Goal: Task Accomplishment & Management: Complete application form

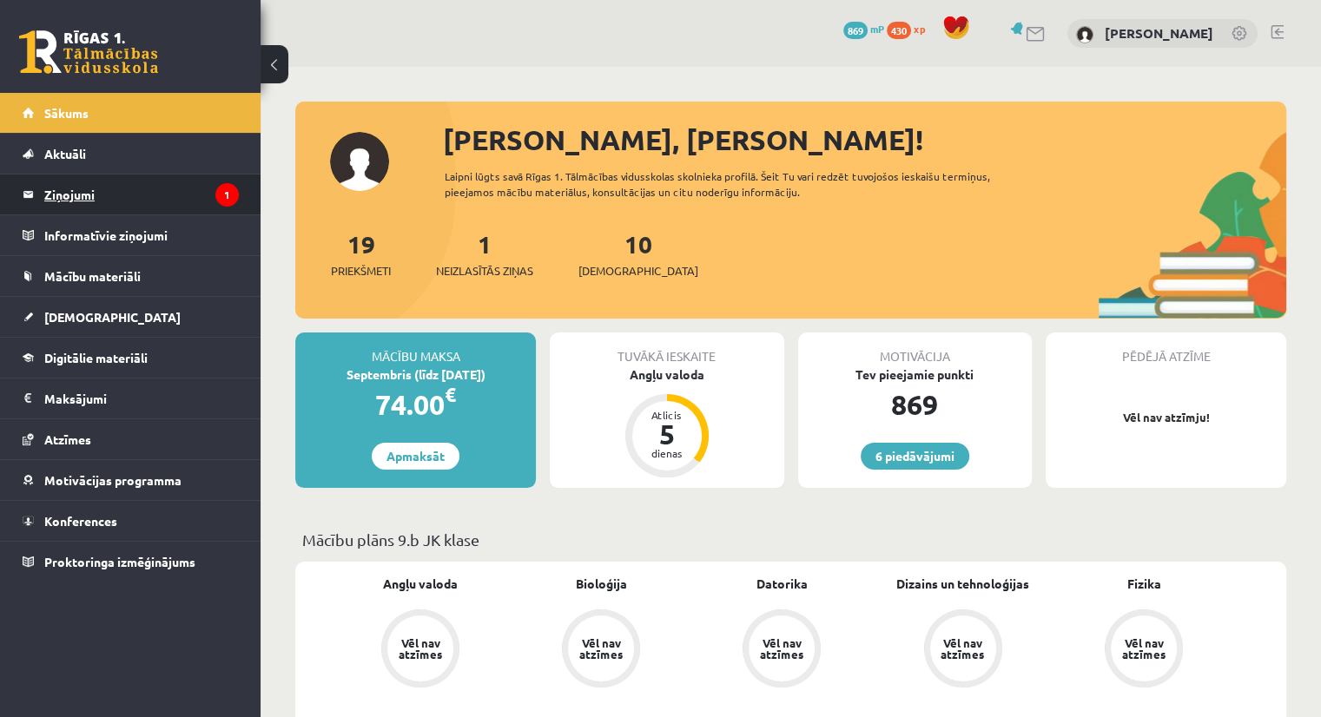
click at [90, 180] on legend "Ziņojumi 1" at bounding box center [141, 195] width 195 height 40
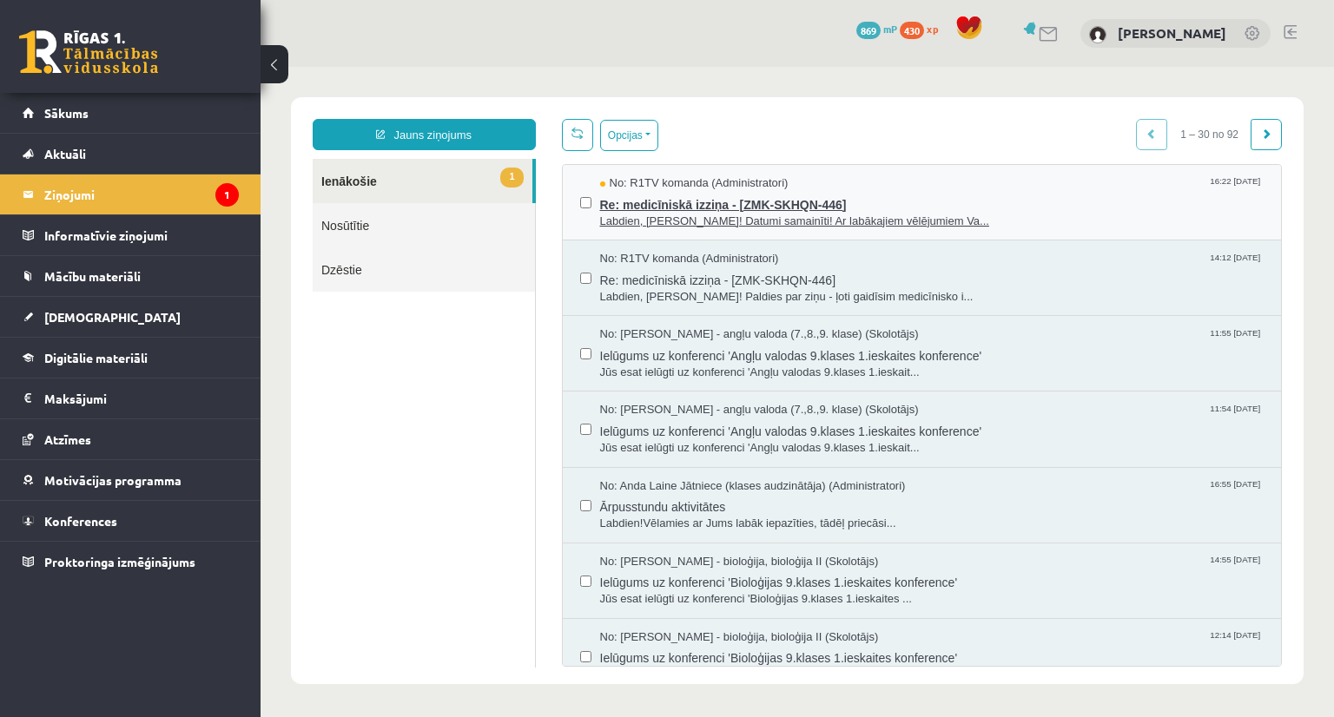
click at [669, 181] on span "No: R1TV komanda (Administratori)" at bounding box center [694, 183] width 188 height 16
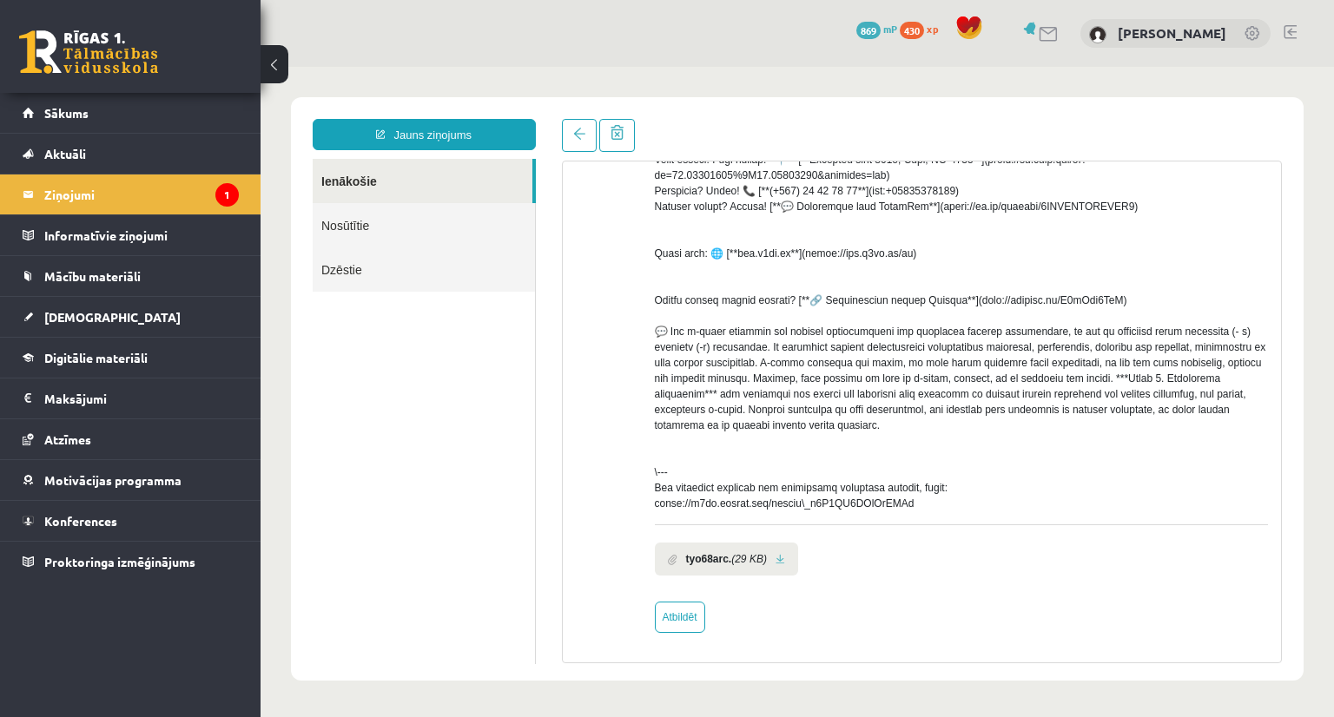
scroll to position [306, 0]
click at [691, 617] on link "Atbildēt" at bounding box center [680, 617] width 50 height 31
type input "**********"
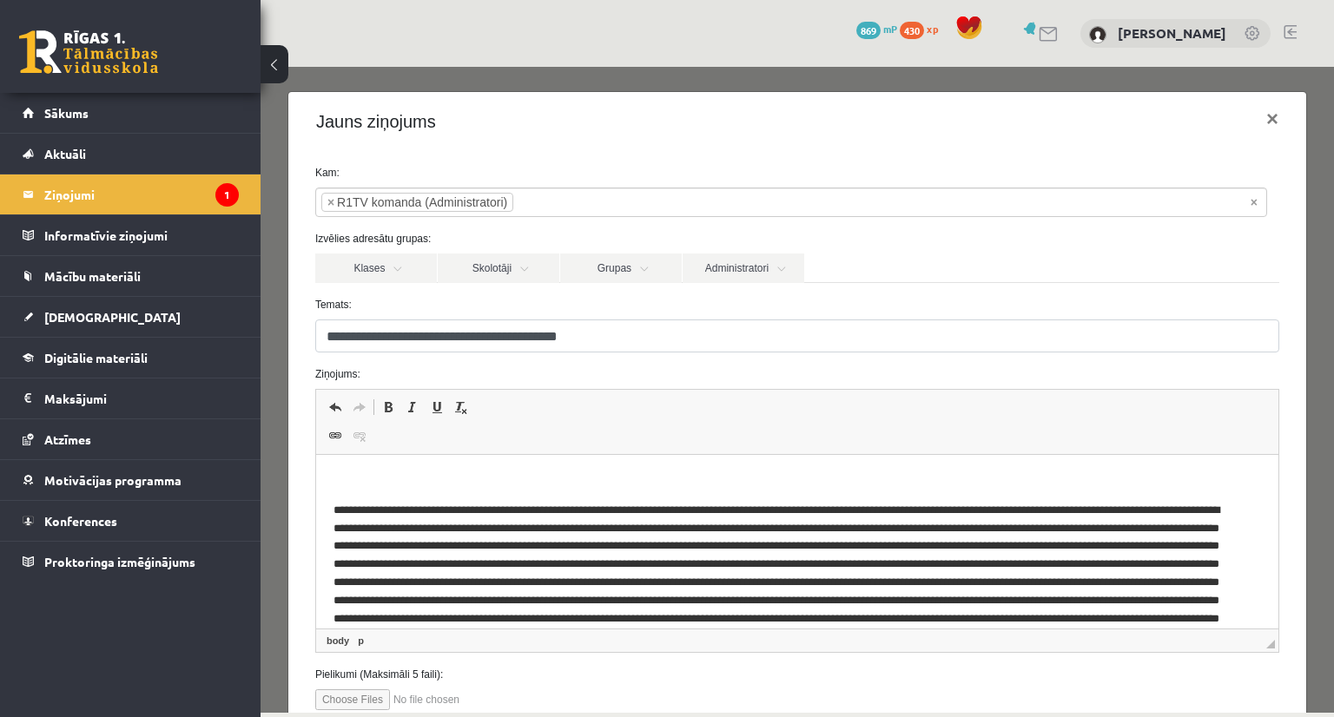
click at [355, 479] on p "Bagātinātā teksta redaktors, wiswyg-editor-47024753797760-1757601106-314" at bounding box center [796, 481] width 927 height 18
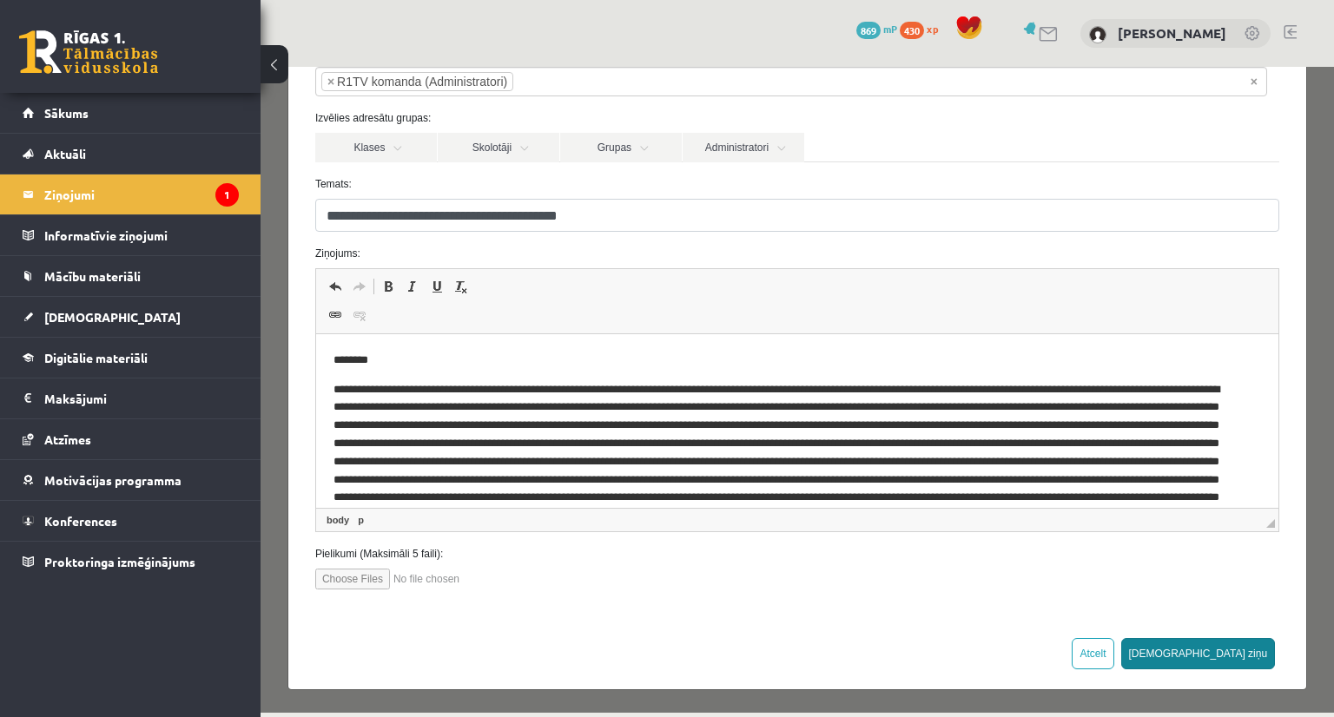
click at [1227, 654] on button "Sūtīt ziņu" at bounding box center [1198, 653] width 155 height 31
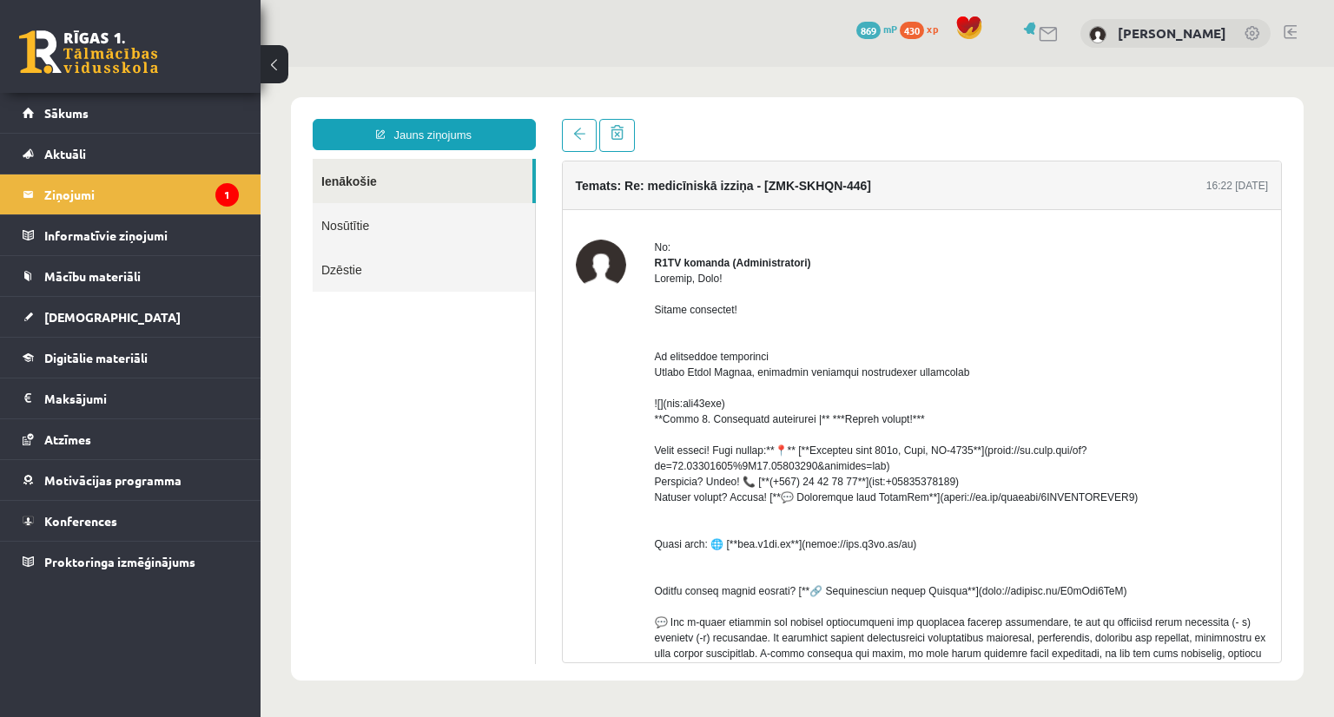
scroll to position [0, 0]
click at [90, 104] on link "Sākums" at bounding box center [131, 113] width 216 height 40
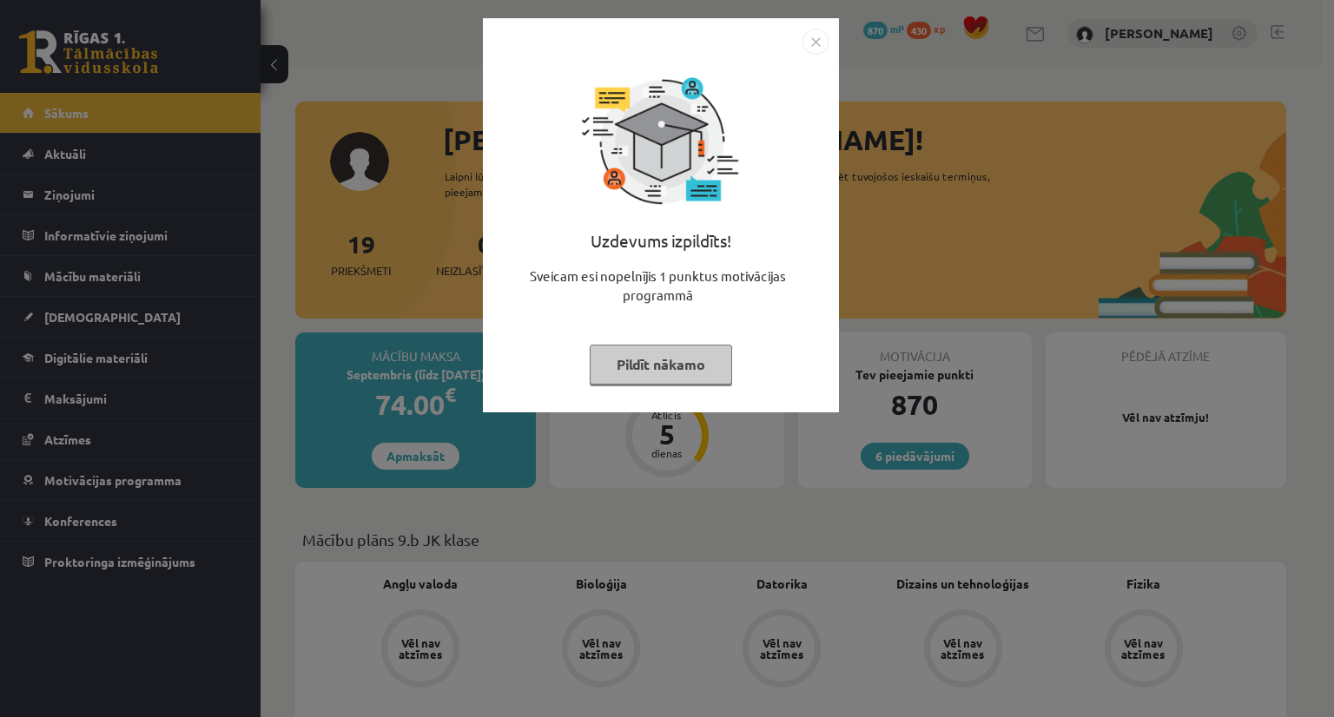
click at [653, 375] on button "Pildīt nākamo" at bounding box center [661, 365] width 142 height 40
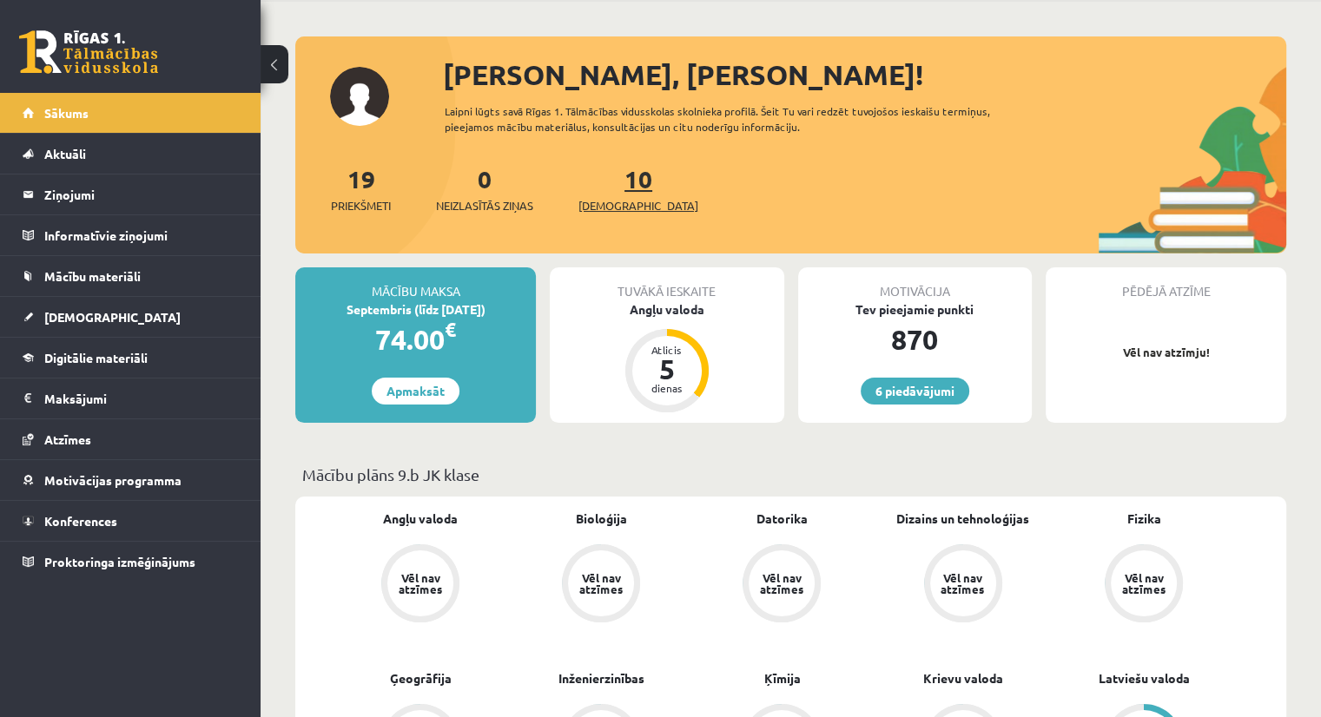
scroll to position [64, 0]
click at [893, 398] on link "6 piedāvājumi" at bounding box center [915, 392] width 109 height 27
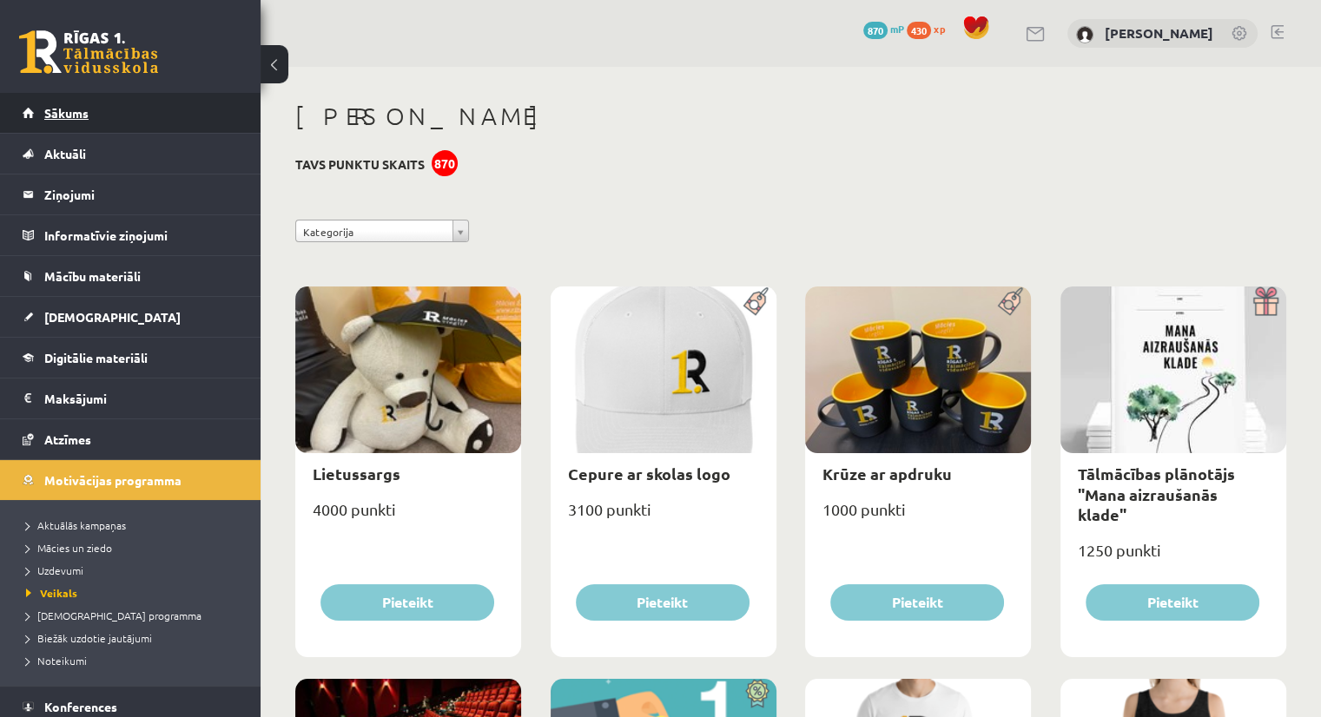
click at [105, 115] on link "Sākums" at bounding box center [131, 113] width 216 height 40
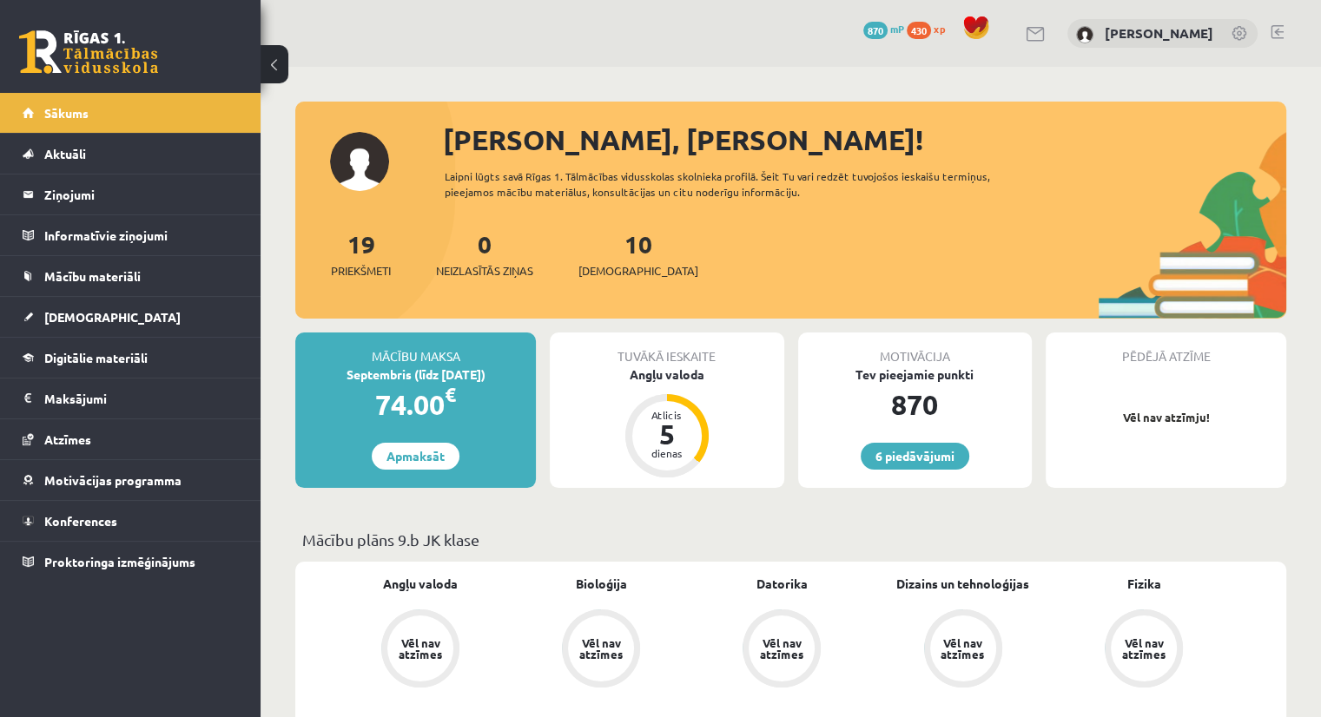
click at [887, 29] on span "870" at bounding box center [875, 30] width 24 height 17
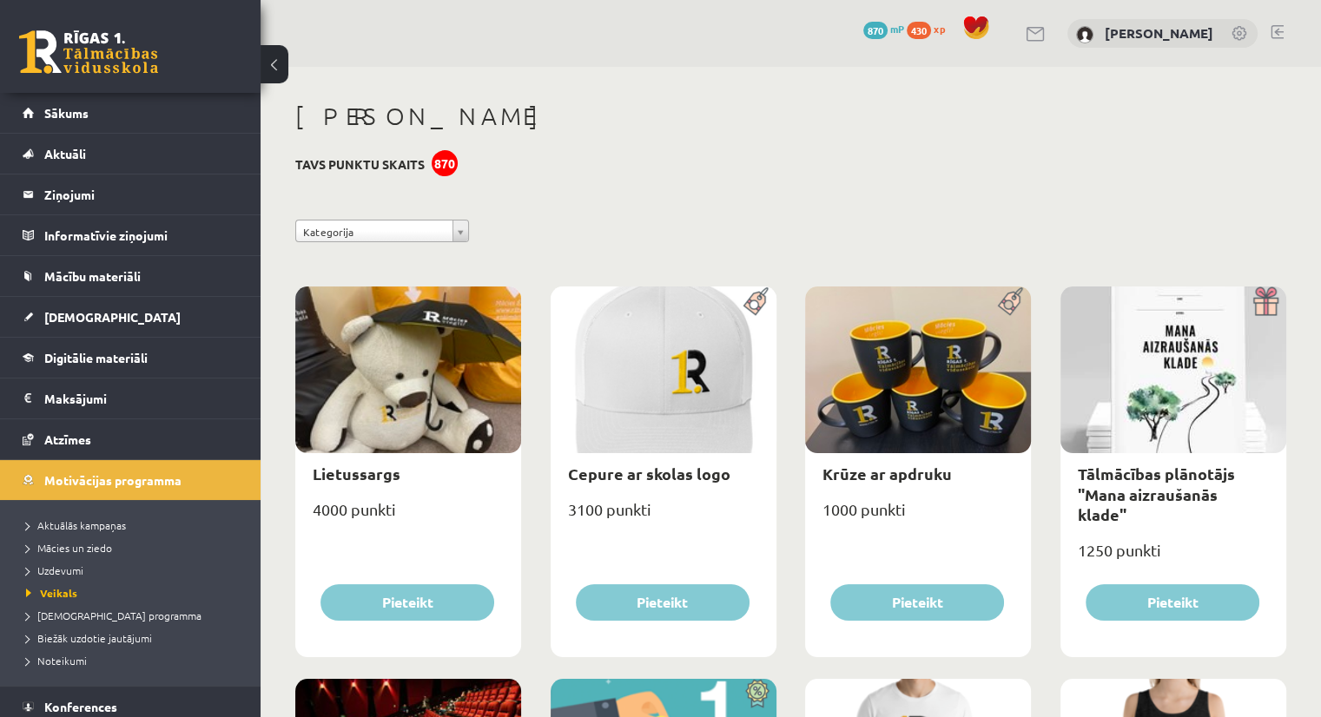
click at [931, 33] on span "430" at bounding box center [919, 30] width 24 height 17
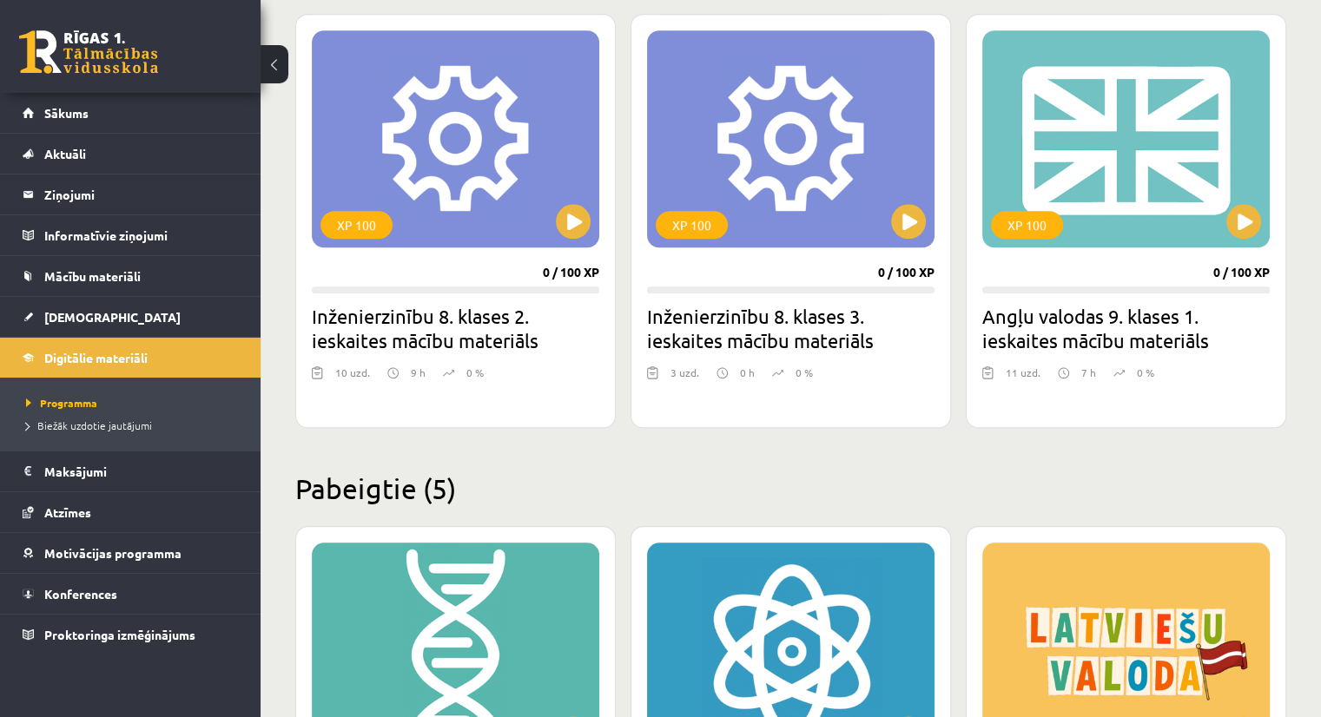
scroll to position [1580, 0]
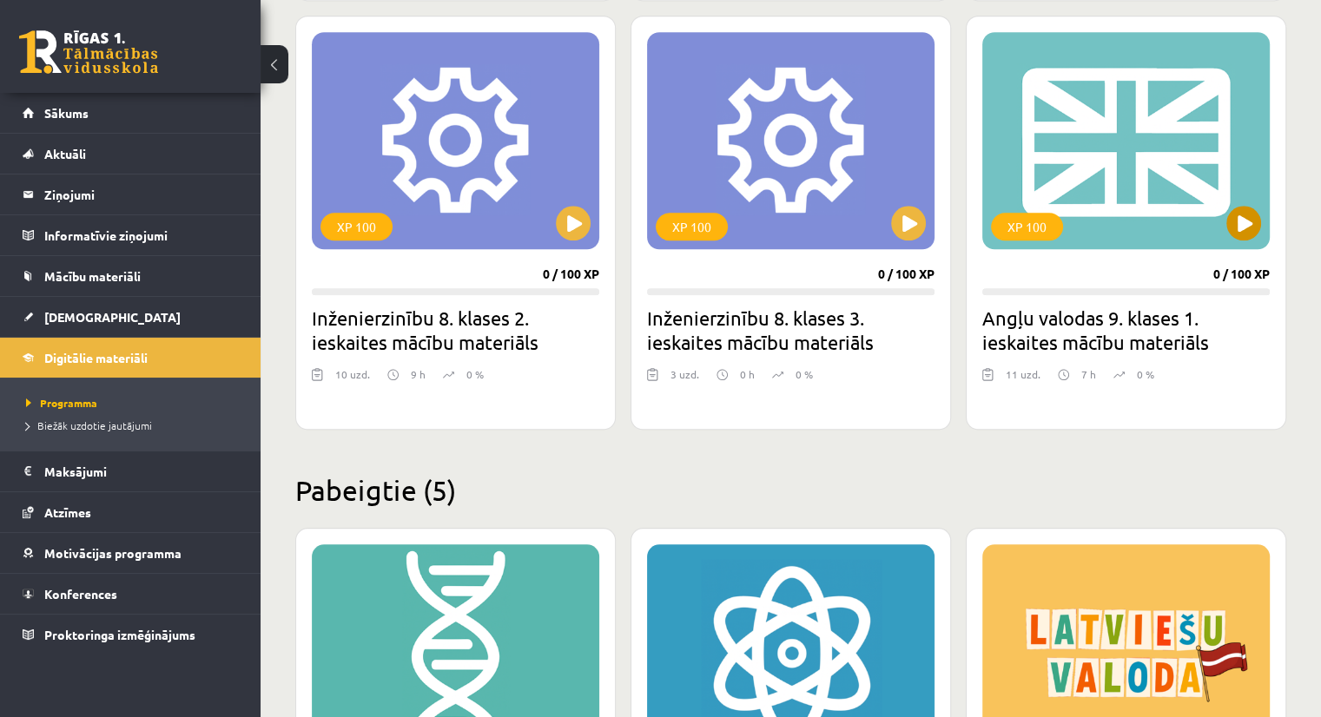
click at [1120, 164] on div "XP 100" at bounding box center [1125, 140] width 287 height 217
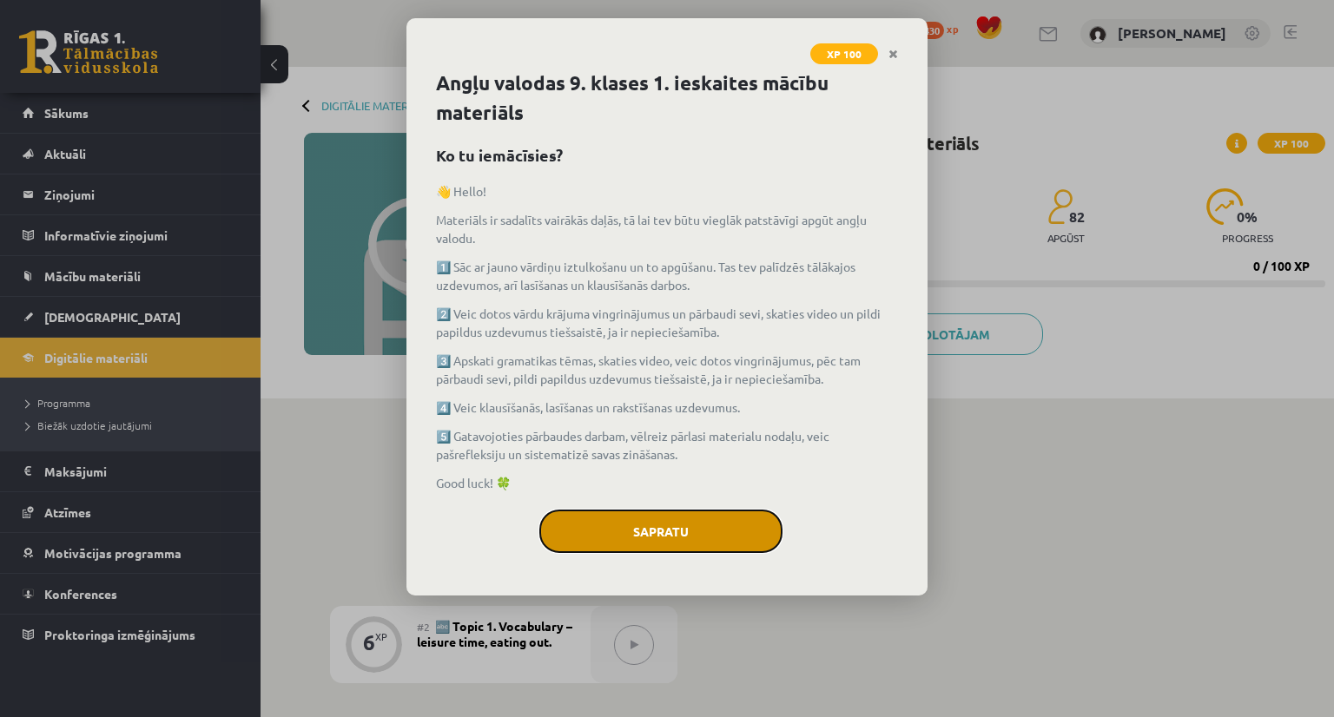
click at [655, 511] on button "Sapratu" at bounding box center [660, 531] width 243 height 43
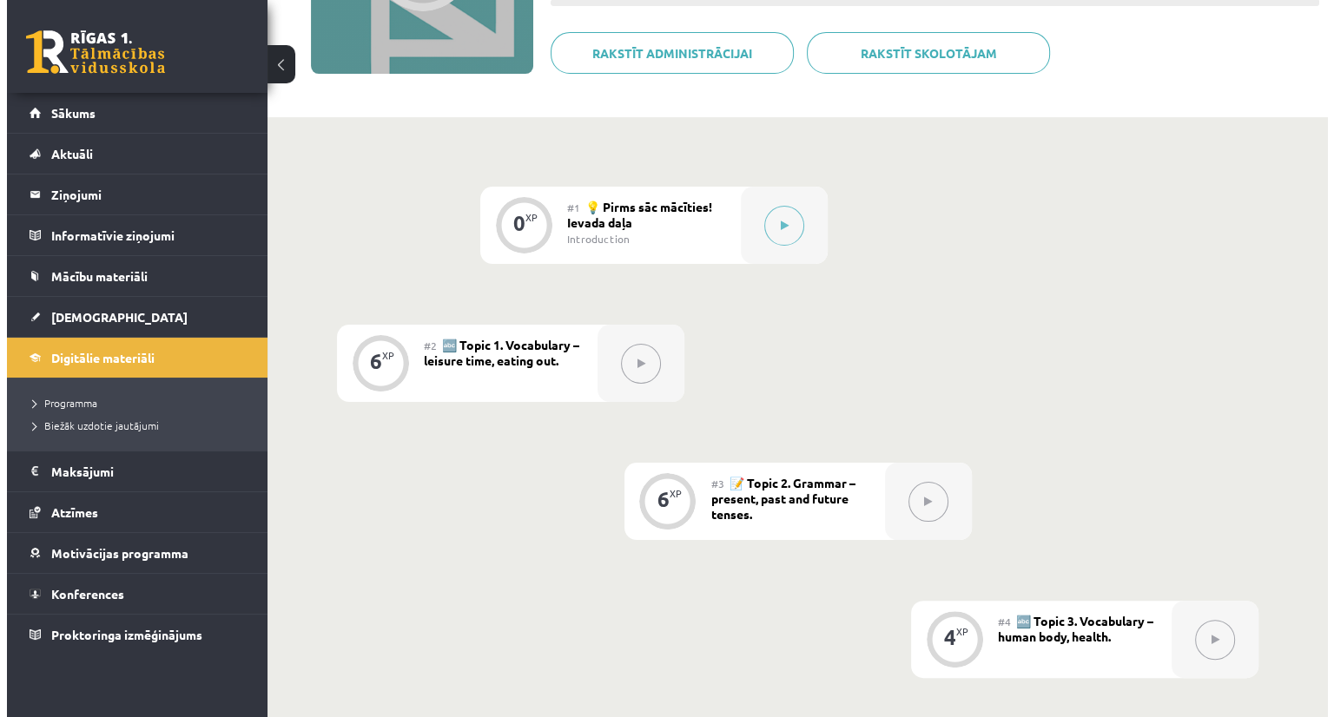
scroll to position [87, 0]
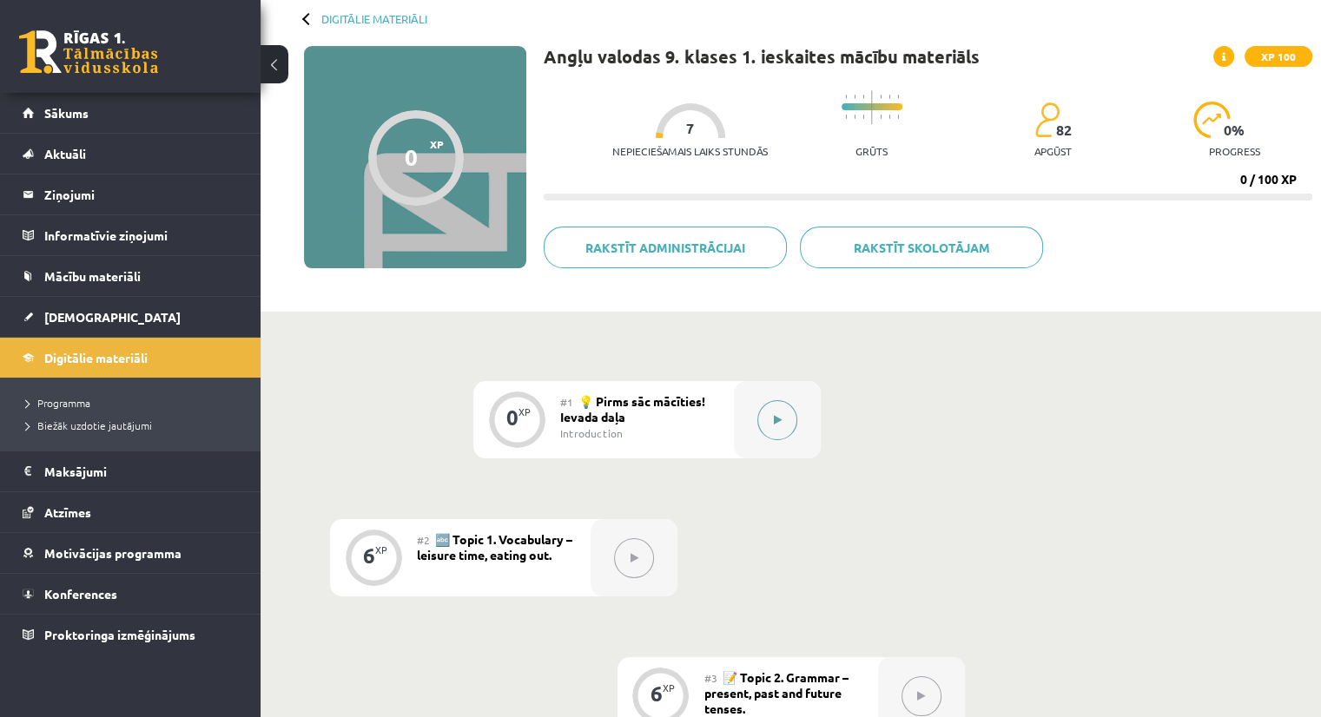
click at [774, 420] on icon at bounding box center [778, 420] width 8 height 10
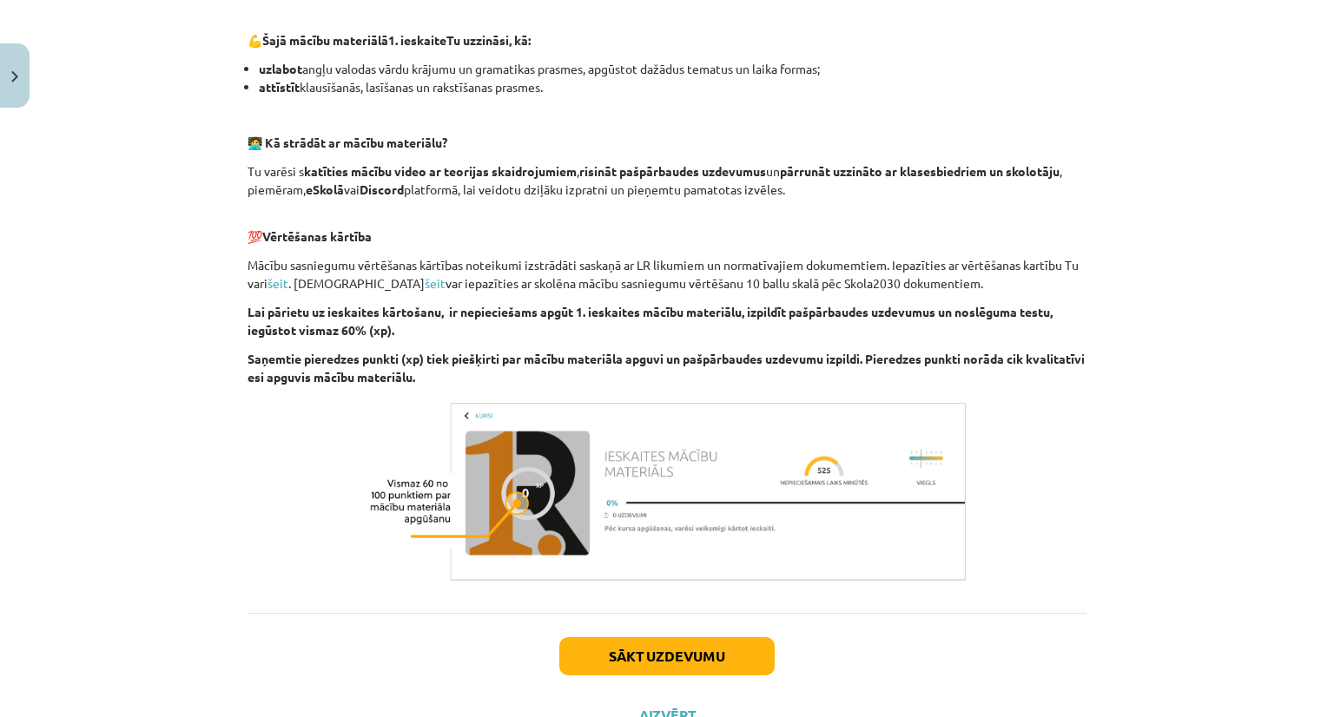
scroll to position [1122, 0]
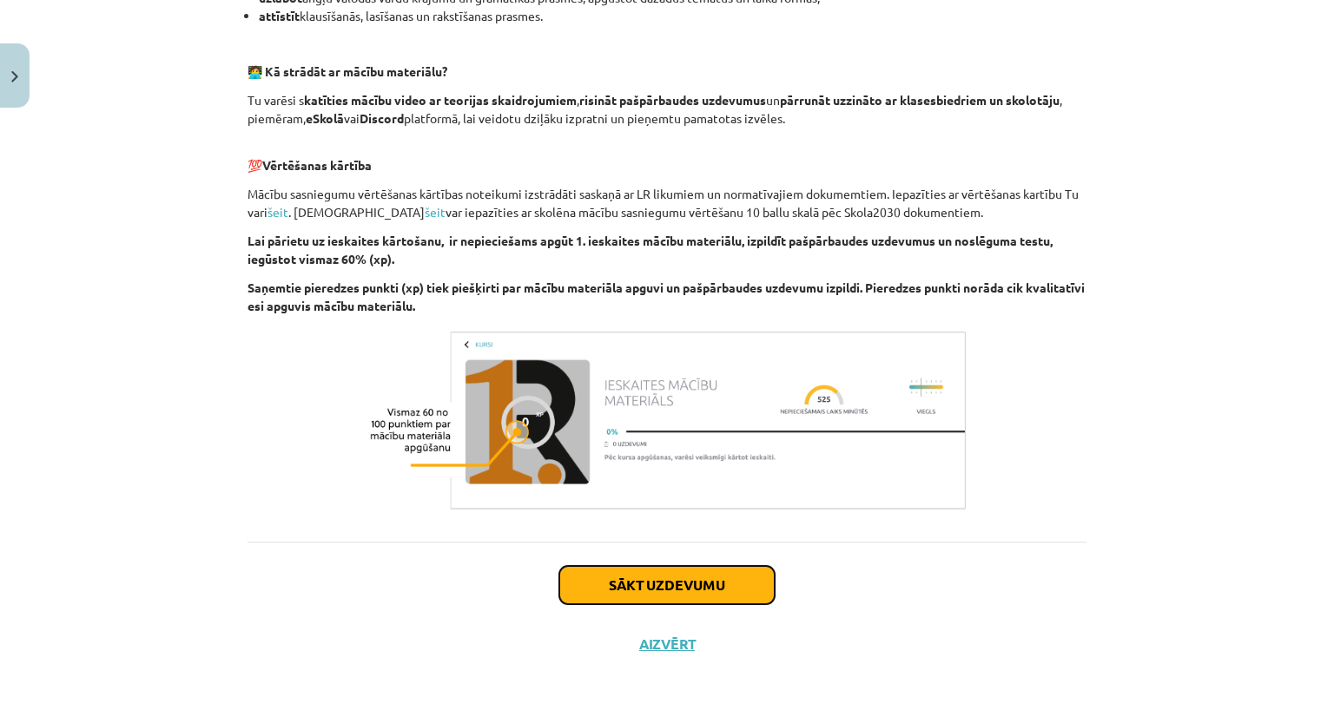
click at [636, 580] on button "Sākt uzdevumu" at bounding box center [666, 585] width 215 height 38
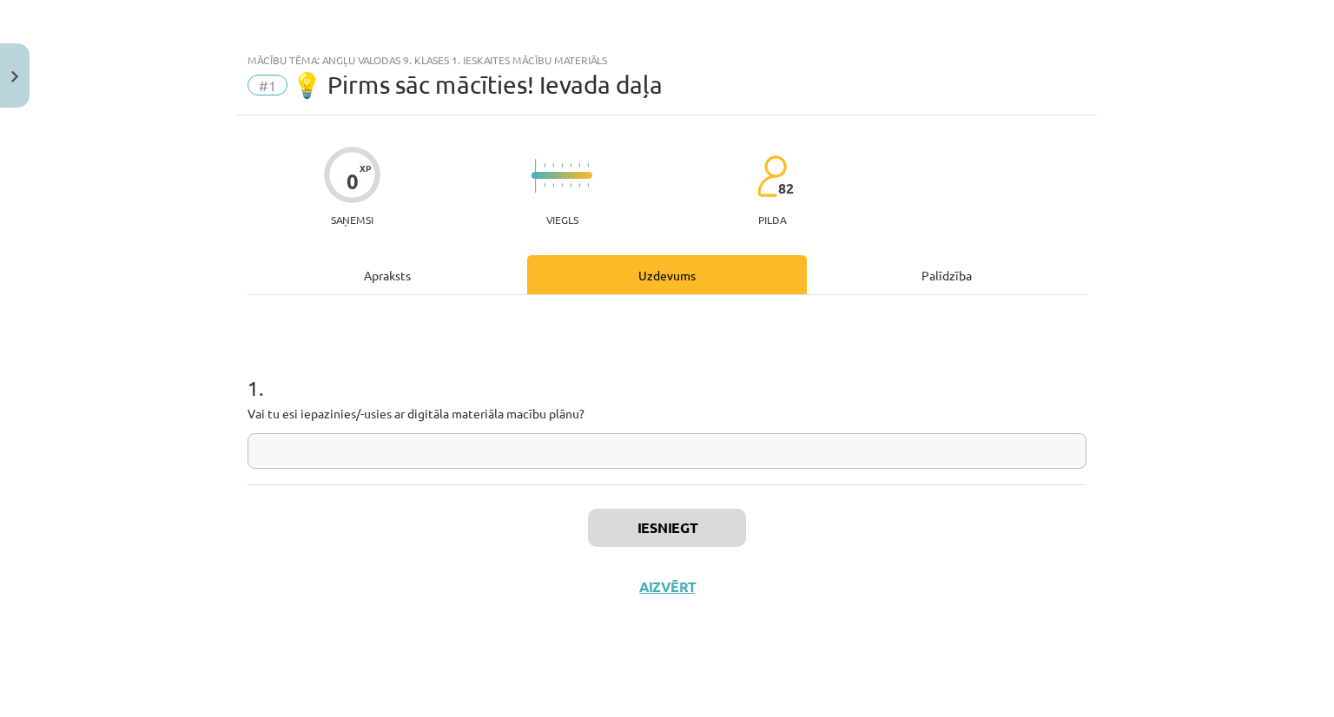
click at [511, 458] on input "text" at bounding box center [666, 451] width 839 height 36
type input "*"
type input "**"
click at [696, 543] on button "Iesniegt" at bounding box center [667, 528] width 158 height 38
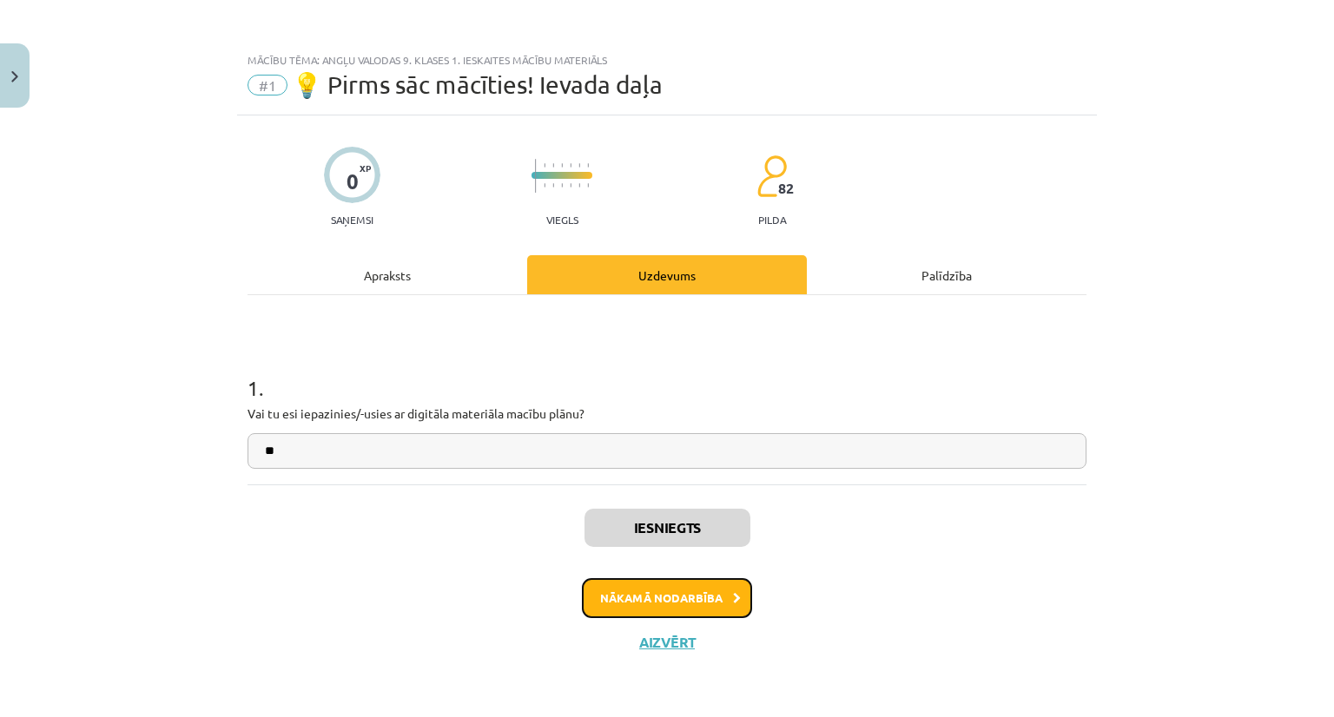
click at [674, 595] on button "Nākamā nodarbība" at bounding box center [667, 598] width 170 height 40
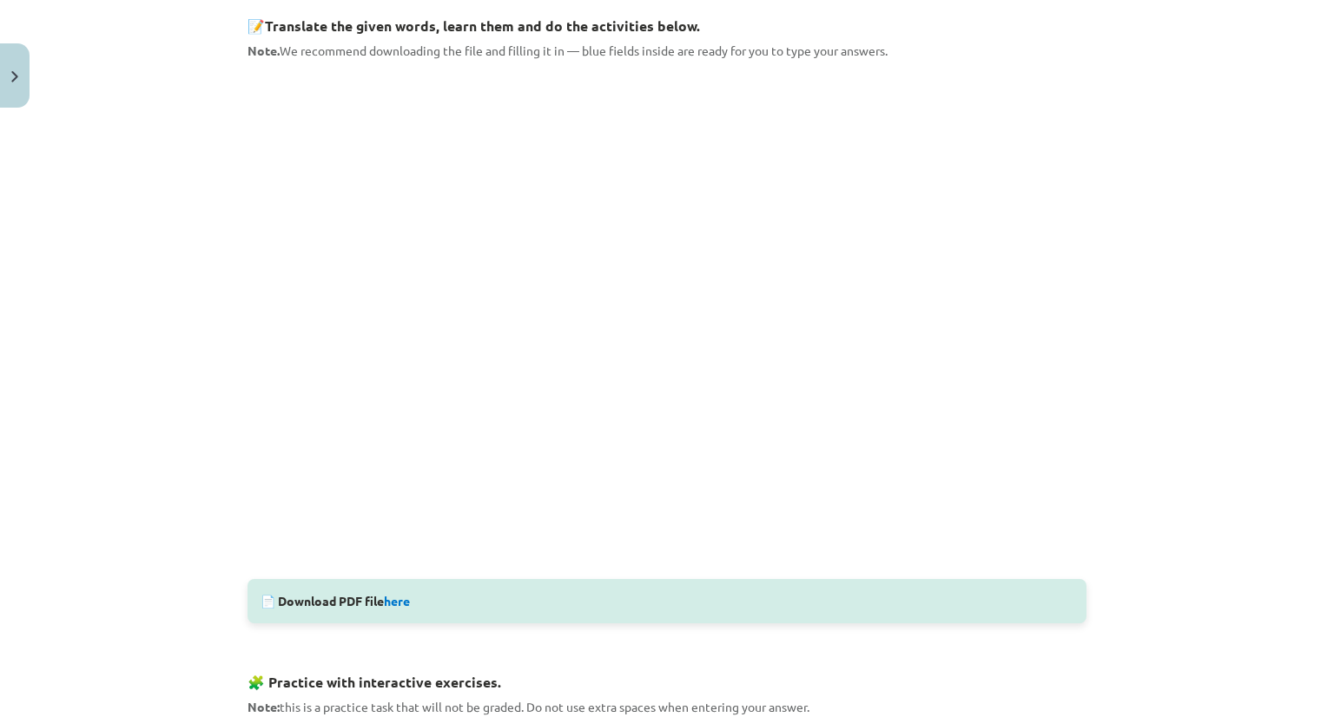
scroll to position [281, 0]
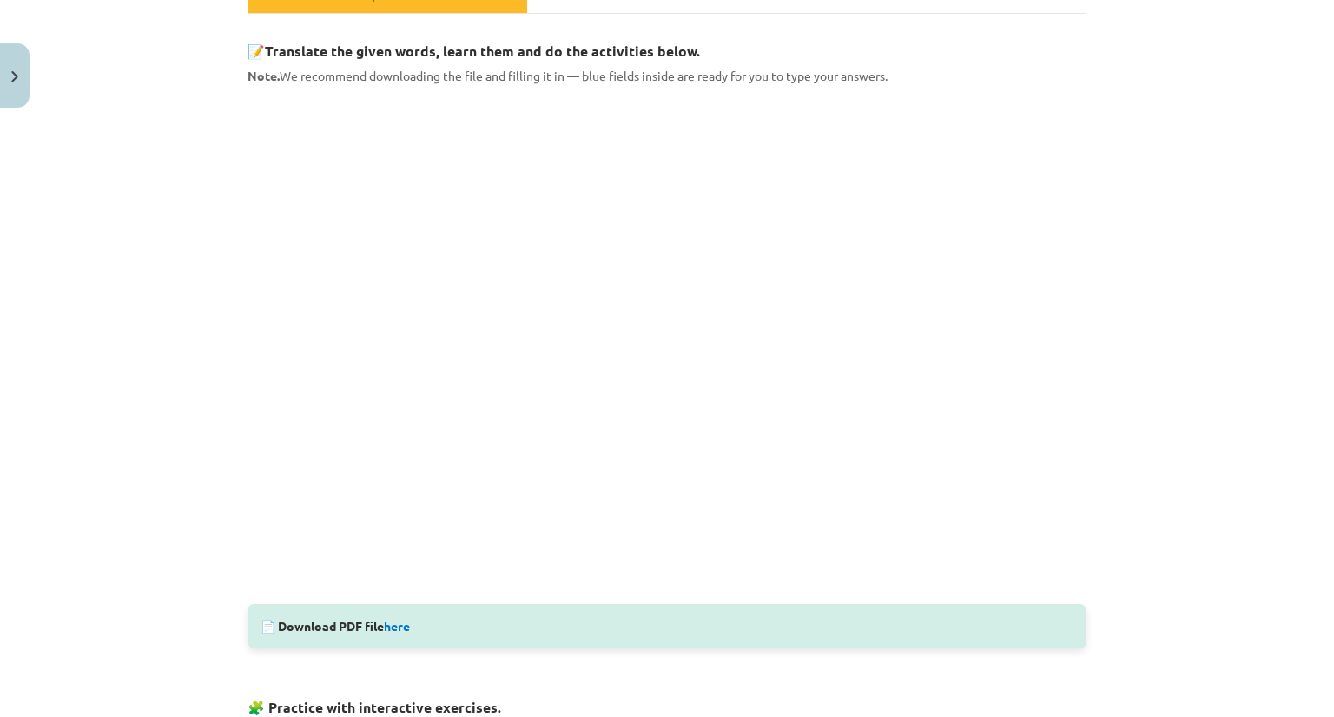
click at [101, 171] on div "Mācību tēma: Angļu valodas 9. klases 1. ieskaites mācību materiāls #2 🔤 Topic 1…" at bounding box center [667, 358] width 1334 height 717
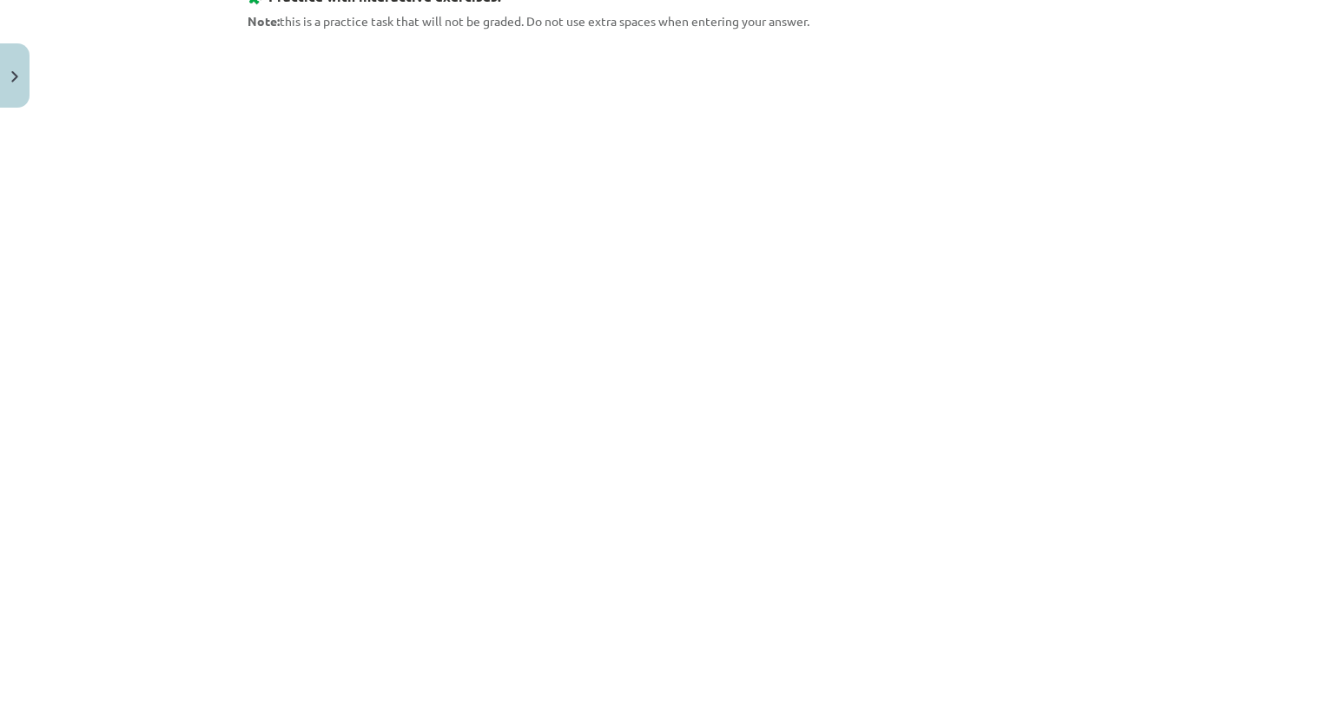
scroll to position [1131, 0]
click at [122, 267] on div "Mācību tēma: Angļu valodas 9. klases 1. ieskaites mācību materiāls #2 🔤 Topic 1…" at bounding box center [667, 358] width 1334 height 717
click at [147, 280] on div "Mācību tēma: Angļu valodas 9. klases 1. ieskaites mācību materiāls #2 🔤 Topic 1…" at bounding box center [667, 358] width 1334 height 717
click at [109, 151] on div "Mācību tēma: Angļu valodas 9. klases 1. ieskaites mācību materiāls #2 🔤 Topic 1…" at bounding box center [667, 358] width 1334 height 717
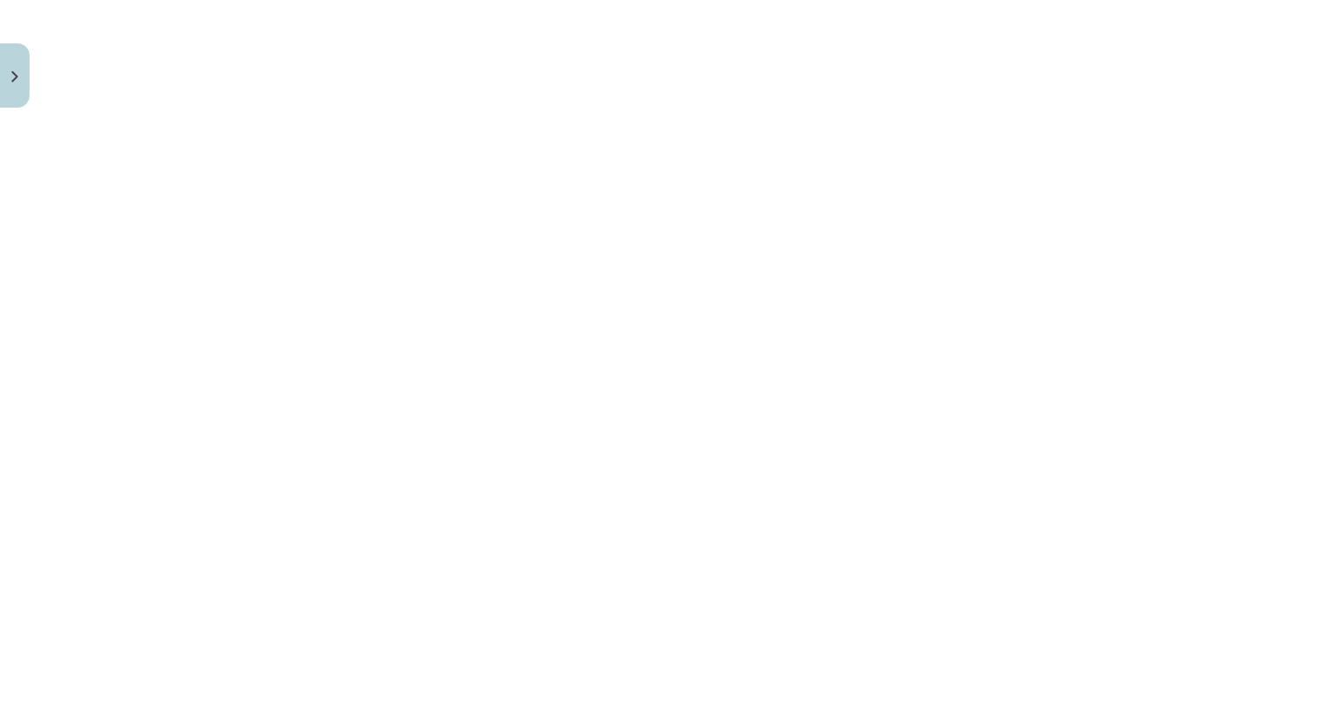
click at [109, 151] on div "Mācību tēma: Angļu valodas 9. klases 1. ieskaites mācību materiāls #2 🔤 Topic 1…" at bounding box center [667, 358] width 1334 height 717
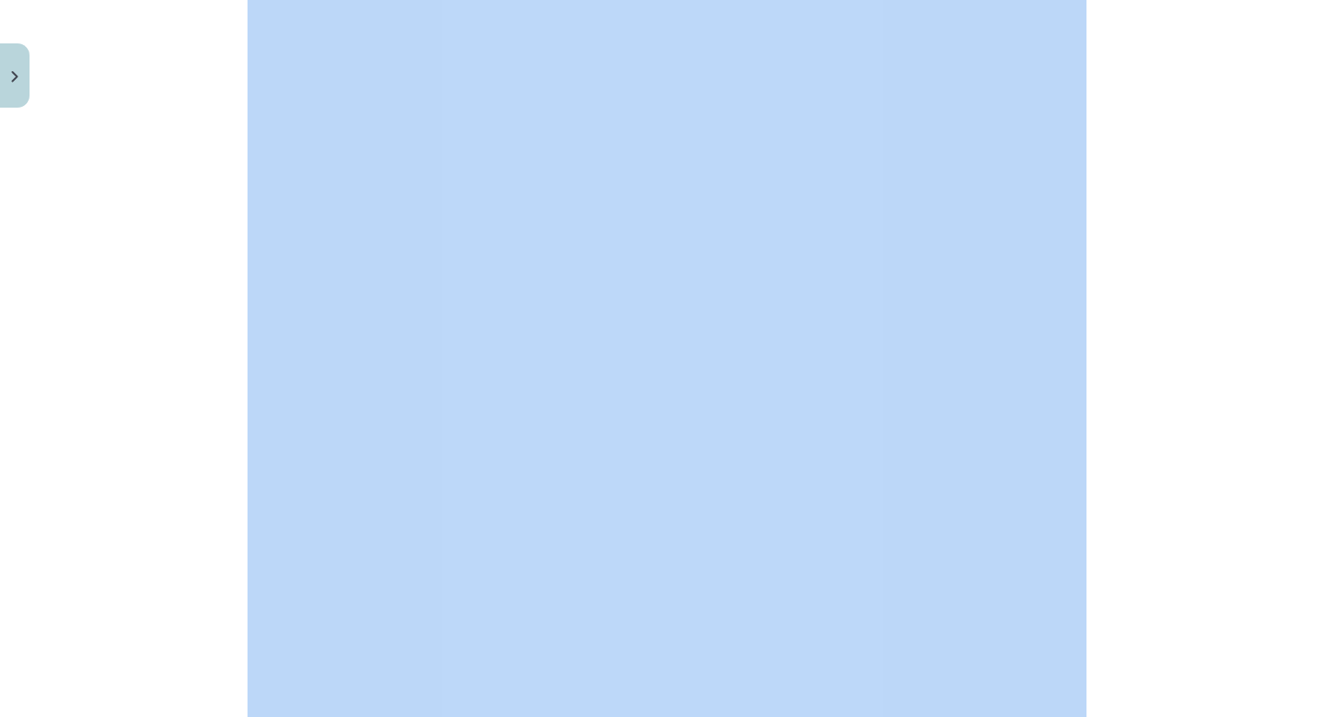
click at [109, 151] on div "Mācību tēma: Angļu valodas 9. klases 1. ieskaites mācību materiāls #2 🔤 Topic 1…" at bounding box center [667, 358] width 1334 height 717
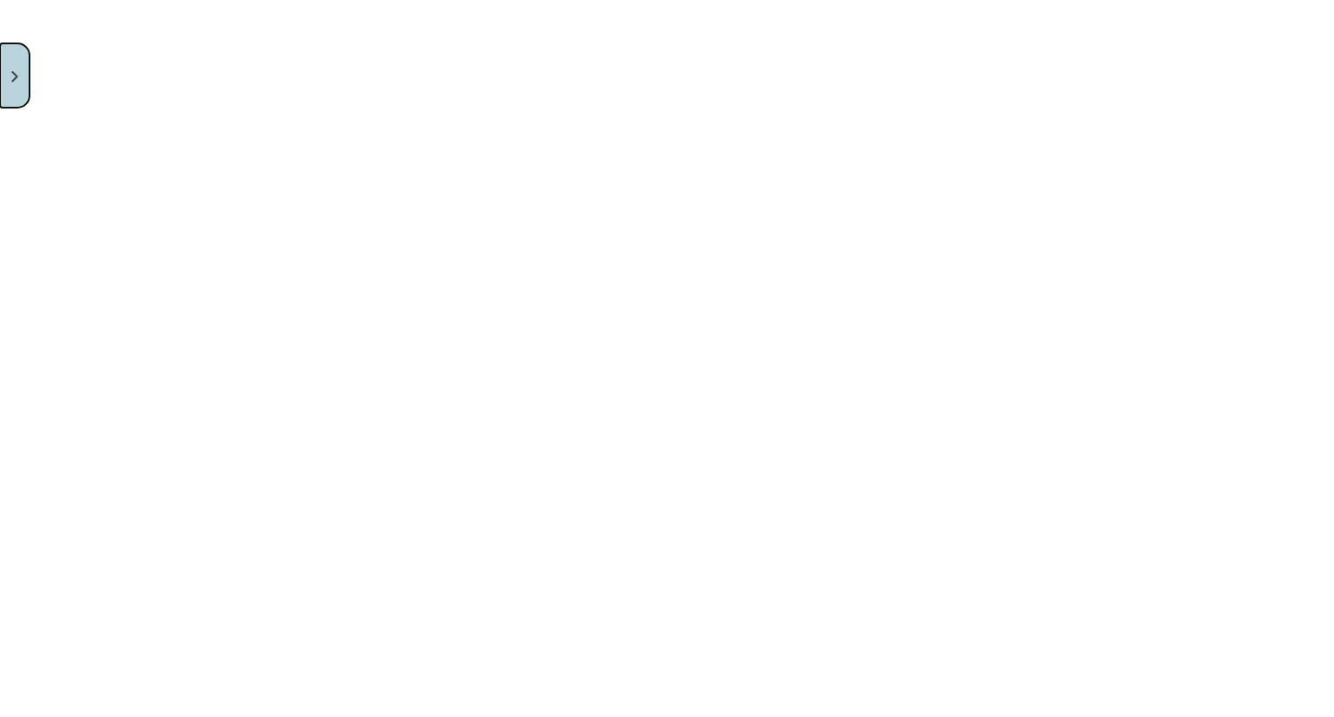
click at [3, 72] on button "Close" at bounding box center [15, 75] width 30 height 64
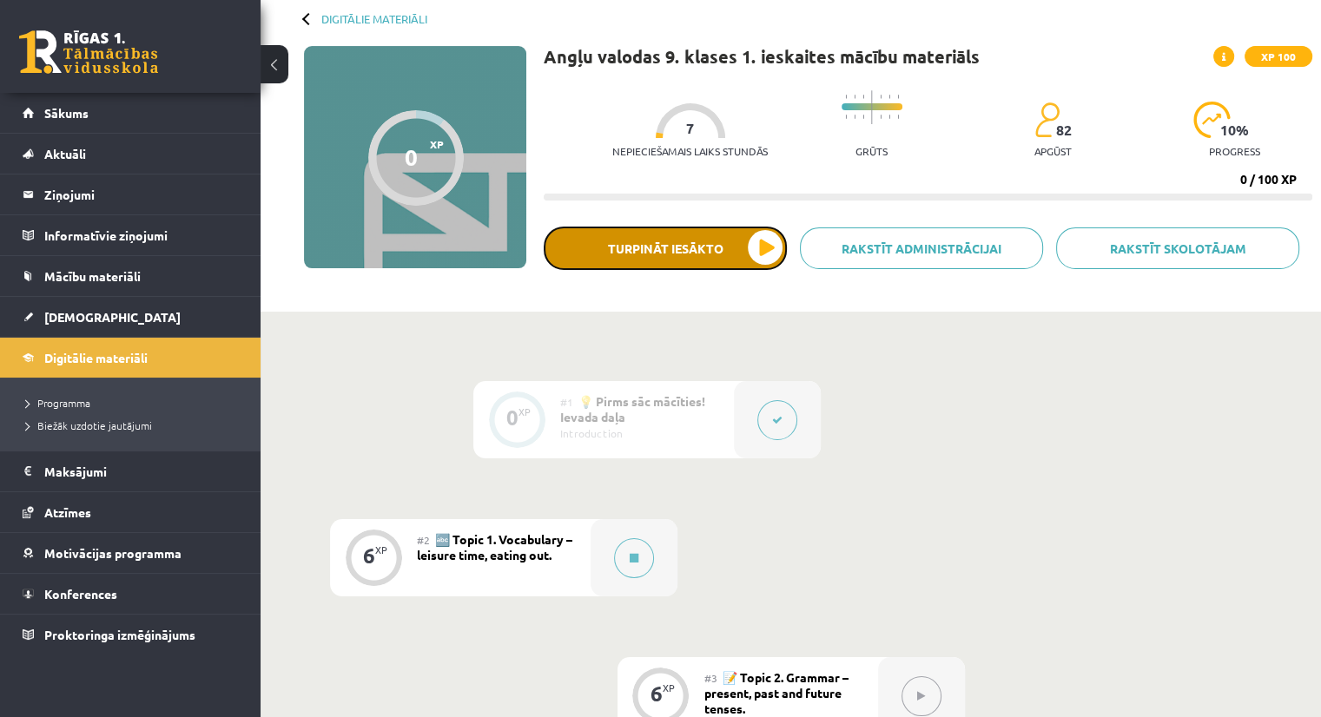
click at [656, 241] on button "Turpināt iesākto" at bounding box center [665, 248] width 243 height 43
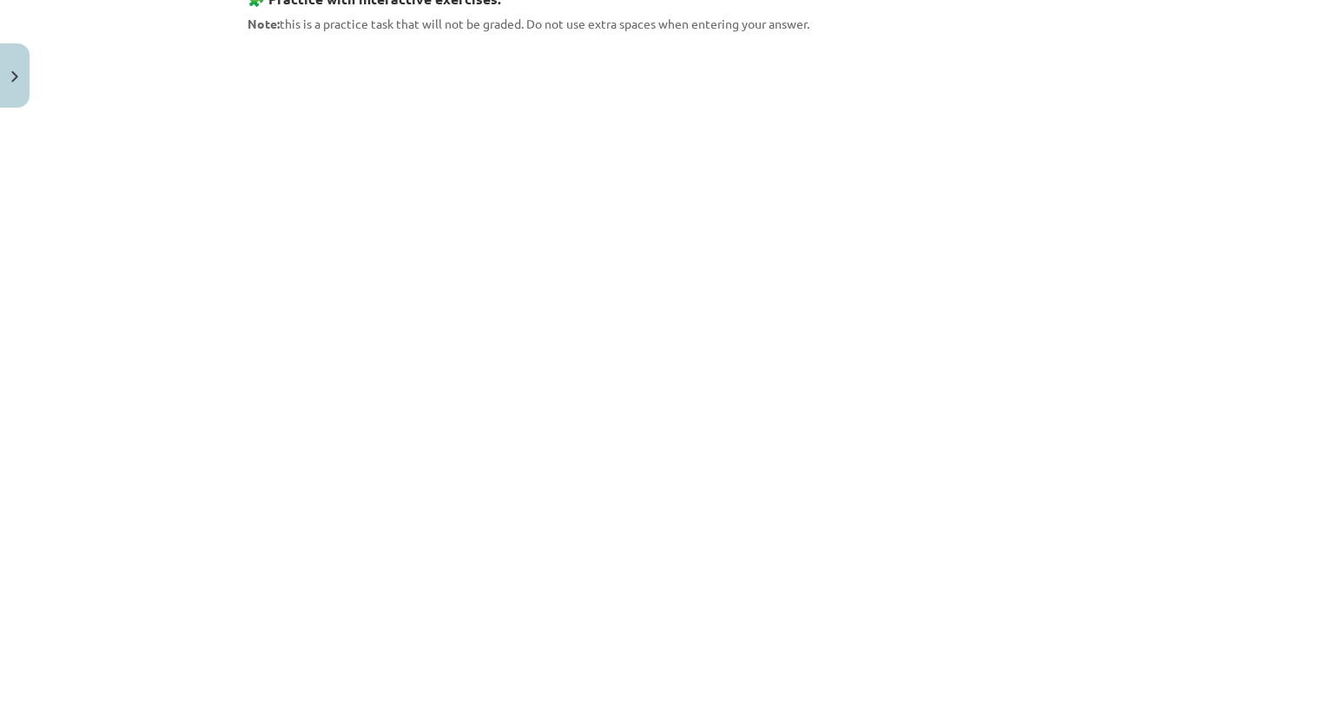
scroll to position [949, 0]
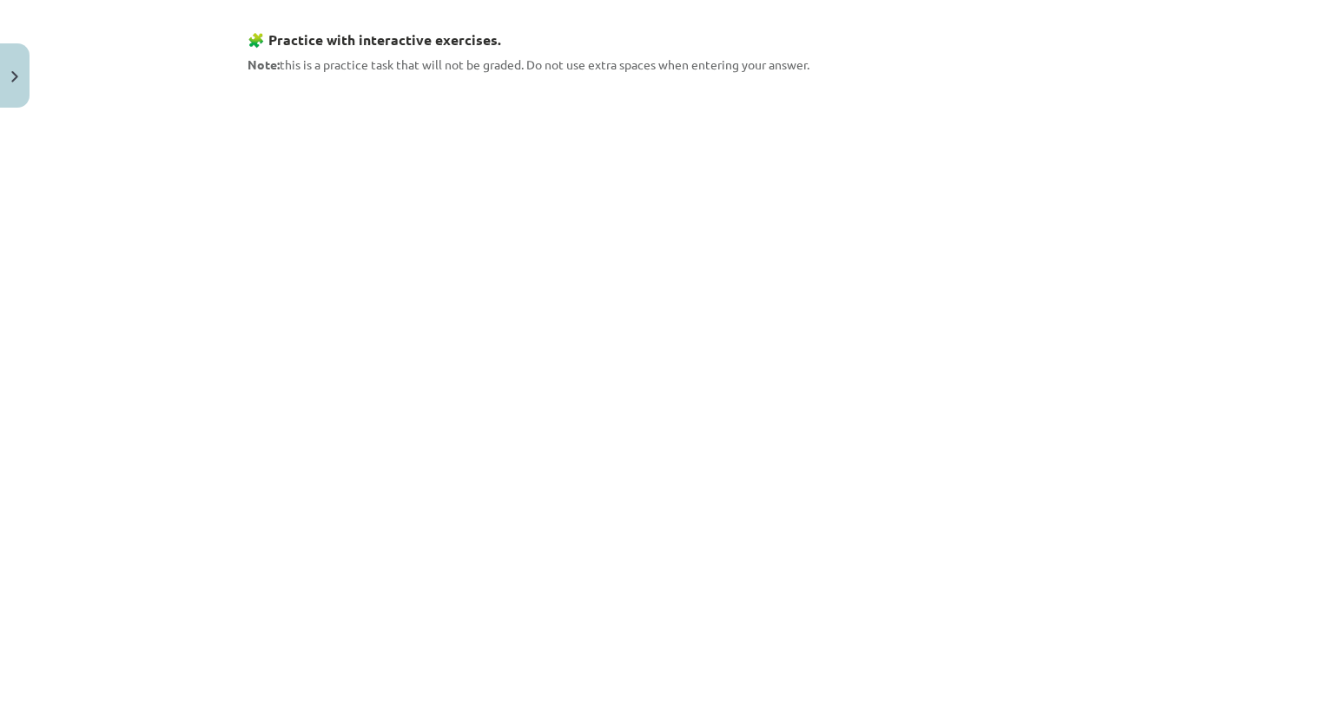
click at [120, 228] on div "Mācību tēma: Angļu valodas 9. klases 1. ieskaites mācību materiāls #2 🔤 Topic 1…" at bounding box center [667, 358] width 1334 height 717
click at [1157, 169] on div "Mācību tēma: Angļu valodas 9. klases 1. ieskaites mācību materiāls #2 🔤 Topic 1…" at bounding box center [667, 358] width 1334 height 717
click at [1258, 121] on div "Mācību tēma: Angļu valodas 9. klases 1. ieskaites mācību materiāls #2 🔤 Topic 1…" at bounding box center [667, 358] width 1334 height 717
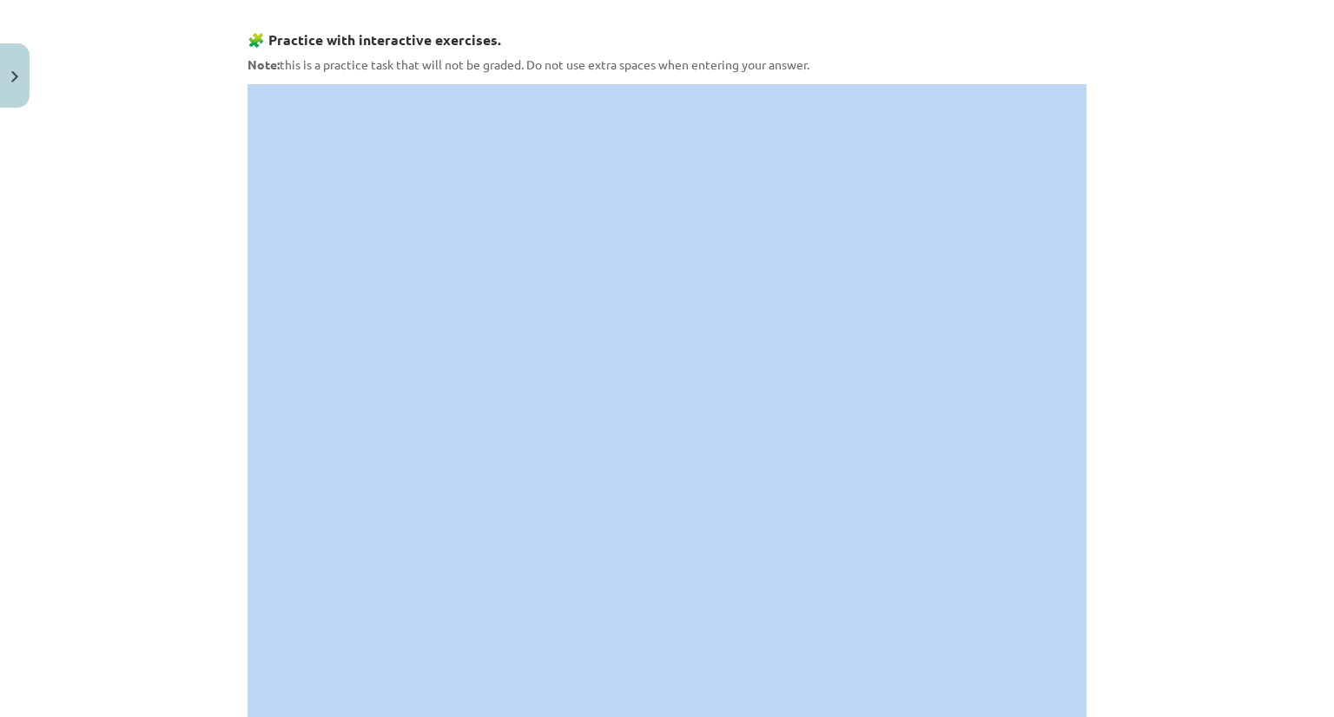
click at [1258, 121] on div "Mācību tēma: Angļu valodas 9. klases 1. ieskaites mācību materiāls #2 🔤 Topic 1…" at bounding box center [667, 358] width 1334 height 717
click at [1225, 234] on div "Mācību tēma: Angļu valodas 9. klases 1. ieskaites mācību materiāls #2 🔤 Topic 1…" at bounding box center [667, 358] width 1334 height 717
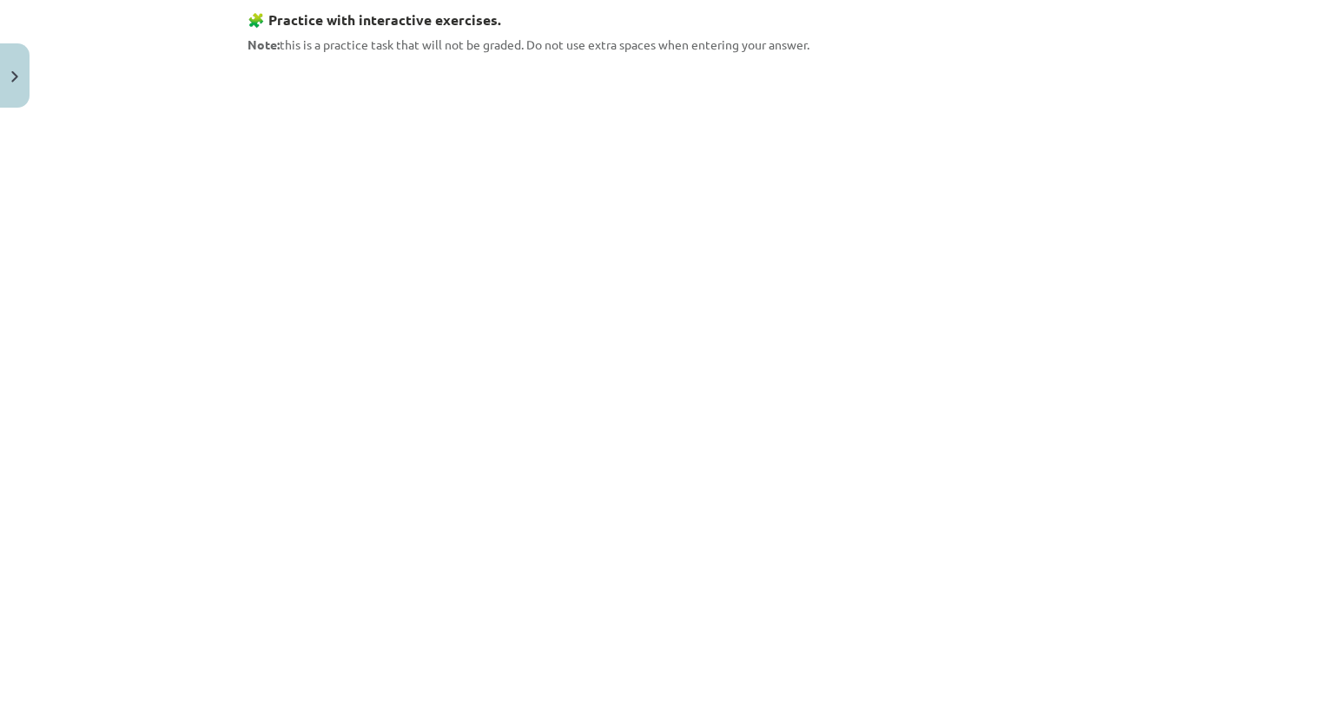
scroll to position [998, 0]
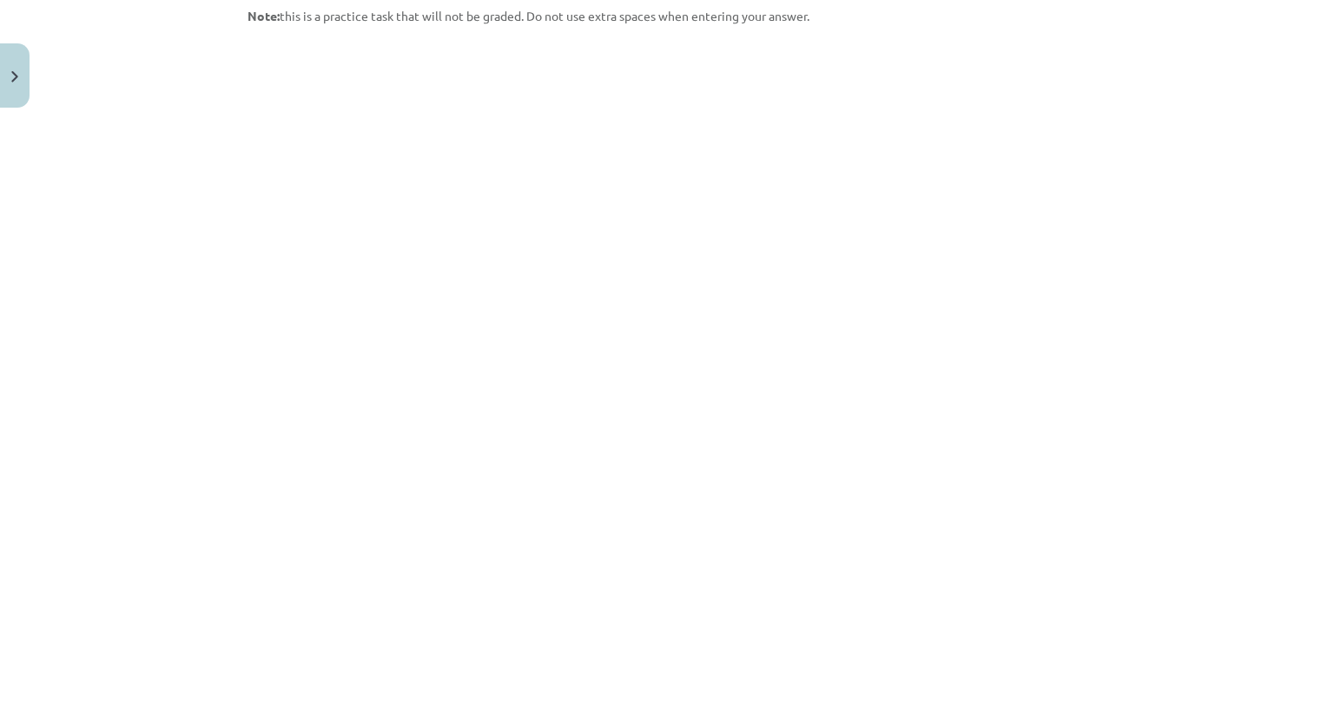
click at [204, 181] on div "Mācību tēma: Angļu valodas 9. klases 1. ieskaites mācību materiāls #2 🔤 Topic 1…" at bounding box center [667, 358] width 1334 height 717
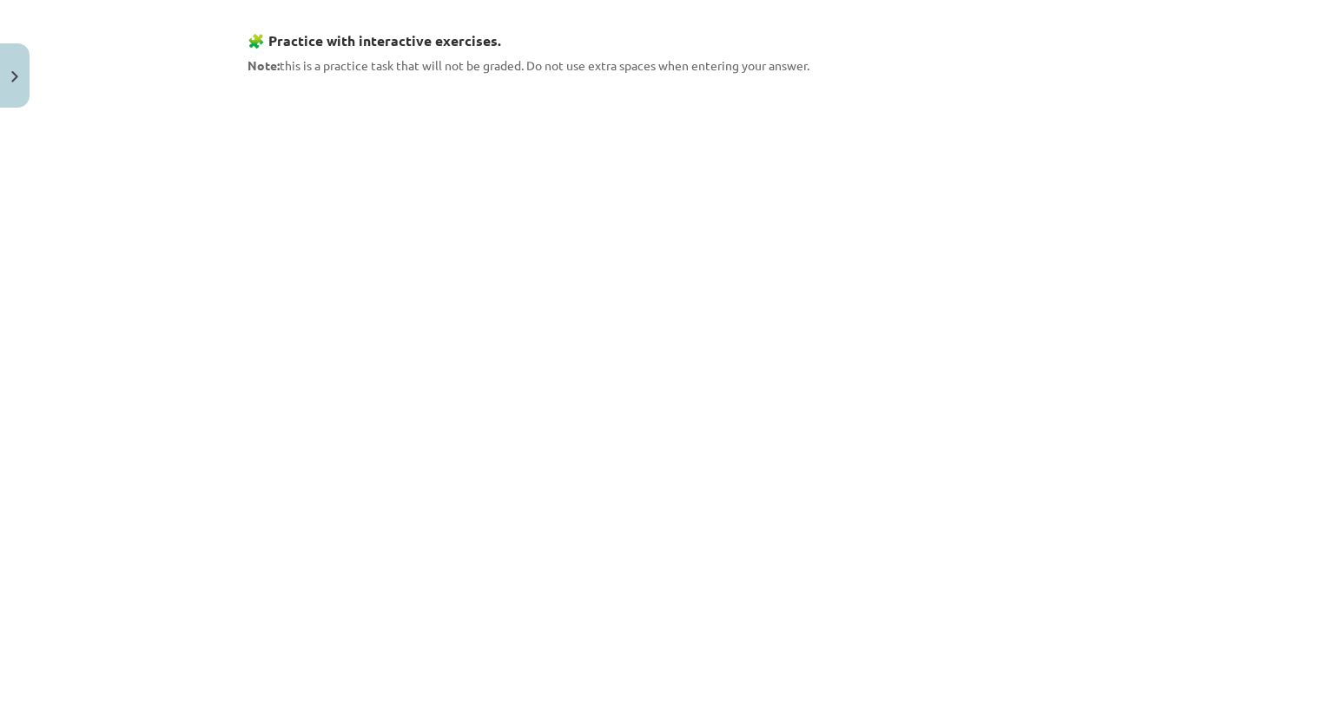
scroll to position [946, 0]
click at [239, 102] on div "6 XP Saņemsi Viegls 82 pilda Apraksts Uzdevums Palīdzība 📝 Translate the given …" at bounding box center [667, 243] width 860 height 2149
drag, startPoint x: 239, startPoint y: 102, endPoint x: 195, endPoint y: 122, distance: 48.2
click at [195, 122] on div "Mācību tēma: Angļu valodas 9. klases 1. ieskaites mācību materiāls #2 🔤 Topic 1…" at bounding box center [667, 358] width 1334 height 717
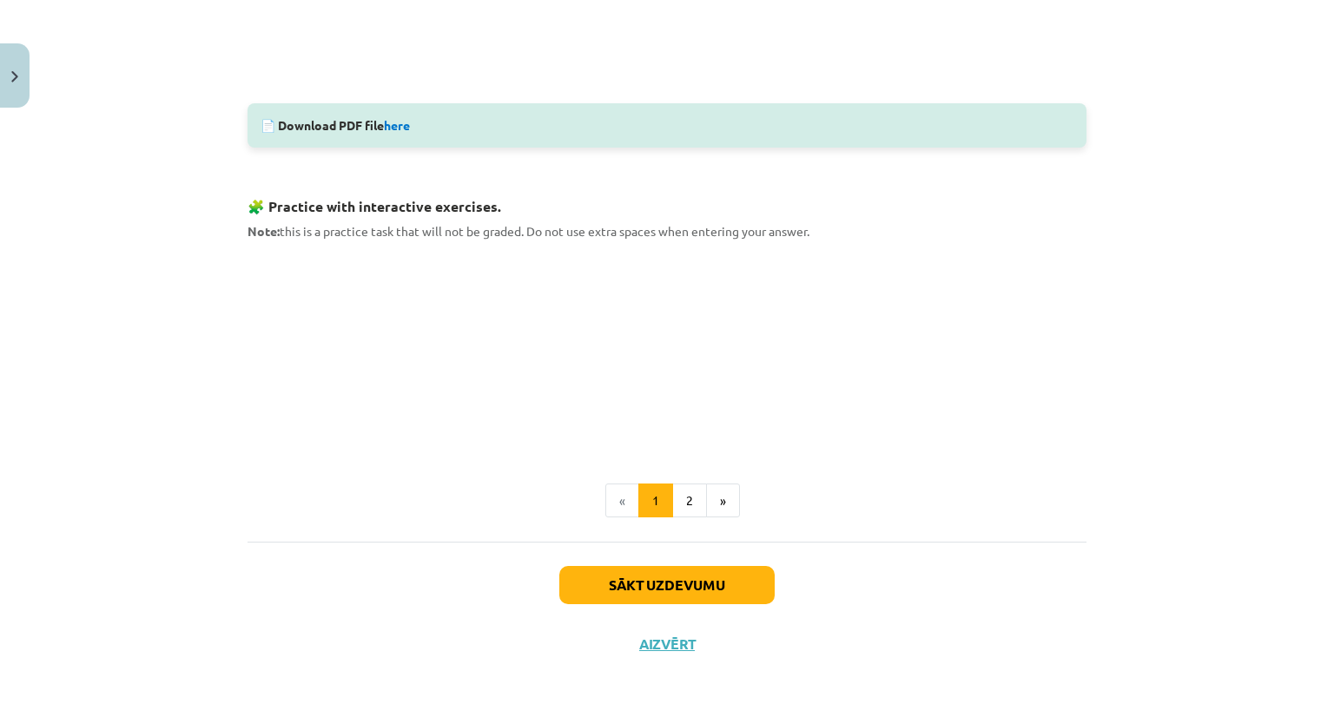
scroll to position [781, 0]
click at [691, 494] on button "2" at bounding box center [689, 502] width 35 height 35
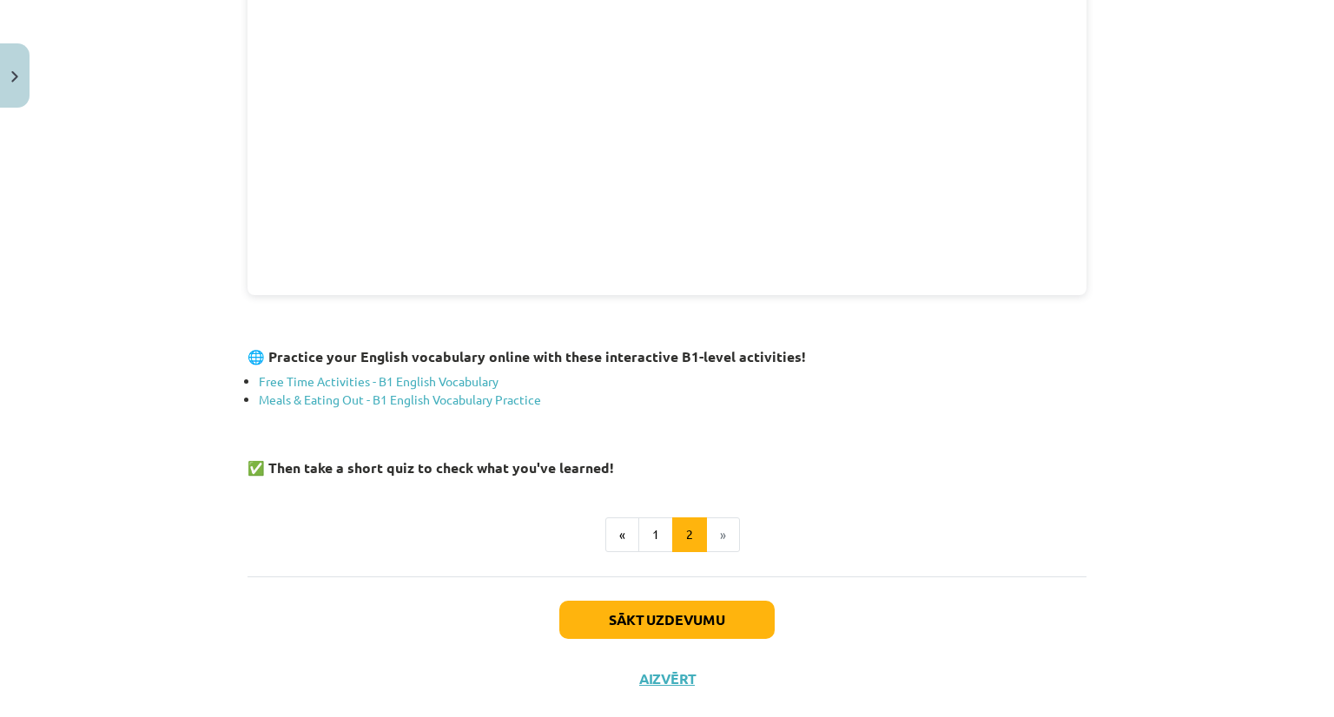
scroll to position [570, 0]
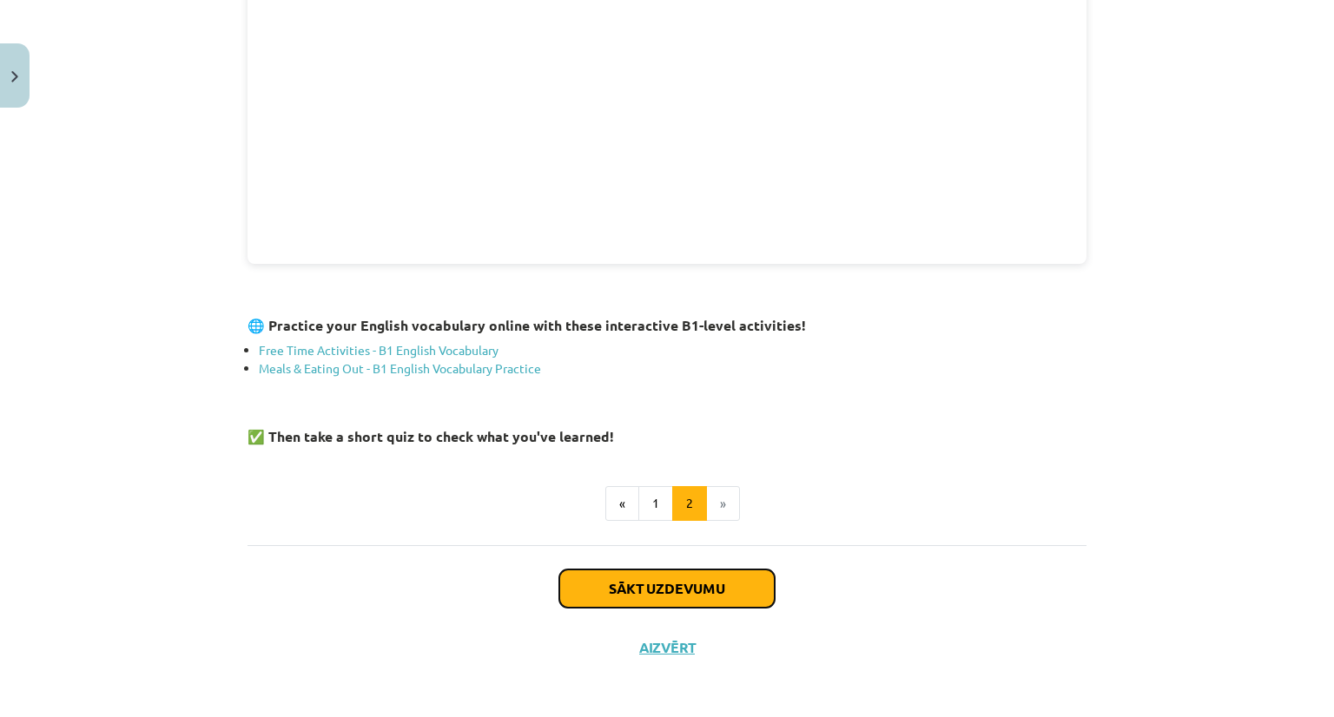
click at [653, 588] on button "Sākt uzdevumu" at bounding box center [666, 589] width 215 height 38
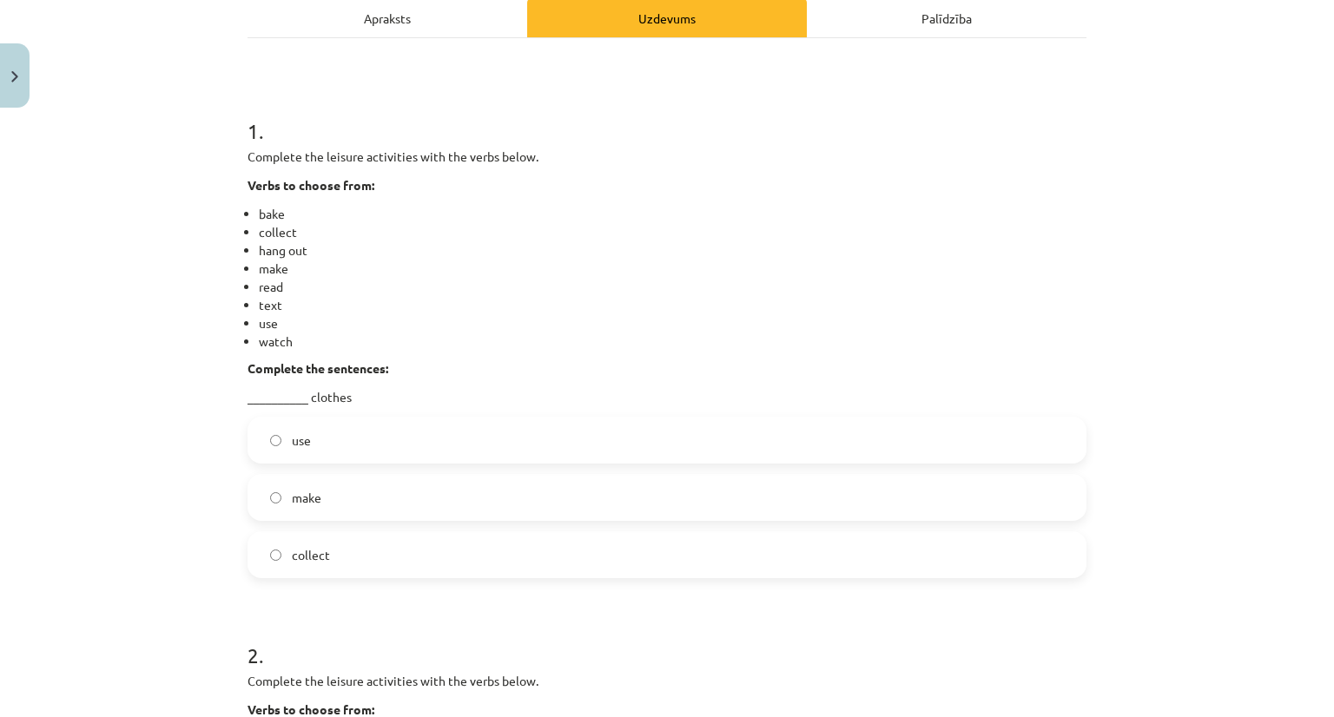
scroll to position [256, 0]
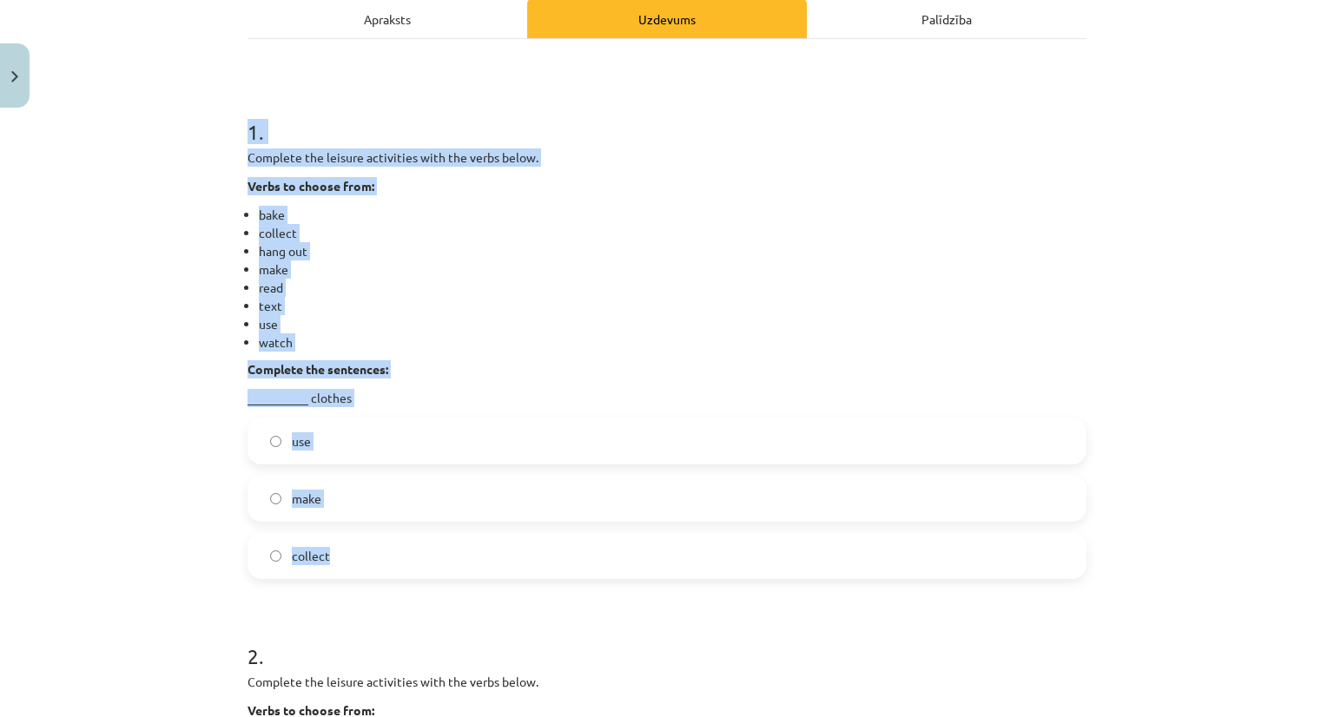
drag, startPoint x: 217, startPoint y: 125, endPoint x: 504, endPoint y: 560, distance: 521.4
click at [504, 560] on div "Mācību tēma: Angļu valodas 9. klases 1. ieskaites mācību materiāls #2 🔤 Topic 1…" at bounding box center [667, 358] width 1334 height 717
copy div "1 . Complete the leisure activities with the verbs below. Verbs to choose from:…"
click at [194, 150] on div "Mācību tēma: Angļu valodas 9. klases 1. ieskaites mācību materiāls #2 🔤 Topic 1…" at bounding box center [667, 358] width 1334 height 717
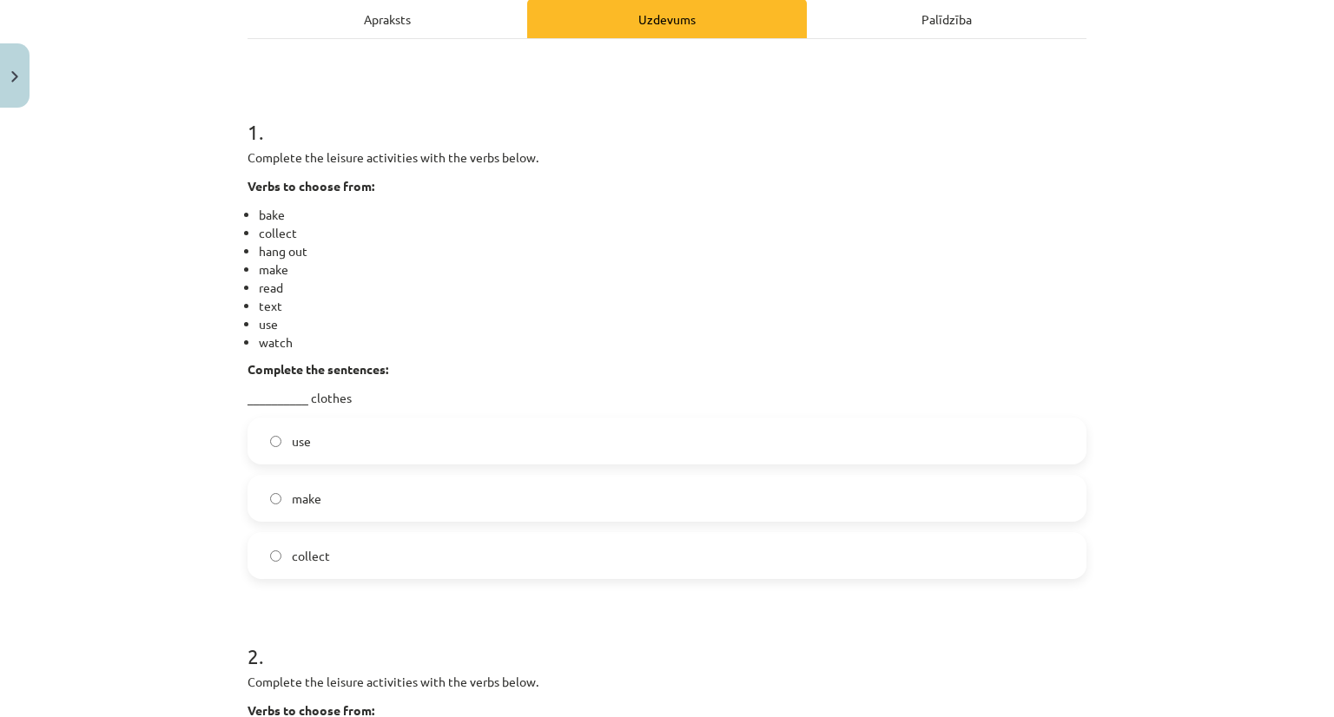
click at [142, 249] on div "Mācību tēma: Angļu valodas 9. klases 1. ieskaites mācību materiāls #2 🔤 Topic 1…" at bounding box center [667, 358] width 1334 height 717
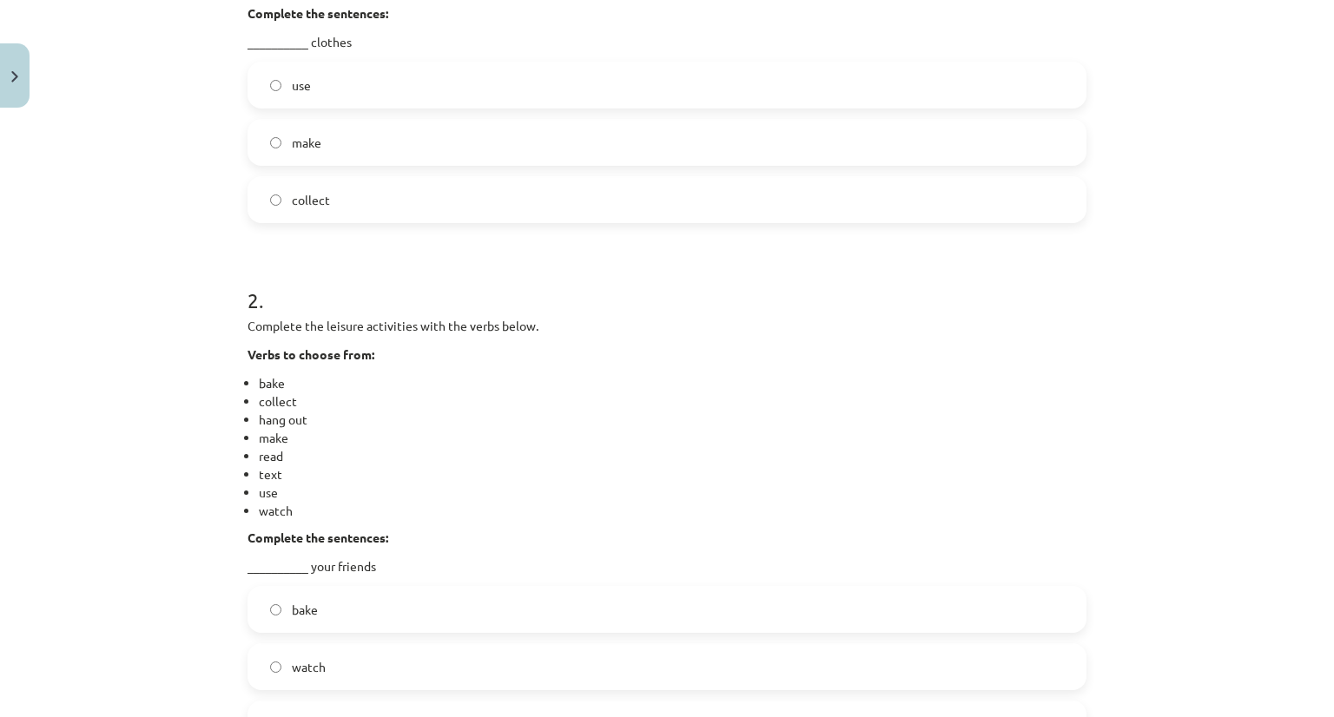
scroll to position [672, 0]
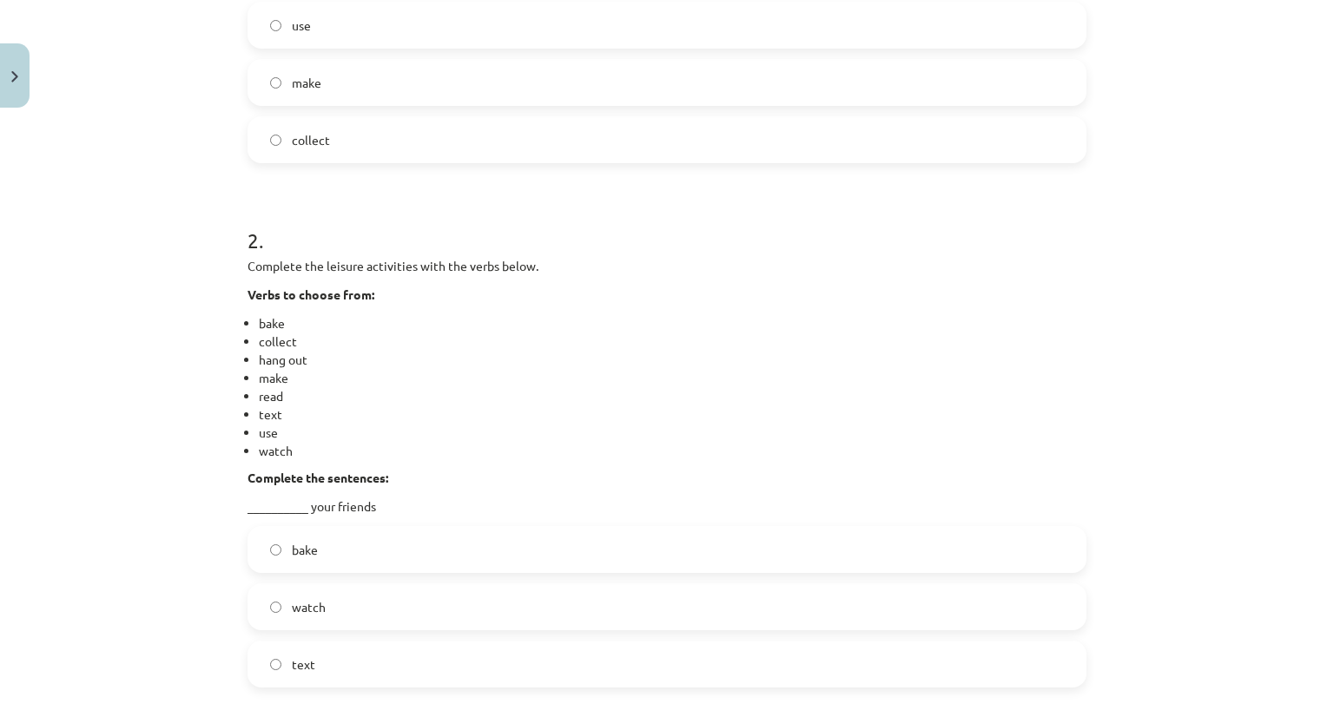
drag, startPoint x: 220, startPoint y: 271, endPoint x: 190, endPoint y: 234, distance: 47.6
click at [190, 234] on div "Mācību tēma: Angļu valodas 9. klases 1. ieskaites mācību materiāls #2 🔤 Topic 1…" at bounding box center [667, 358] width 1334 height 717
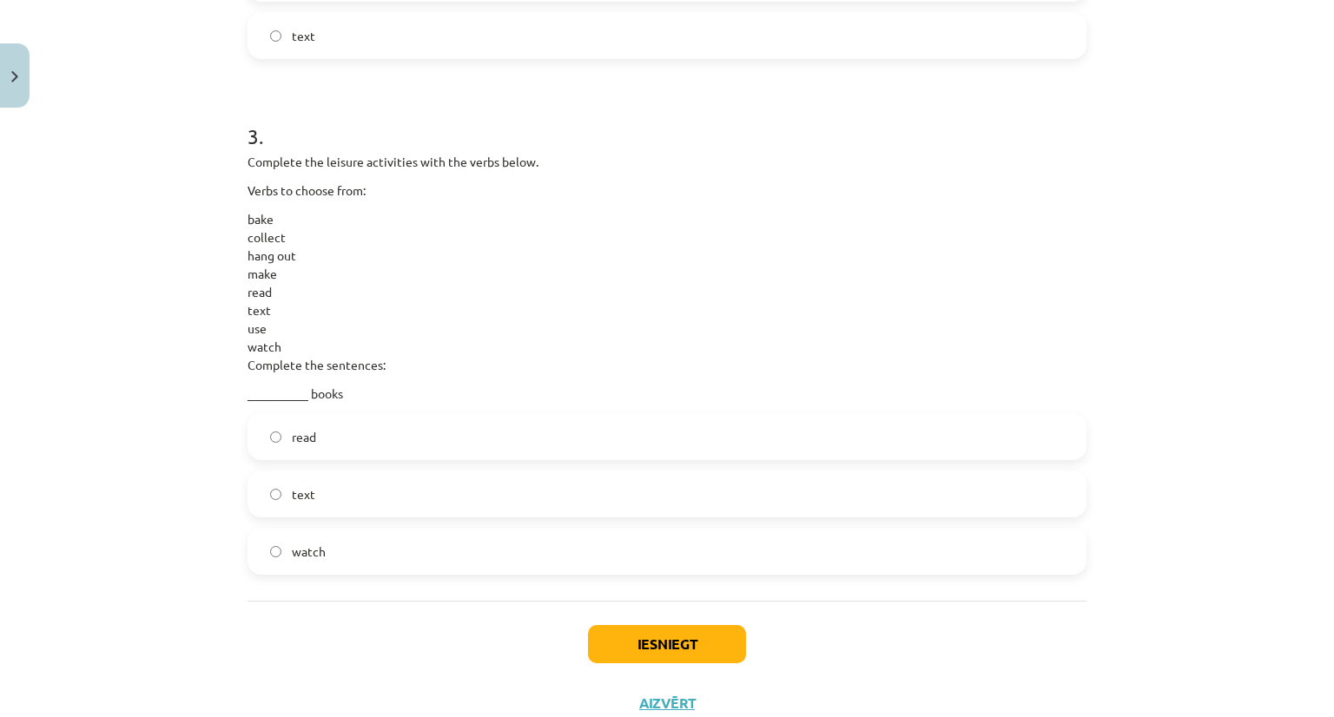
scroll to position [1359, 0]
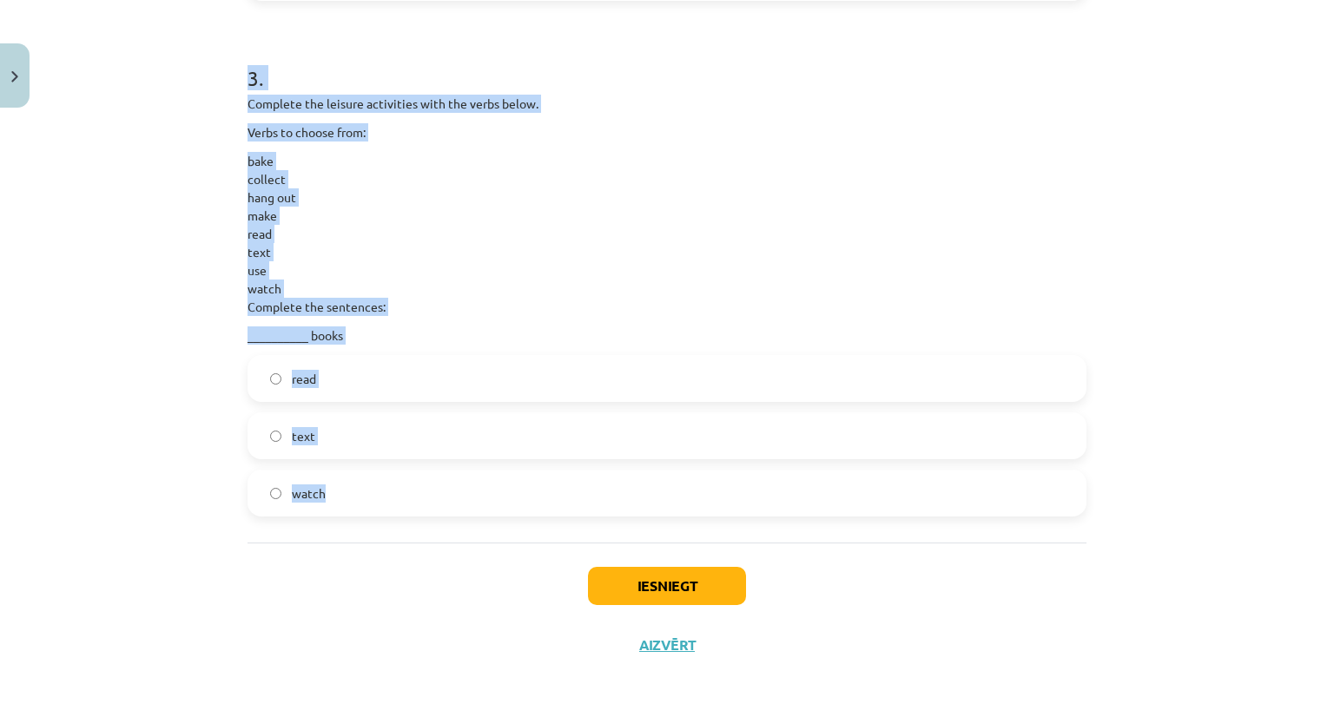
drag, startPoint x: 212, startPoint y: 244, endPoint x: 688, endPoint y: 521, distance: 550.6
click at [688, 521] on div "Mācību tēma: Angļu valodas 9. klases 1. ieskaites mācību materiāls #2 🔤 Topic 1…" at bounding box center [667, 358] width 1334 height 717
copy form "2 . Complete the leisure activities with the verbs below. Verbs to choose from:…"
click at [156, 181] on div "Mācību tēma: Angļu valodas 9. klases 1. ieskaites mācību materiāls #2 🔤 Topic 1…" at bounding box center [667, 358] width 1334 height 717
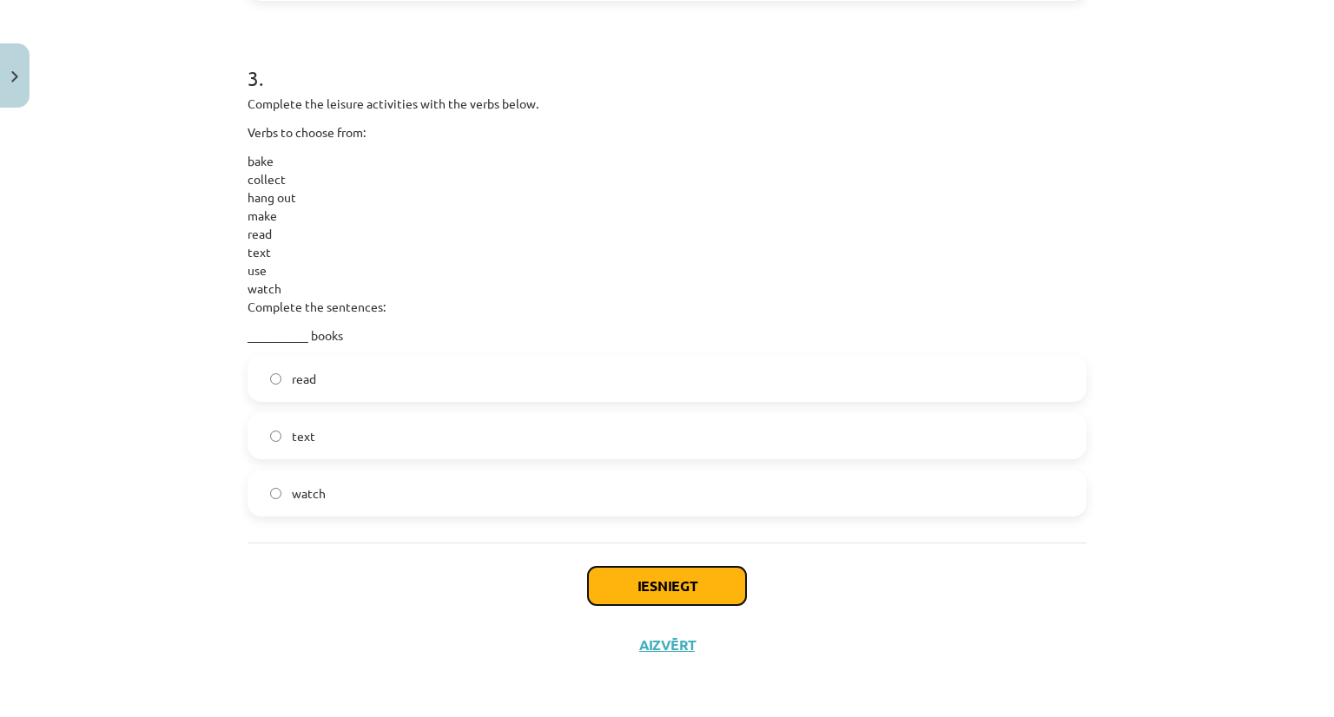
click at [656, 577] on button "Iesniegt" at bounding box center [667, 586] width 158 height 38
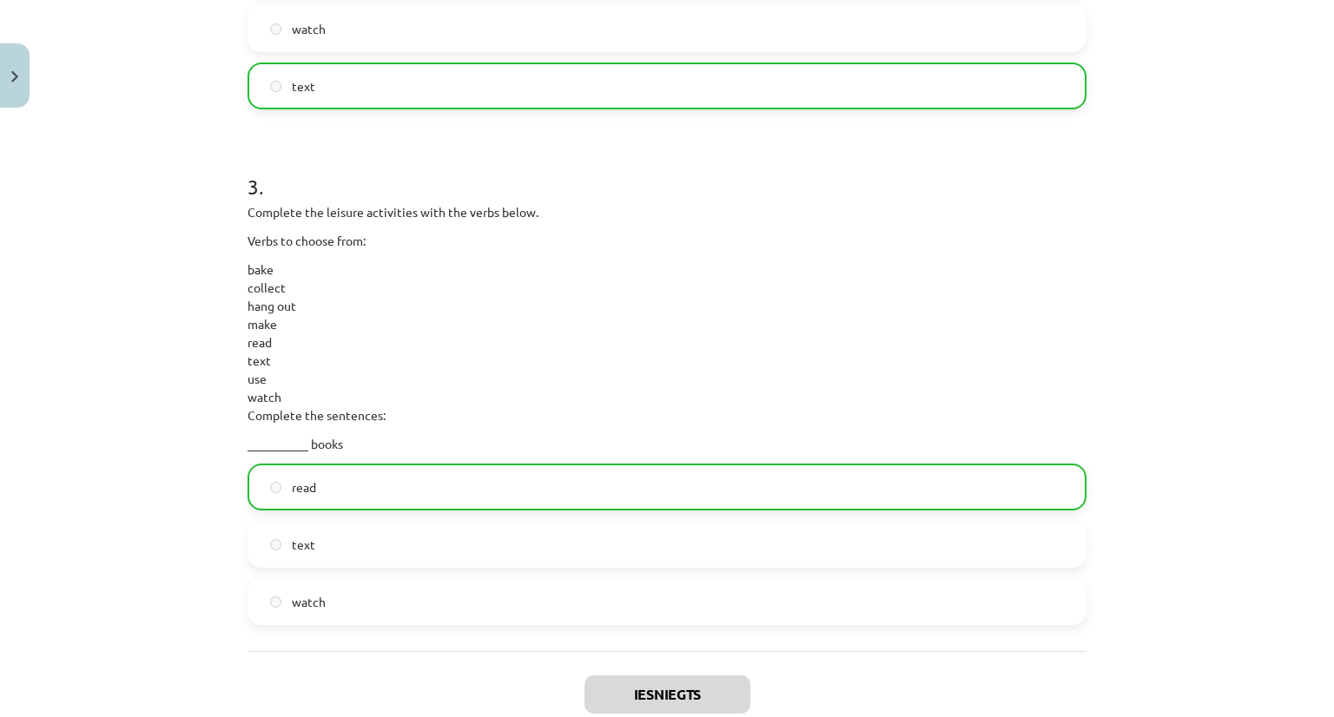
scroll to position [1414, 0]
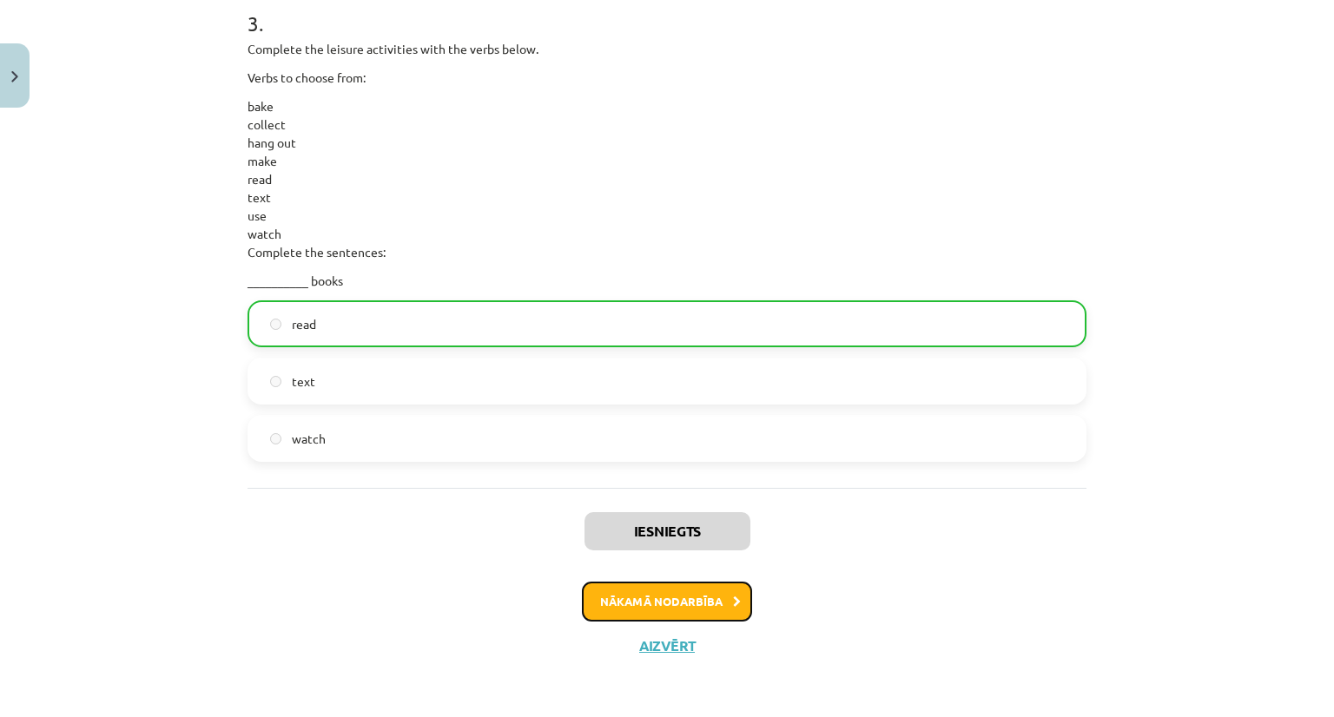
click at [679, 607] on button "Nākamā nodarbība" at bounding box center [667, 602] width 170 height 40
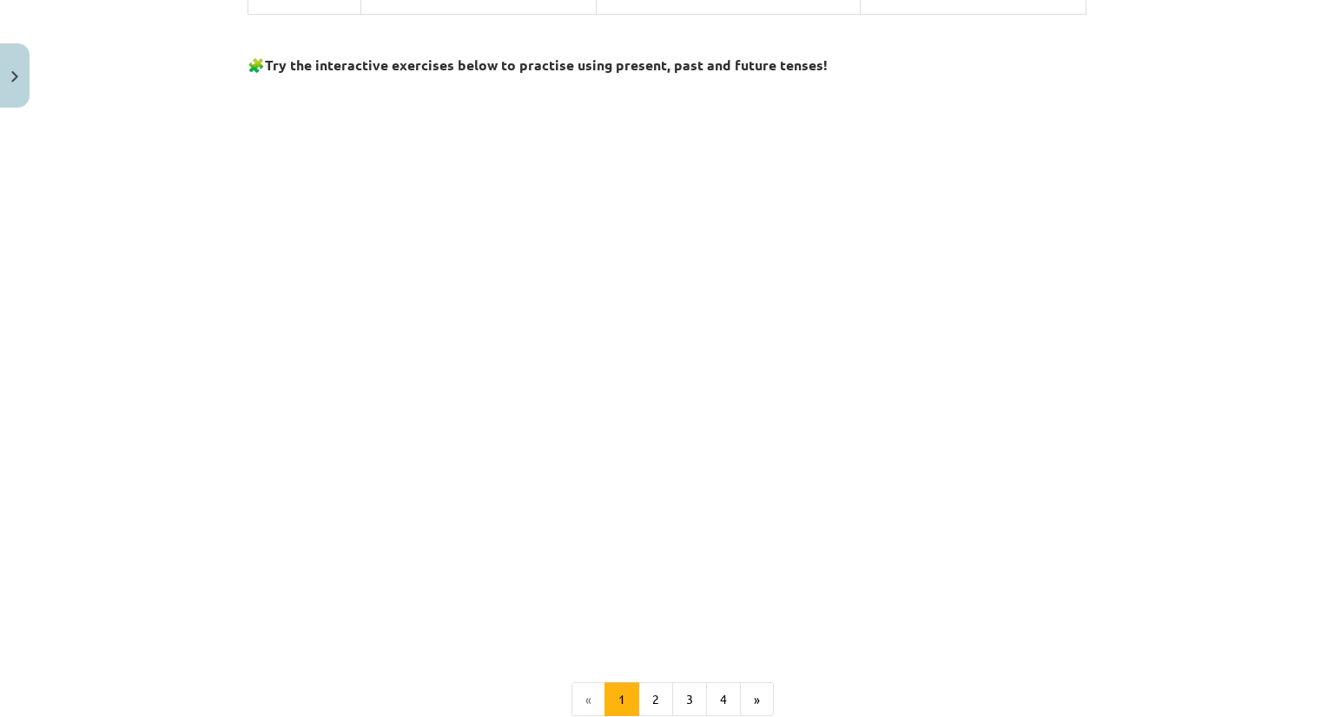
scroll to position [1613, 0]
click at [172, 249] on div "Mācību tēma: Angļu valodas 9. klases 1. ieskaites mācību materiāls #3 📝 Topic 2…" at bounding box center [667, 358] width 1334 height 717
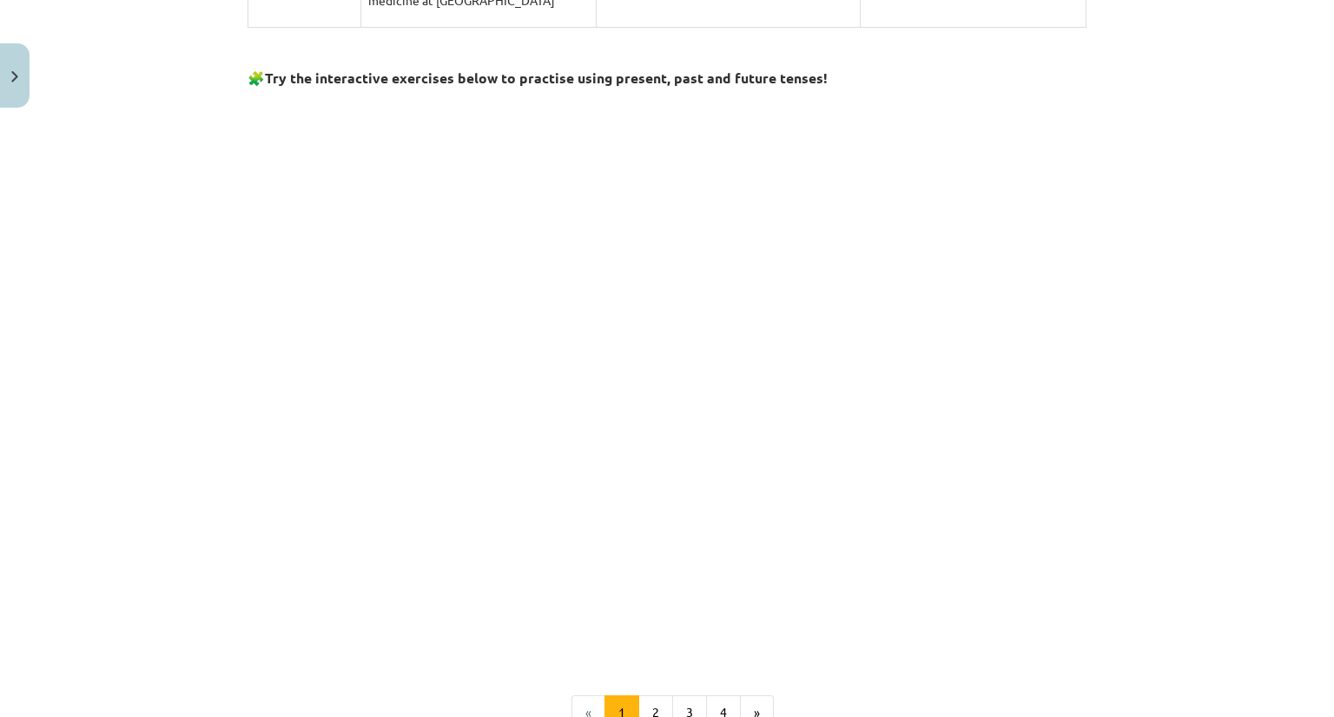
scroll to position [1602, 0]
drag, startPoint x: 233, startPoint y: 64, endPoint x: 201, endPoint y: 64, distance: 31.3
click at [201, 64] on div "Mācību tēma: Angļu valodas 9. klases 1. ieskaites mācību materiāls #3 📝 Topic 2…" at bounding box center [667, 358] width 1334 height 717
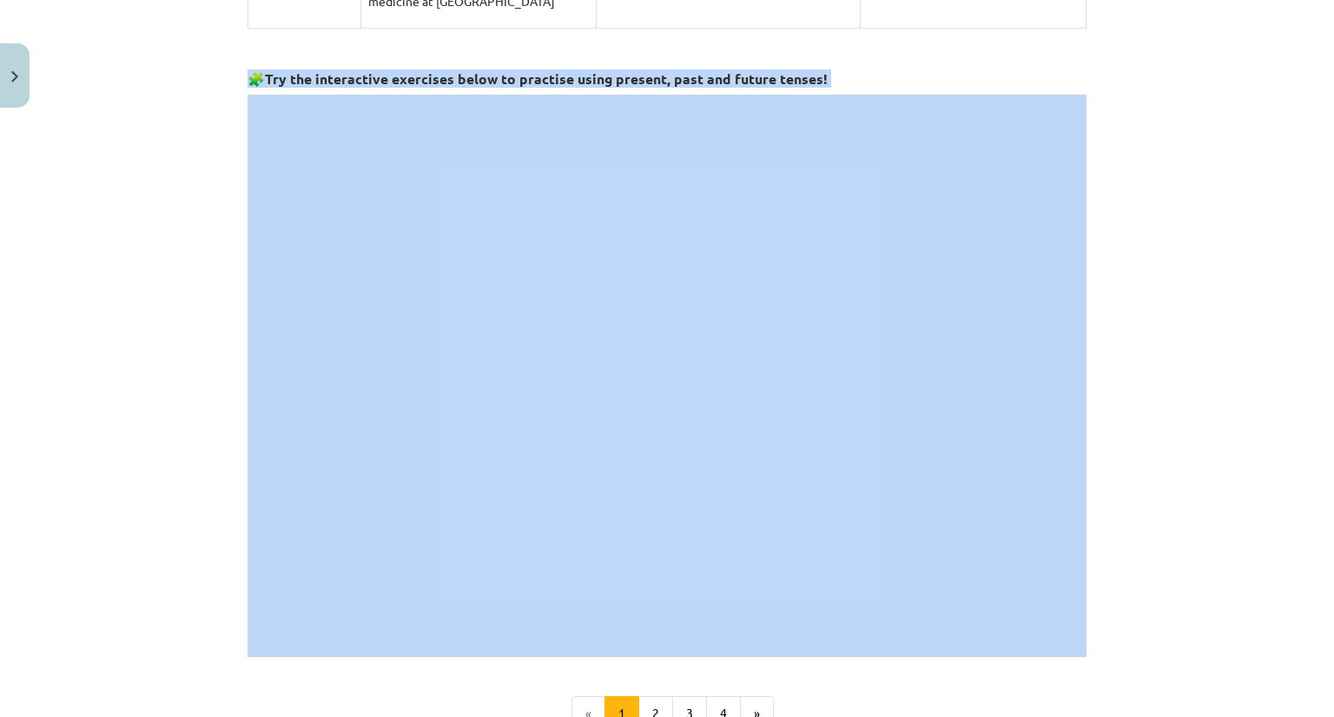
drag, startPoint x: 204, startPoint y: 64, endPoint x: 763, endPoint y: 91, distance: 559.9
click at [35, 243] on div "Mācību tēma: Angļu valodas 9. klases 1. ieskaites mācību materiāls #3 📝 Topic 2…" at bounding box center [667, 358] width 1334 height 717
click at [153, 326] on div "Mācību tēma: Angļu valodas 9. klases 1. ieskaites mācību materiāls #3 📝 Topic 2…" at bounding box center [667, 358] width 1334 height 717
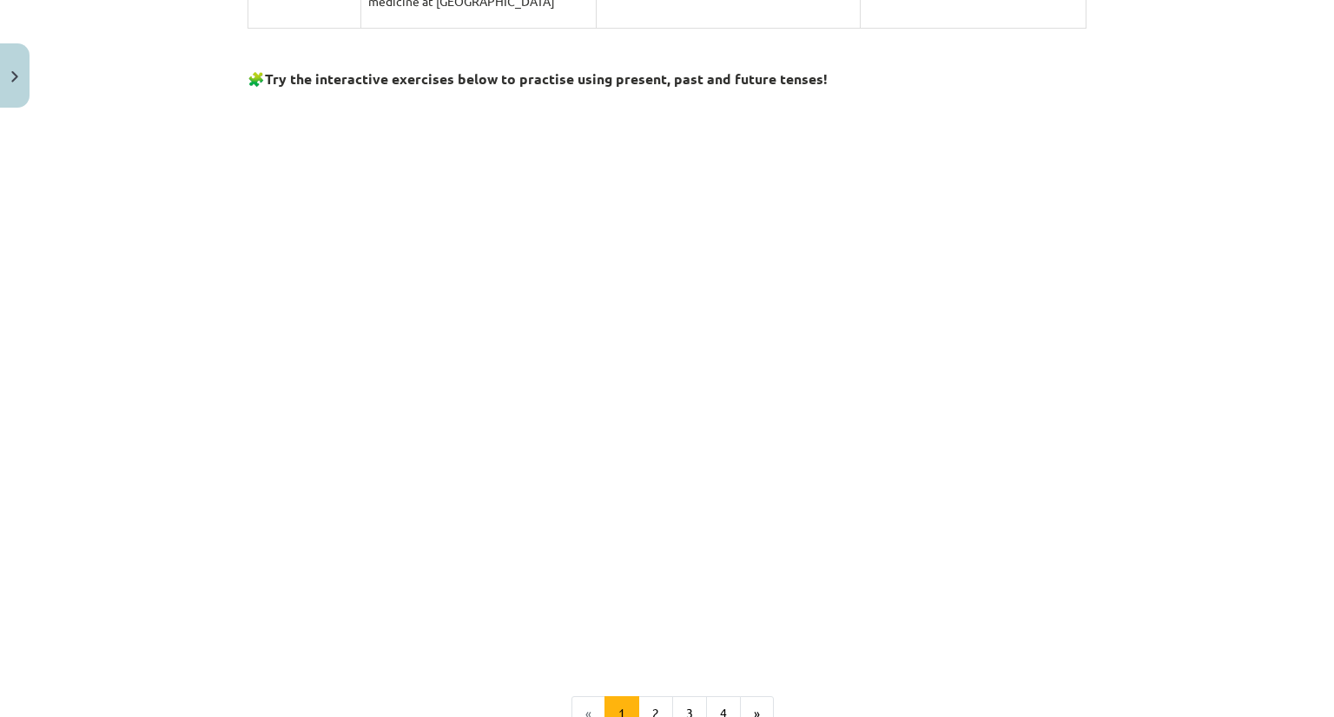
click at [153, 326] on div "Mācību tēma: Angļu valodas 9. klases 1. ieskaites mācību materiāls #3 📝 Topic 2…" at bounding box center [667, 358] width 1334 height 717
click at [157, 274] on div "Mācību tēma: Angļu valodas 9. klases 1. ieskaites mācību materiāls #3 📝 Topic 2…" at bounding box center [667, 358] width 1334 height 717
click at [160, 228] on div "Mācību tēma: Angļu valodas 9. klases 1. ieskaites mācību materiāls #3 📝 Topic 2…" at bounding box center [667, 358] width 1334 height 717
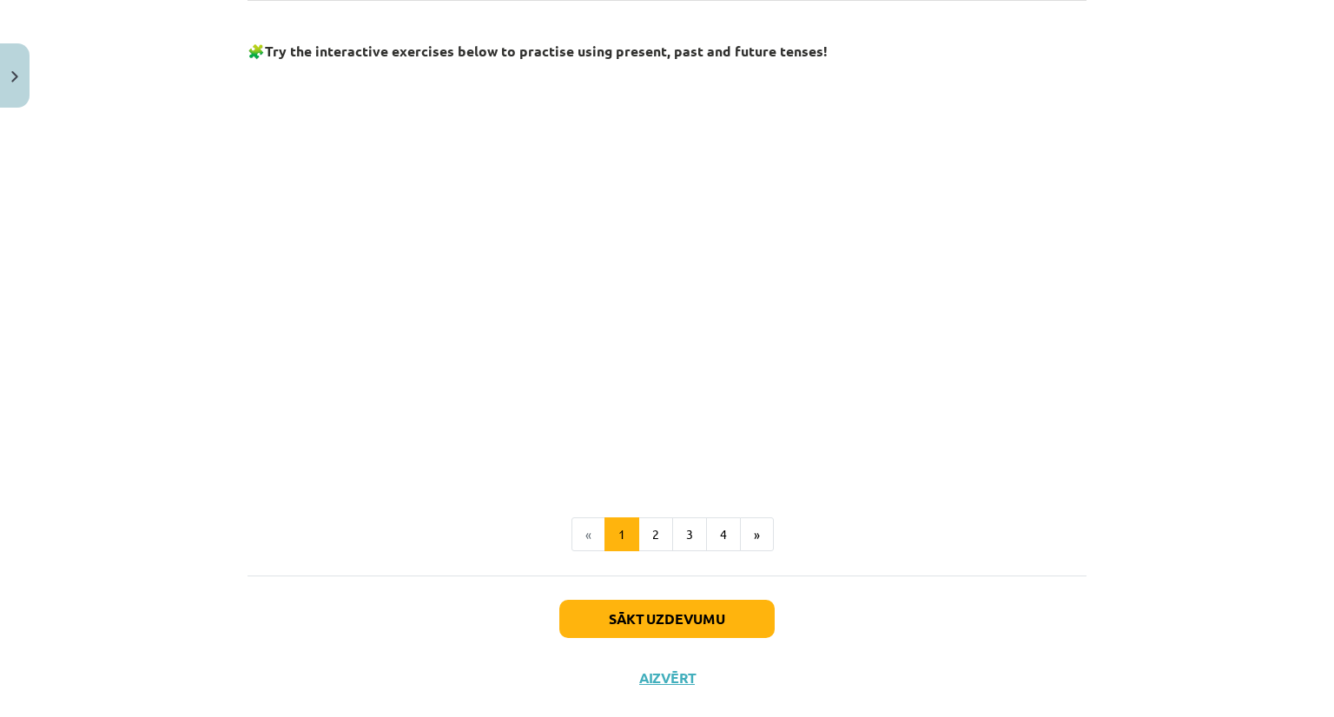
scroll to position [1626, 0]
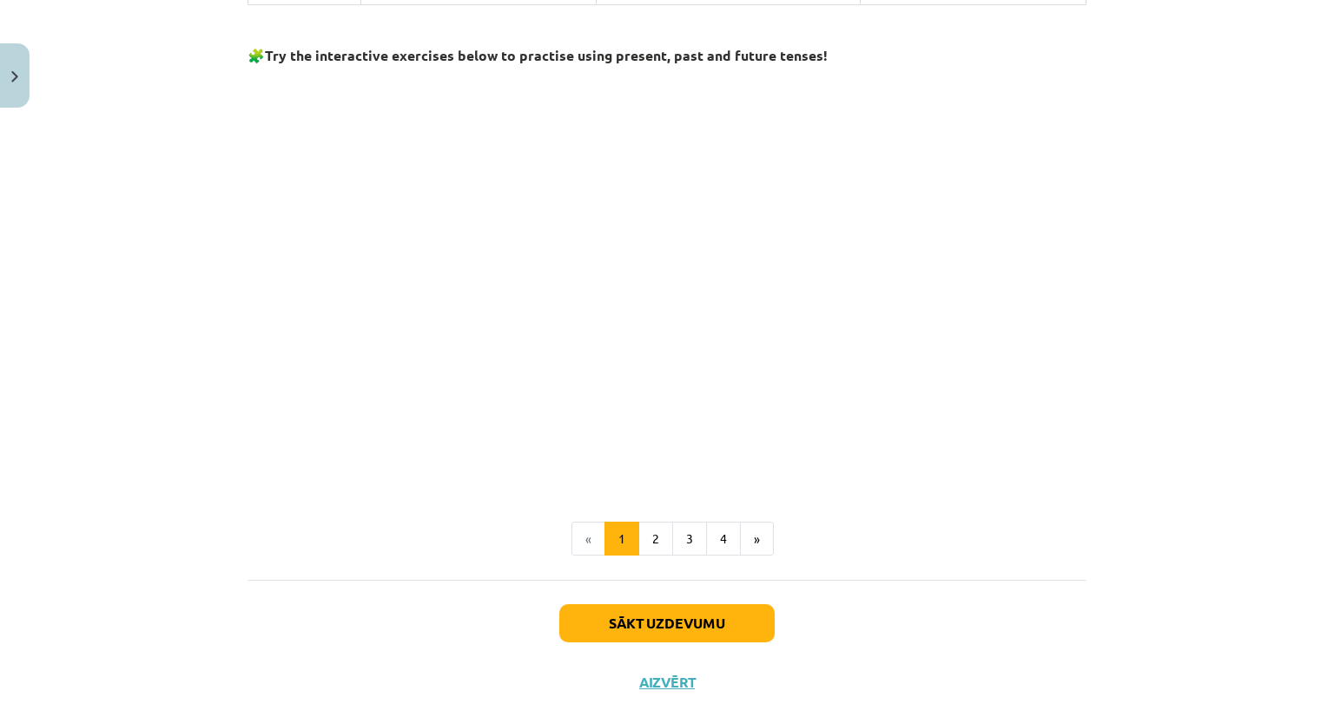
click at [212, 261] on div "Mācību tēma: Angļu valodas 9. klases 1. ieskaites mācību materiāls #3 📝 Topic 2…" at bounding box center [667, 358] width 1334 height 717
click at [226, 316] on div "Mācību tēma: Angļu valodas 9. klases 1. ieskaites mācību materiāls #3 📝 Topic 2…" at bounding box center [667, 358] width 1334 height 717
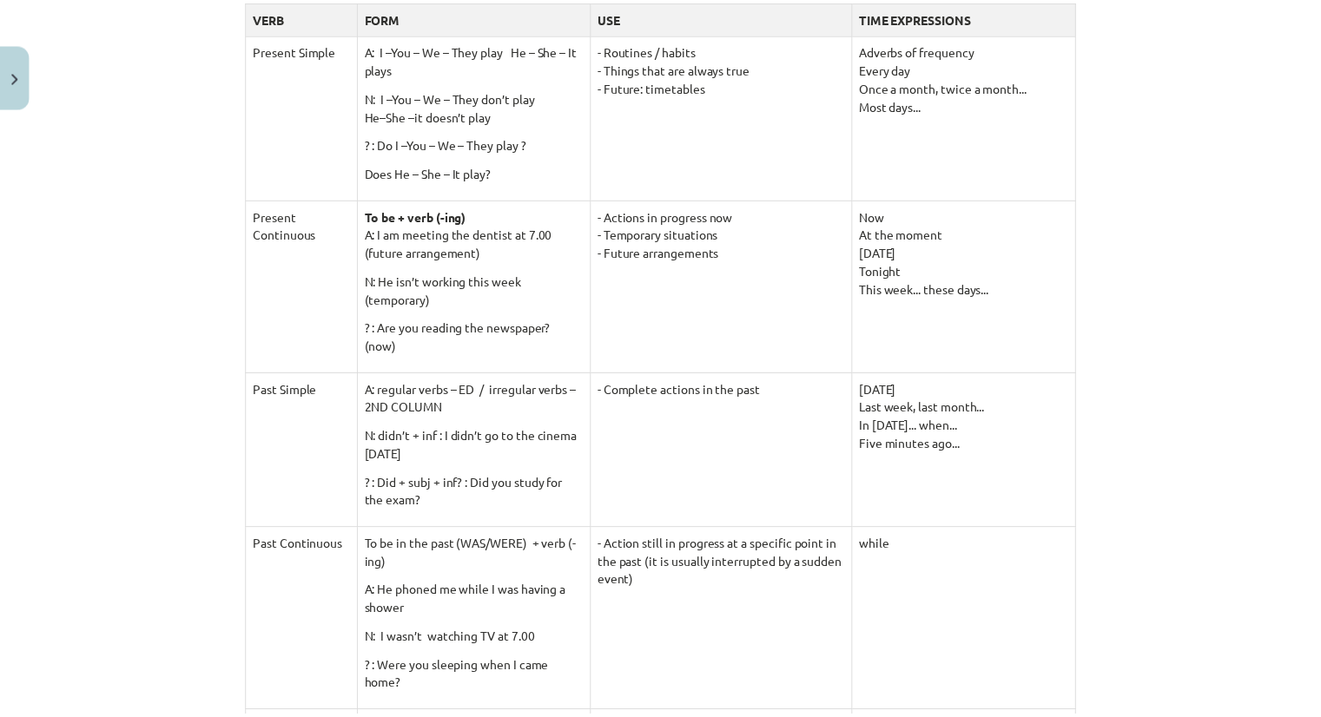
scroll to position [0, 0]
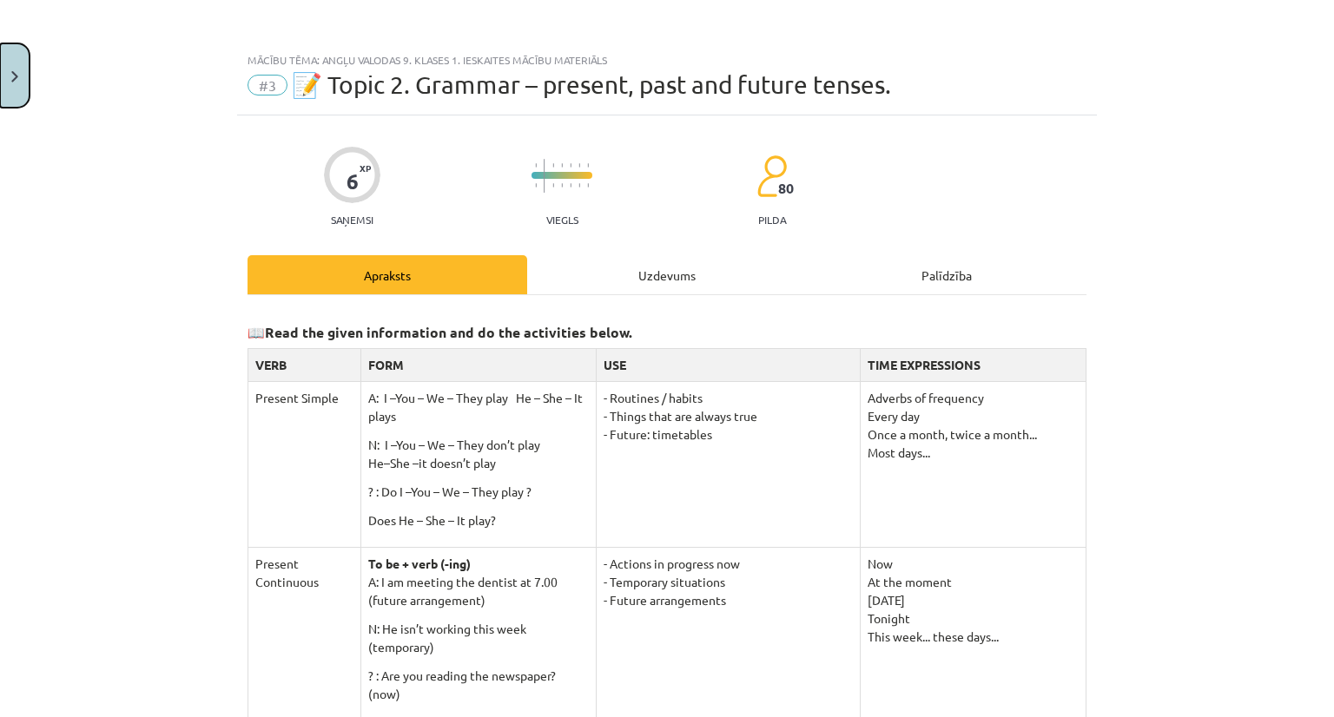
click at [7, 80] on button "Close" at bounding box center [15, 75] width 30 height 64
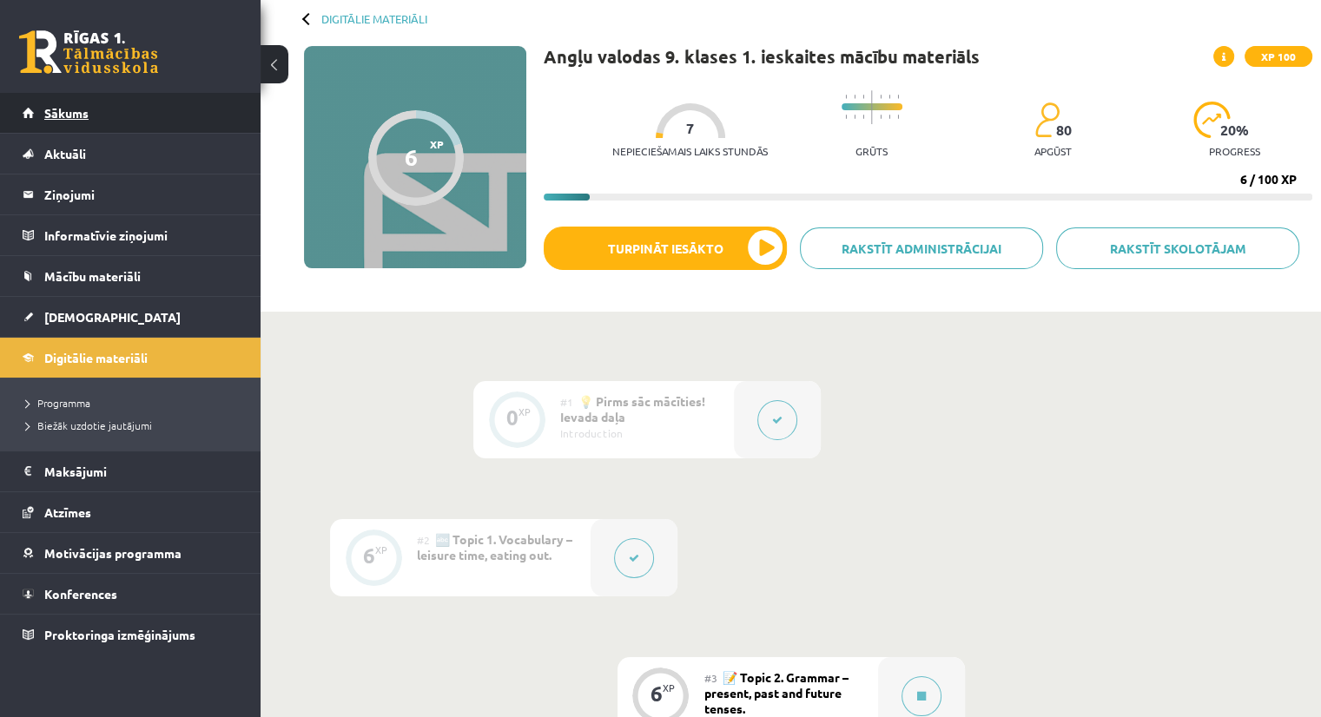
click at [97, 109] on link "Sākums" at bounding box center [131, 113] width 216 height 40
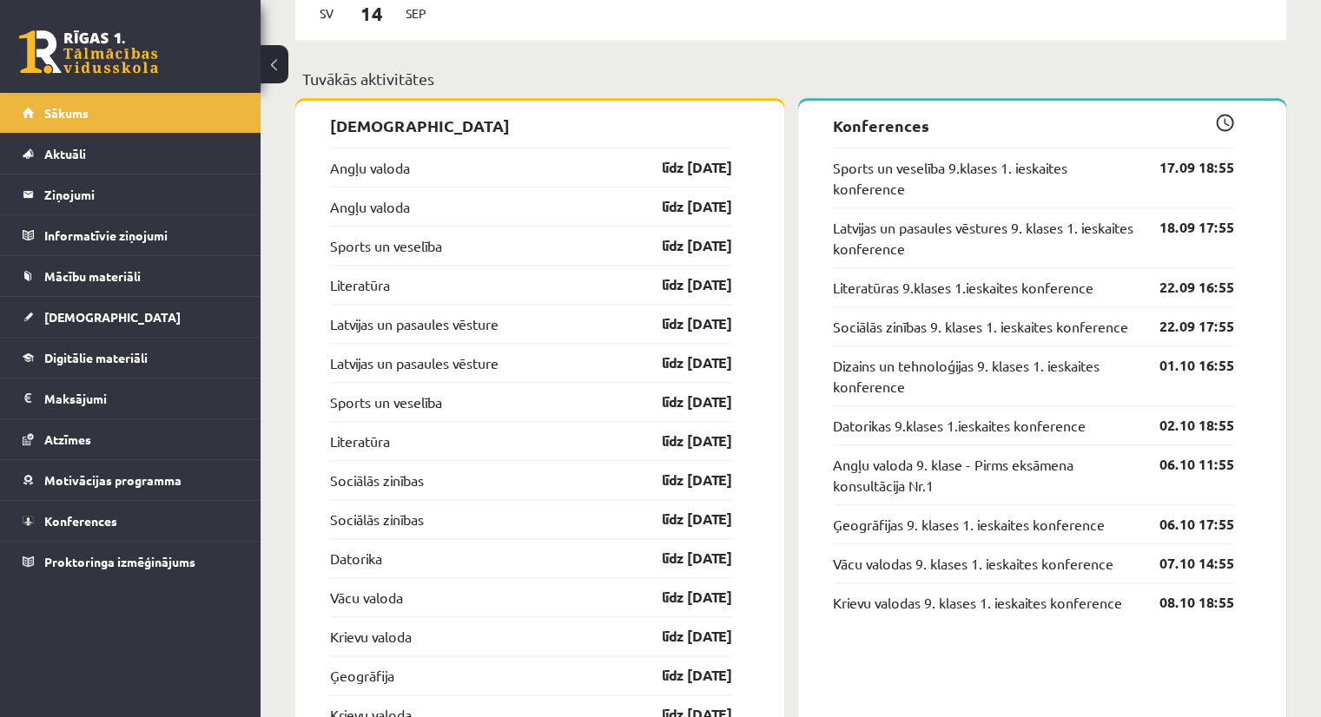
scroll to position [1663, 0]
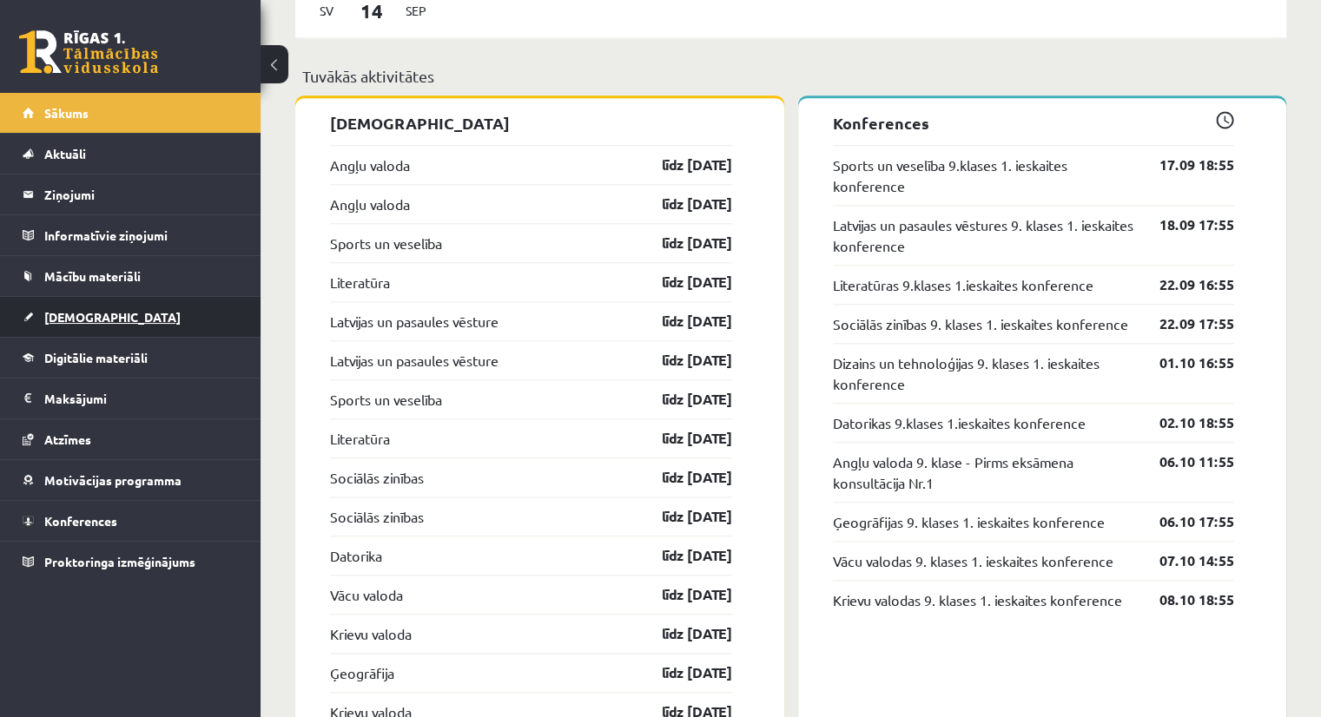
click at [86, 309] on span "[DEMOGRAPHIC_DATA]" at bounding box center [112, 317] width 136 height 16
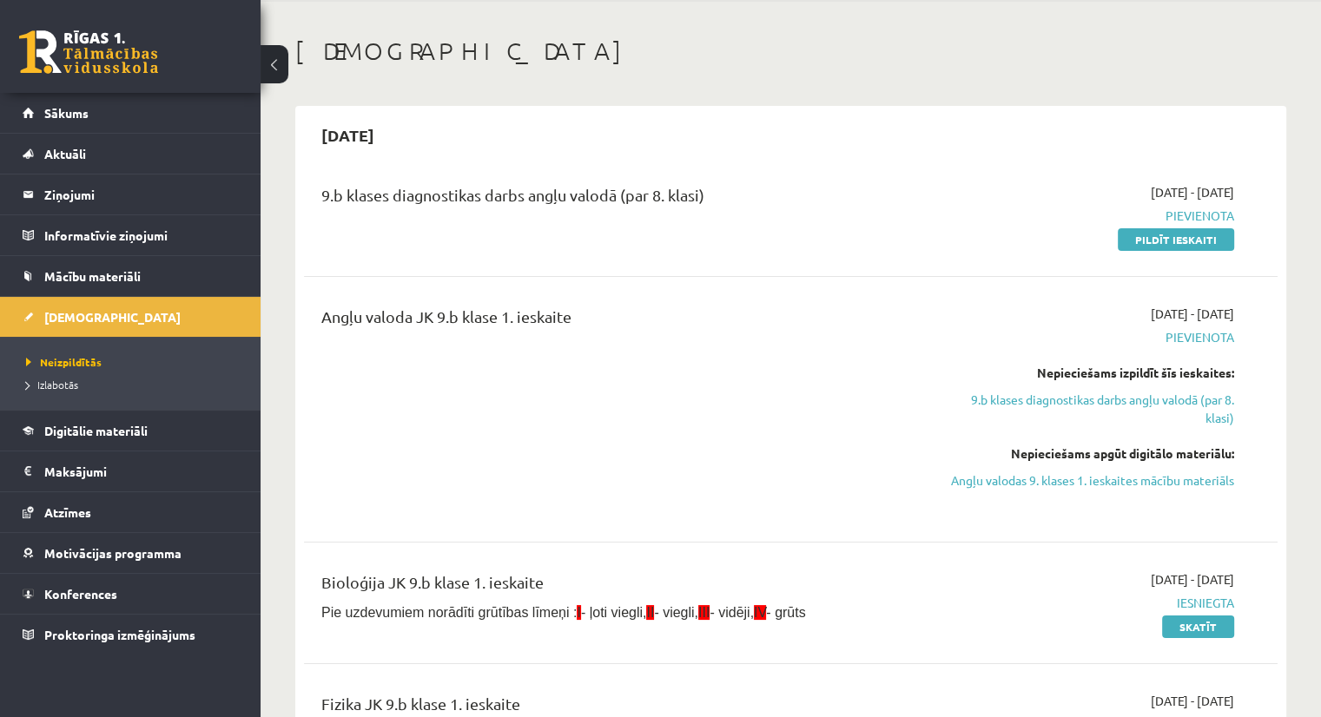
scroll to position [50, 0]
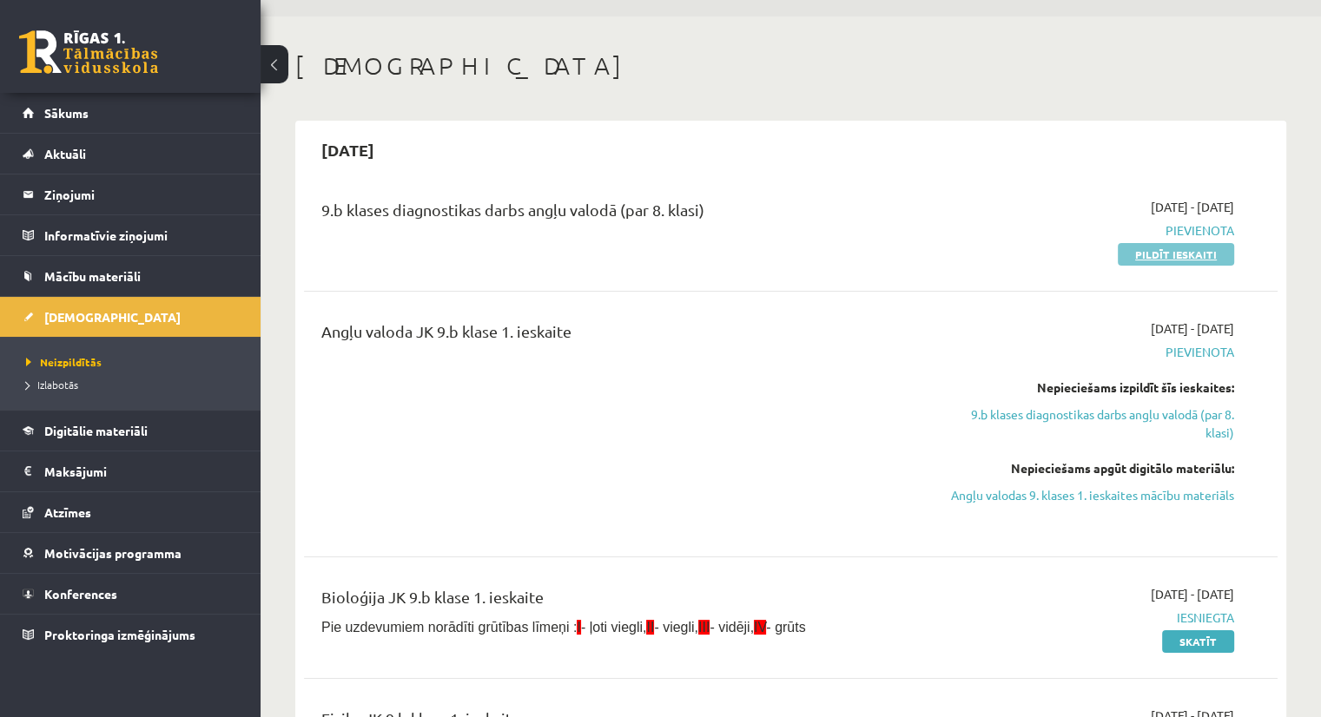
click at [1146, 256] on link "Pildīt ieskaiti" at bounding box center [1176, 254] width 116 height 23
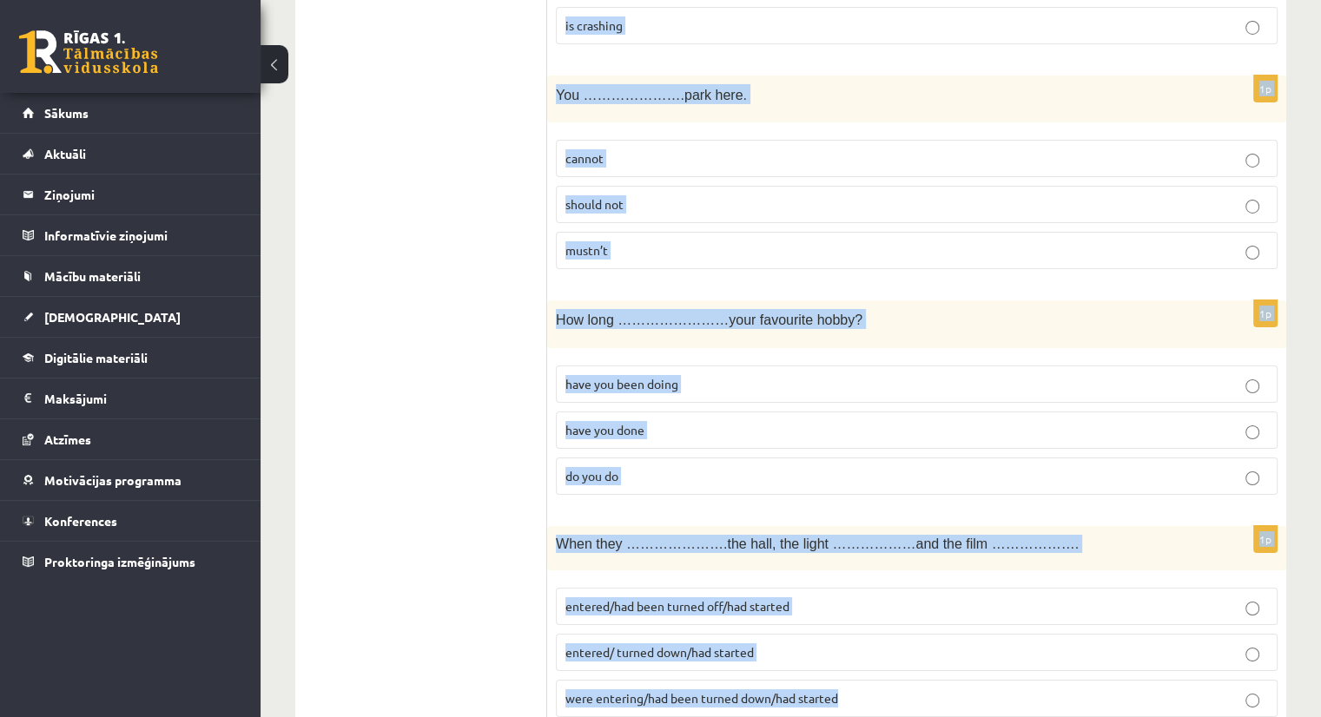
scroll to position [6159, 0]
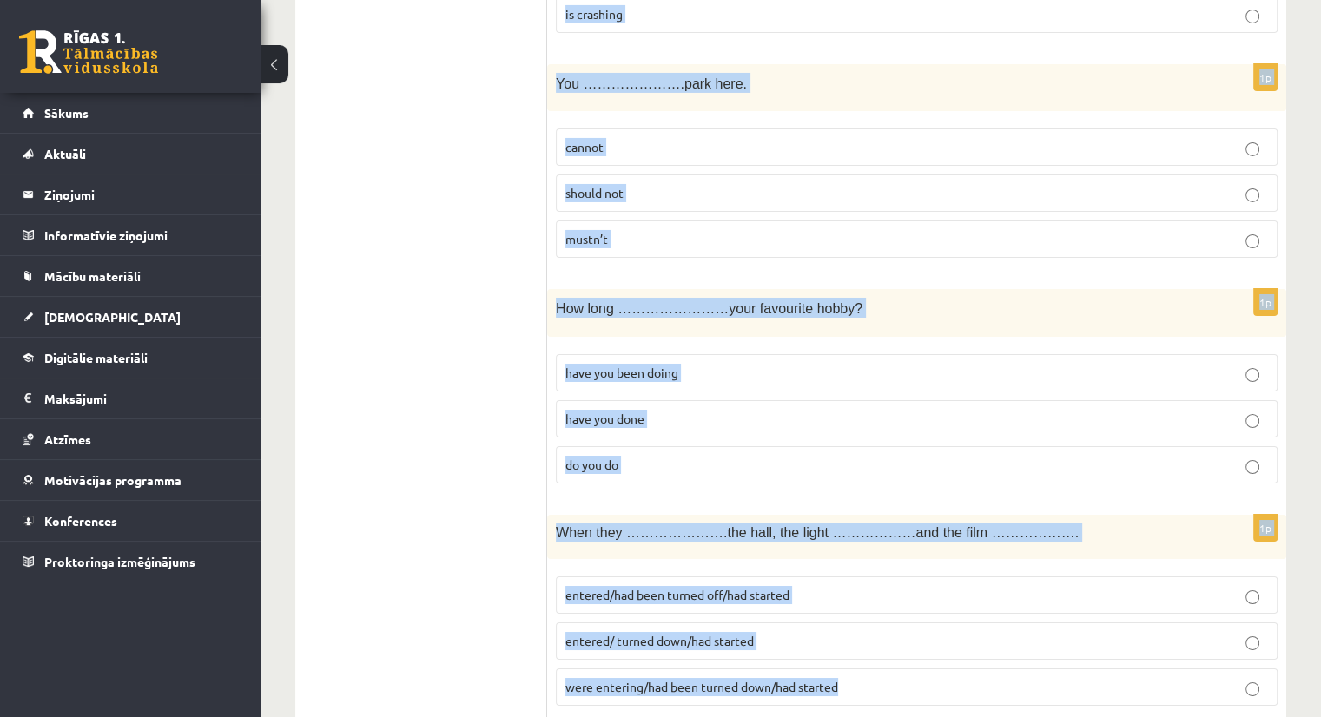
drag, startPoint x: 557, startPoint y: 18, endPoint x: 868, endPoint y: 757, distance: 801.7
copy form "There are ……drops of water on…..table. -/a the/the -/the 1p I look forward ……………"
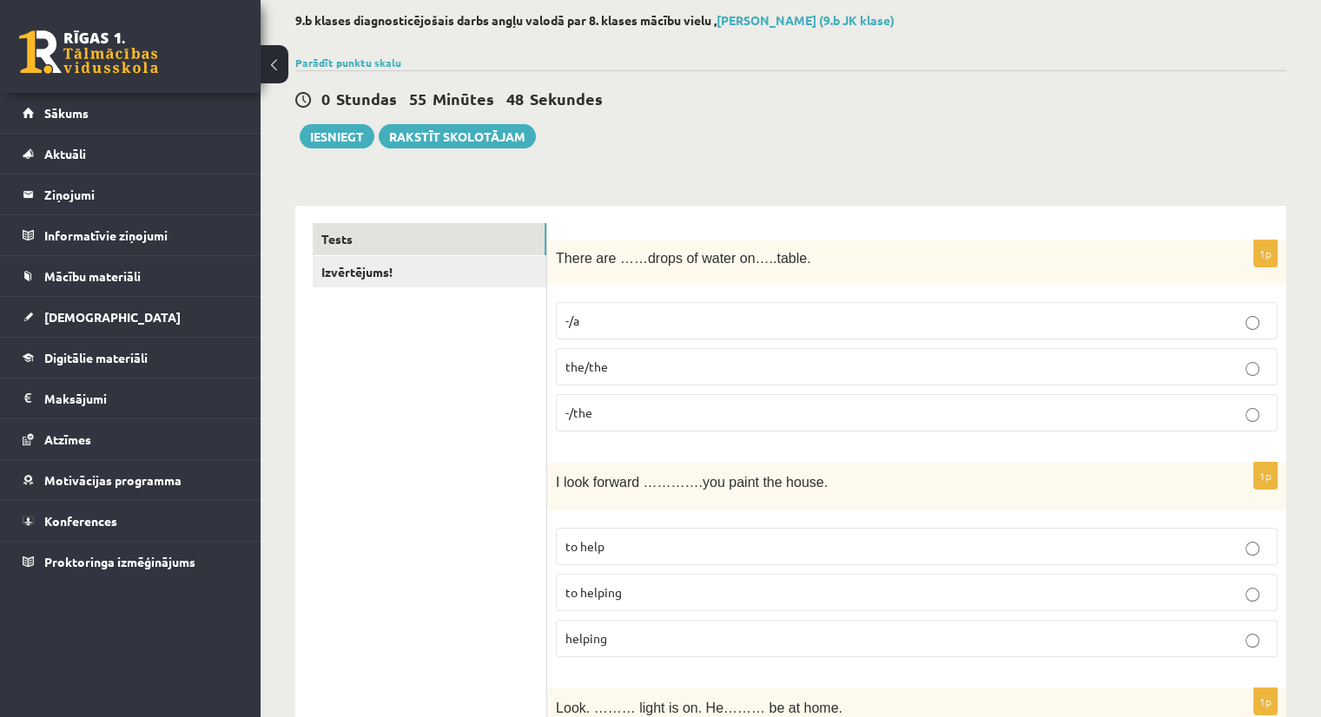
scroll to position [175, 0]
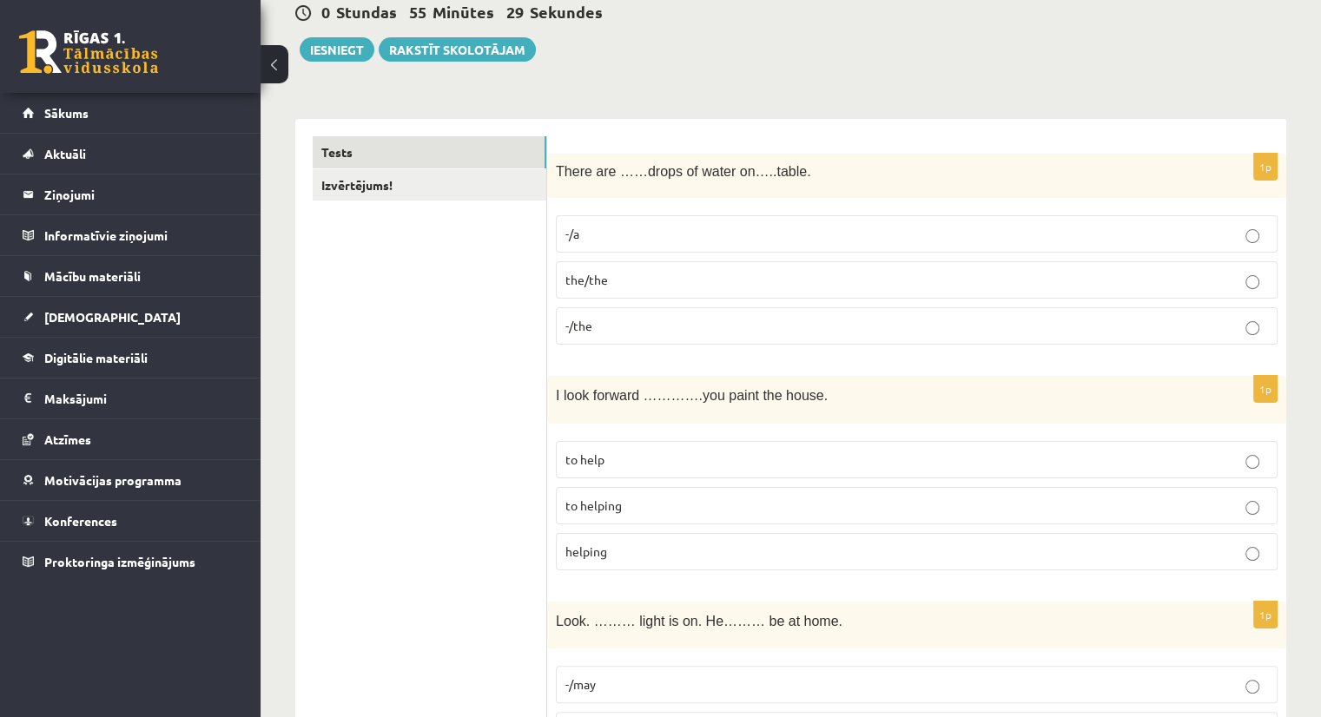
click at [643, 271] on p "the/the" at bounding box center [916, 280] width 702 height 18
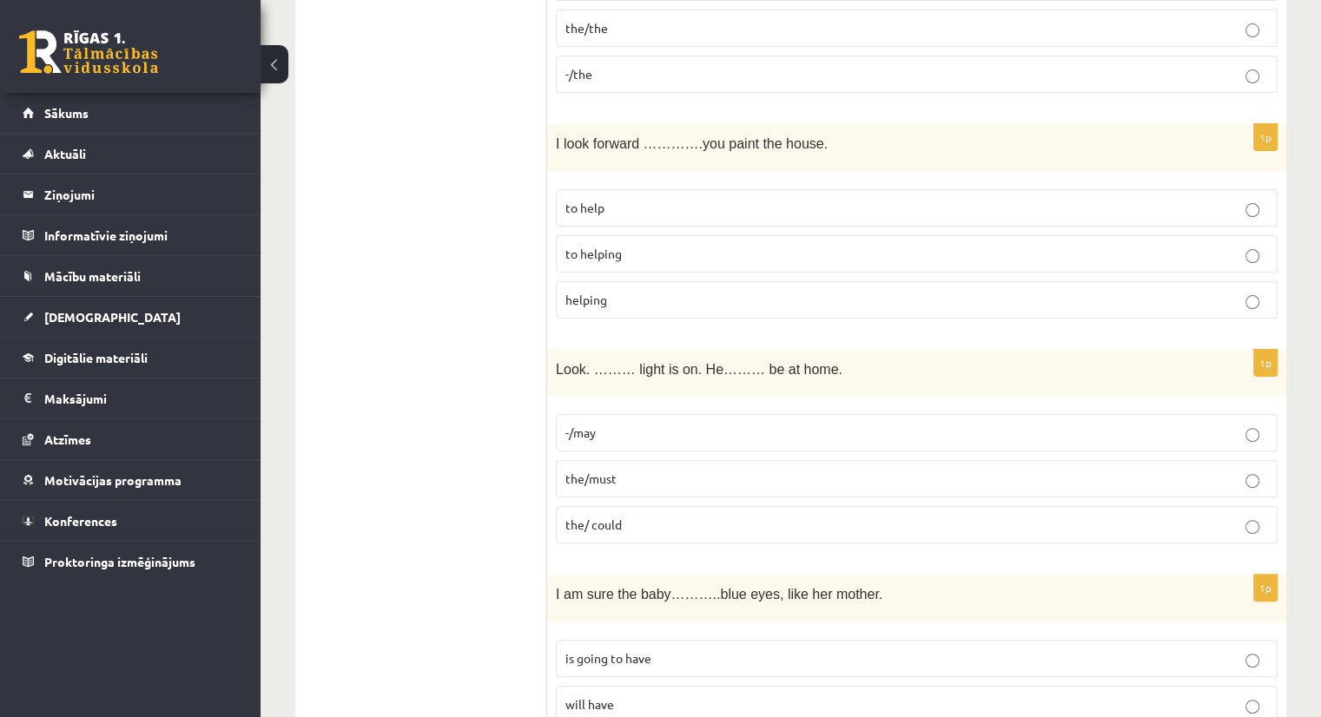
scroll to position [429, 0]
click at [643, 251] on p "to helping" at bounding box center [916, 252] width 702 height 18
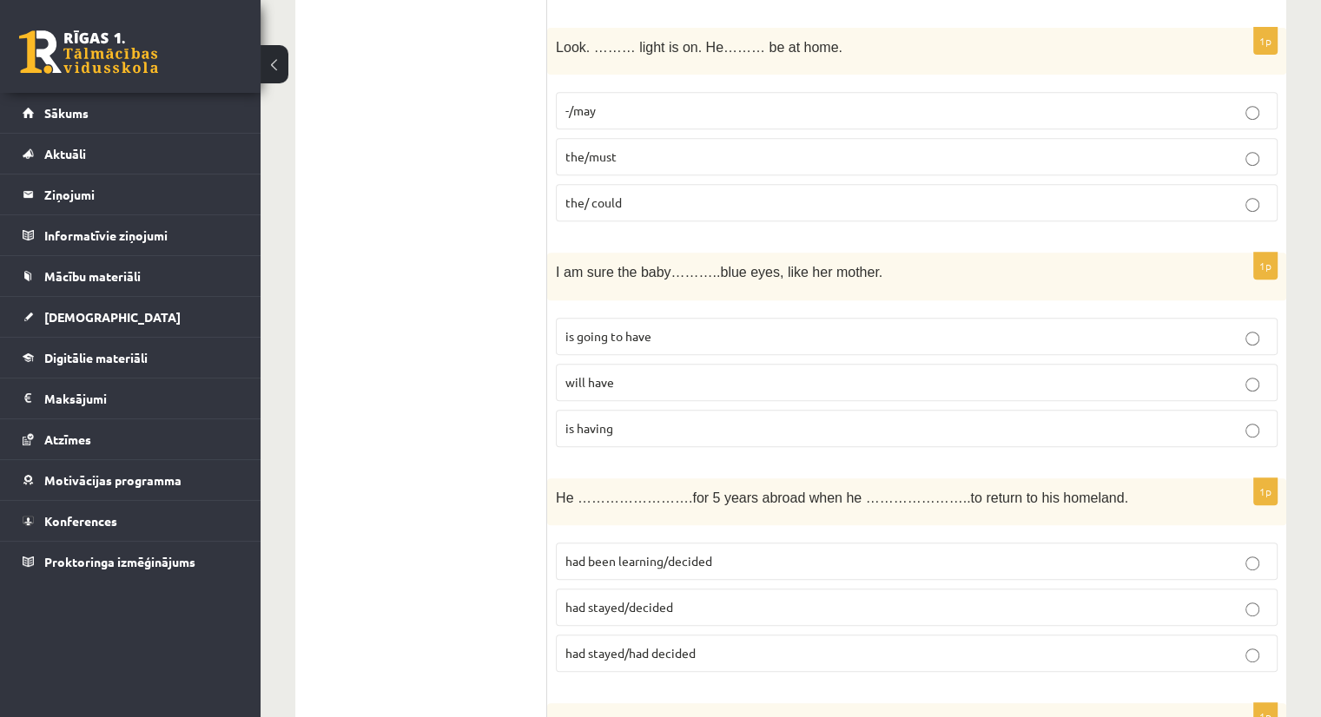
scroll to position [750, 0]
click at [625, 147] on p "the/must" at bounding box center [916, 156] width 702 height 18
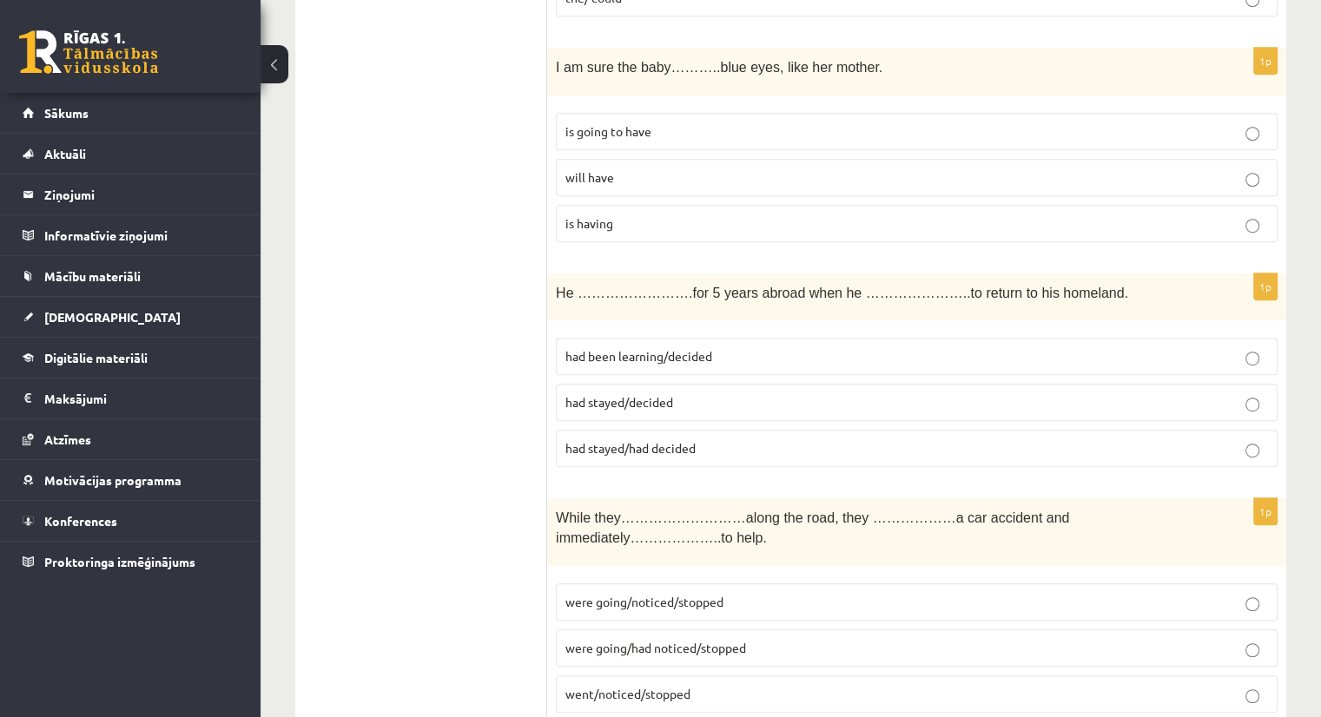
scroll to position [955, 0]
click at [604, 171] on span "will have" at bounding box center [589, 176] width 49 height 16
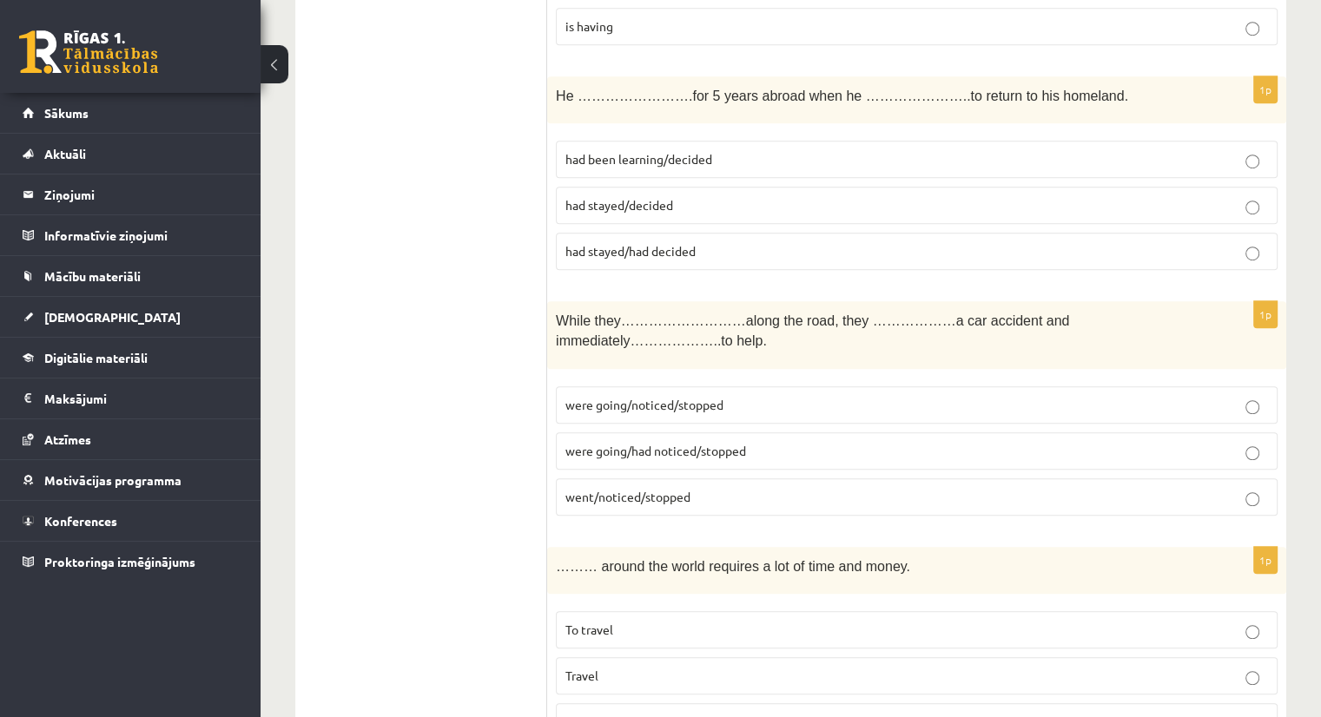
scroll to position [1157, 0]
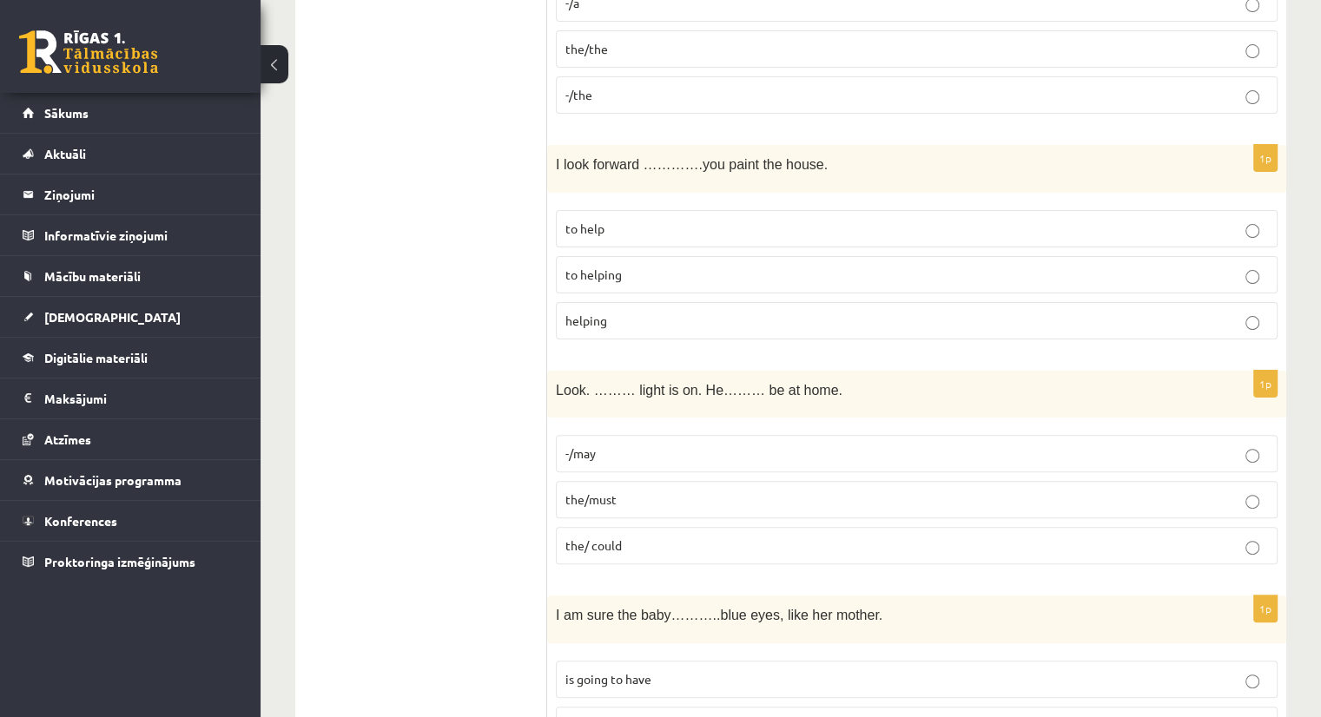
scroll to position [406, 0]
click at [638, 95] on p "-/the" at bounding box center [916, 95] width 702 height 18
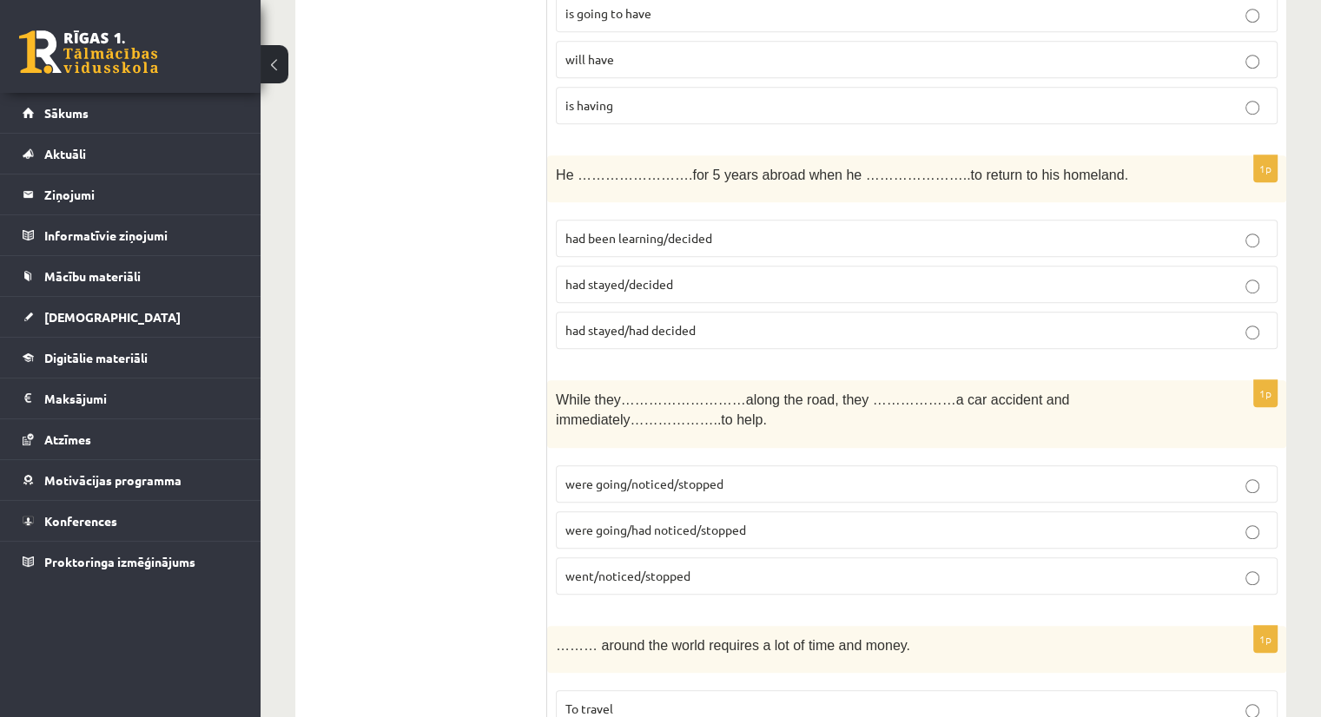
scroll to position [1073, 0]
click at [631, 275] on span "had stayed/decided" at bounding box center [619, 283] width 108 height 16
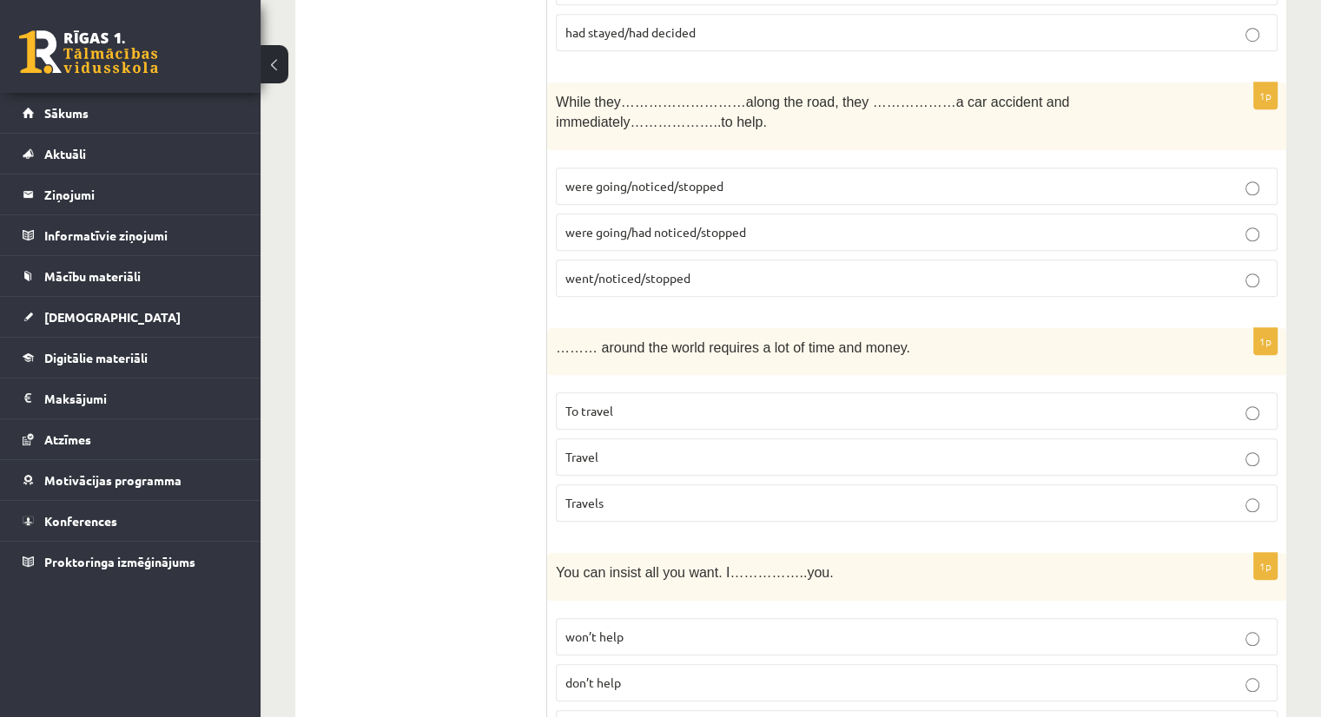
scroll to position [1372, 0]
click at [675, 267] on p "went/noticed/stopped" at bounding box center [916, 276] width 702 height 18
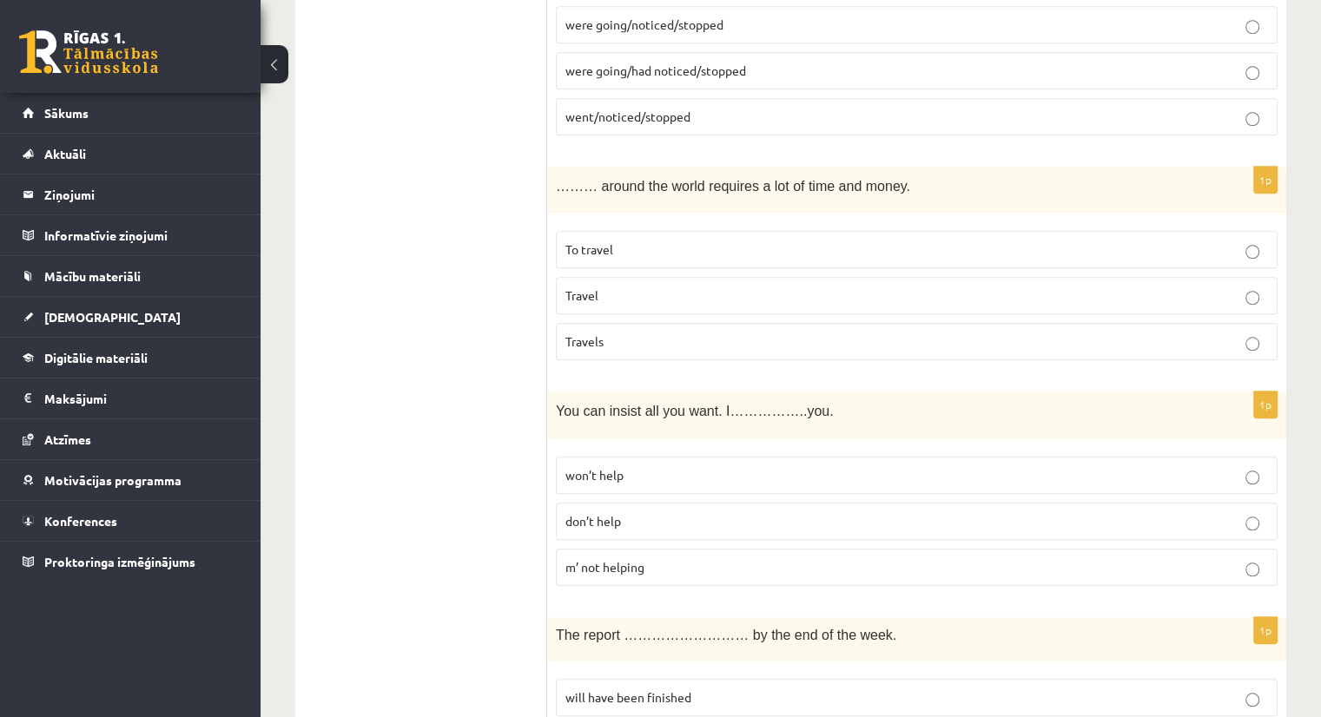
scroll to position [1537, 0]
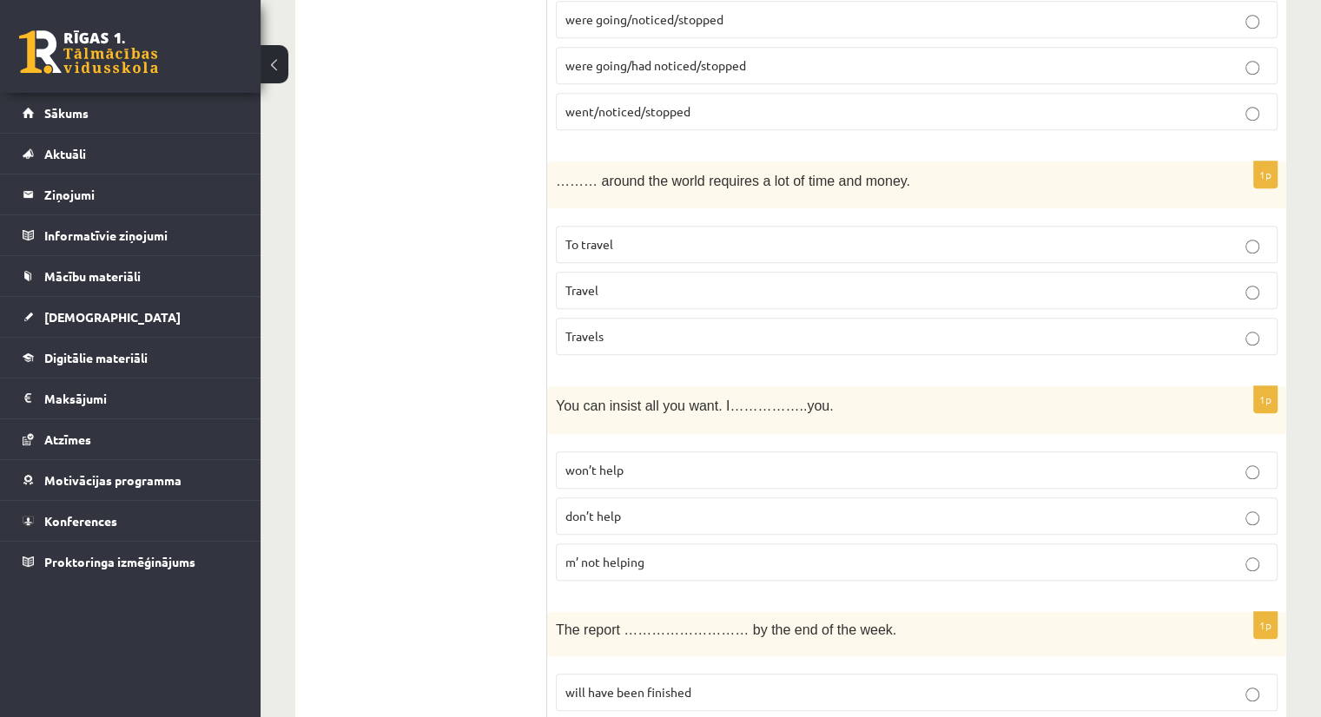
click at [643, 235] on p "To travel" at bounding box center [916, 244] width 702 height 18
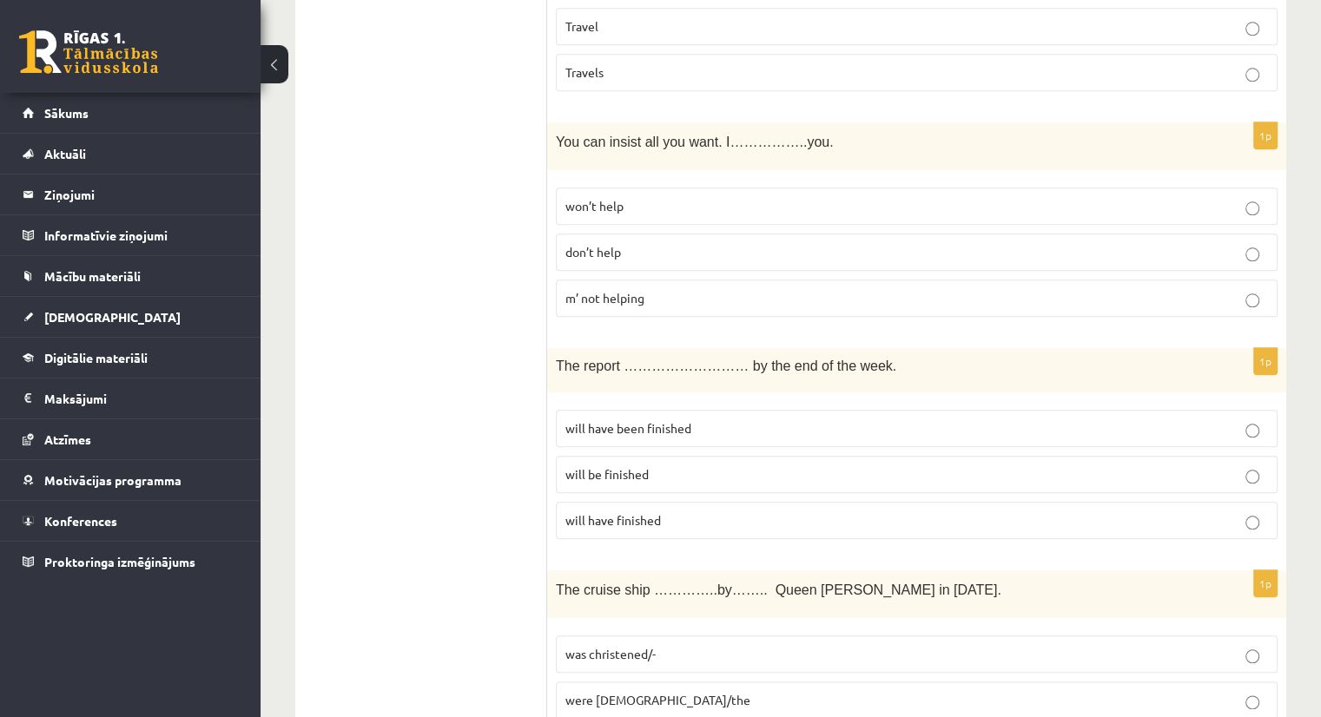
scroll to position [1802, 0]
click at [621, 197] on span "won’t help" at bounding box center [594, 205] width 58 height 16
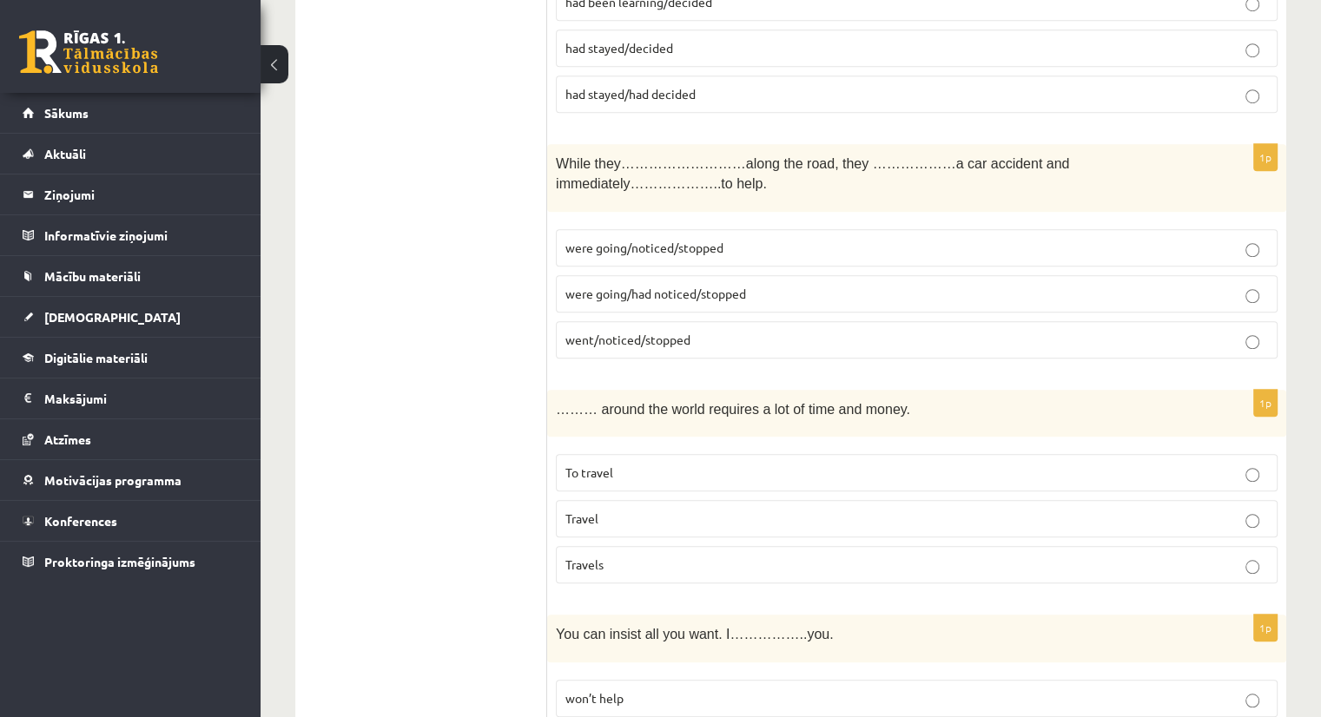
scroll to position [1308, 0]
click at [638, 241] on span "were going/noticed/stopped" at bounding box center [644, 249] width 158 height 16
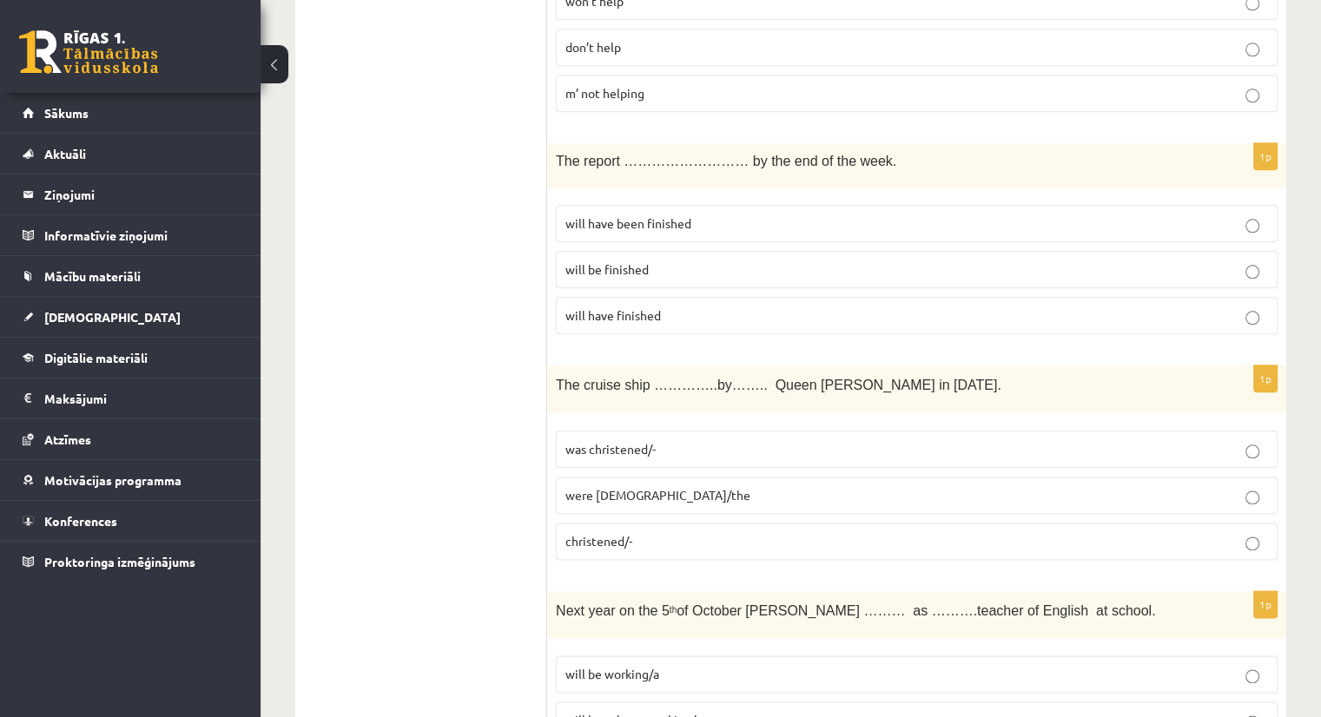
scroll to position [2007, 0]
click at [639, 260] on span "will be finished" at bounding box center [606, 268] width 83 height 16
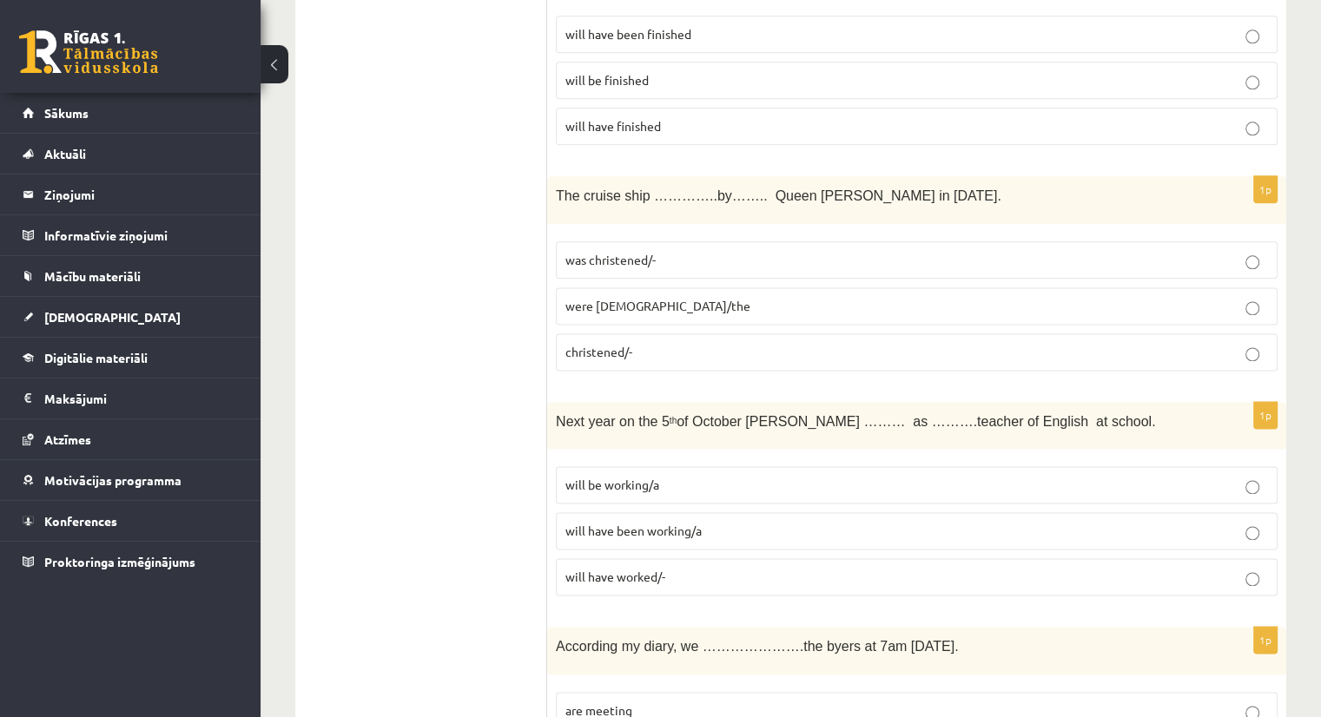
scroll to position [2216, 0]
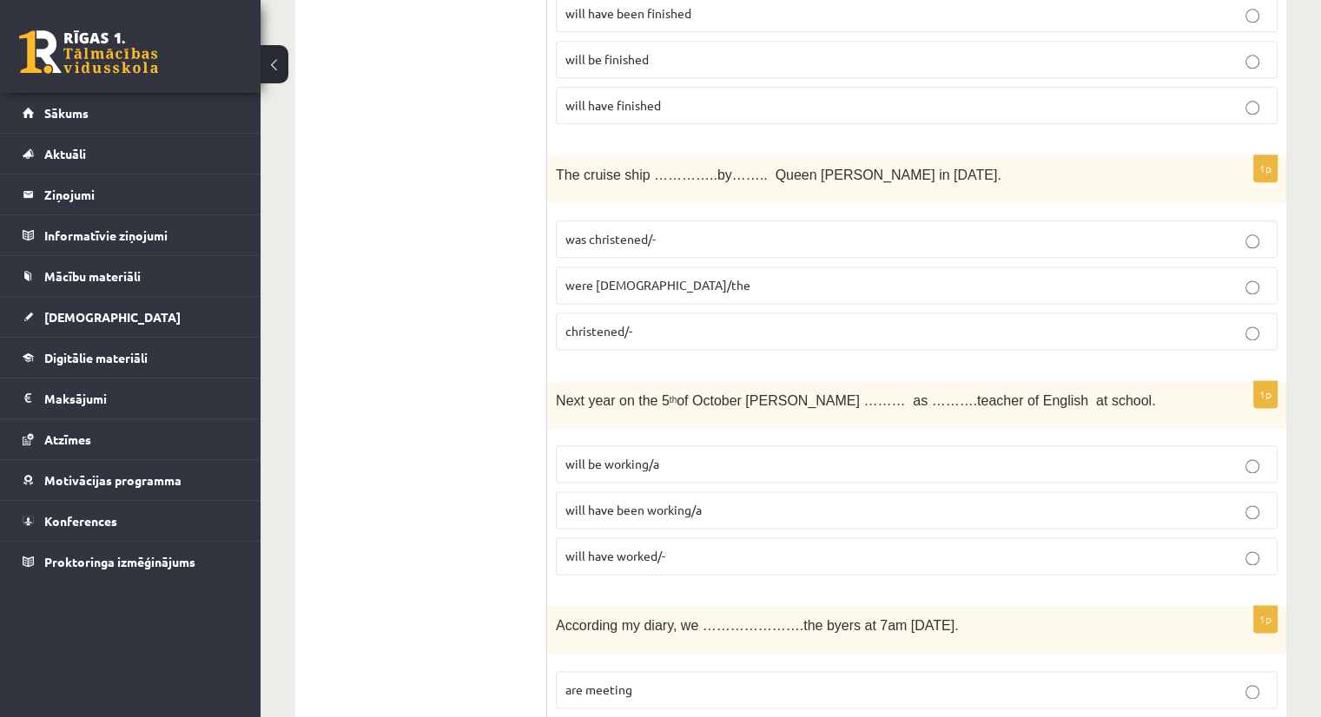
click at [665, 230] on p "was christened/-" at bounding box center [916, 239] width 702 height 18
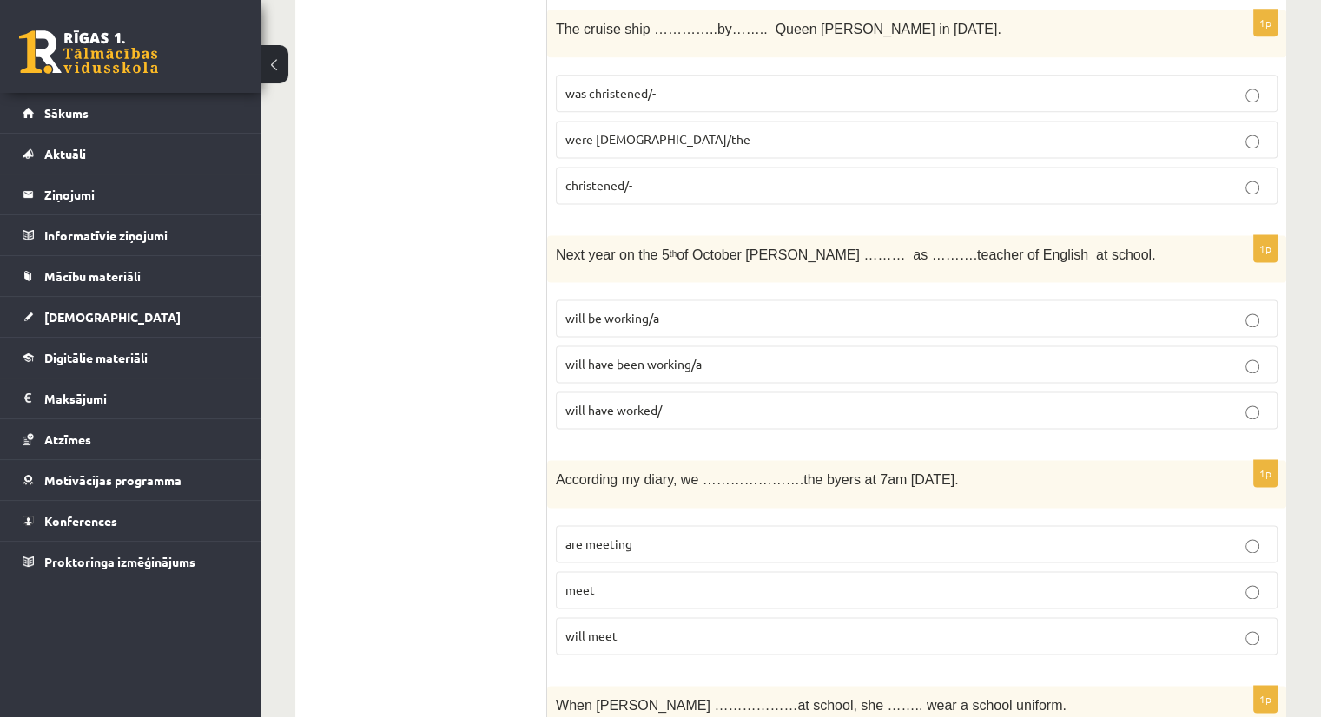
scroll to position [2441, 0]
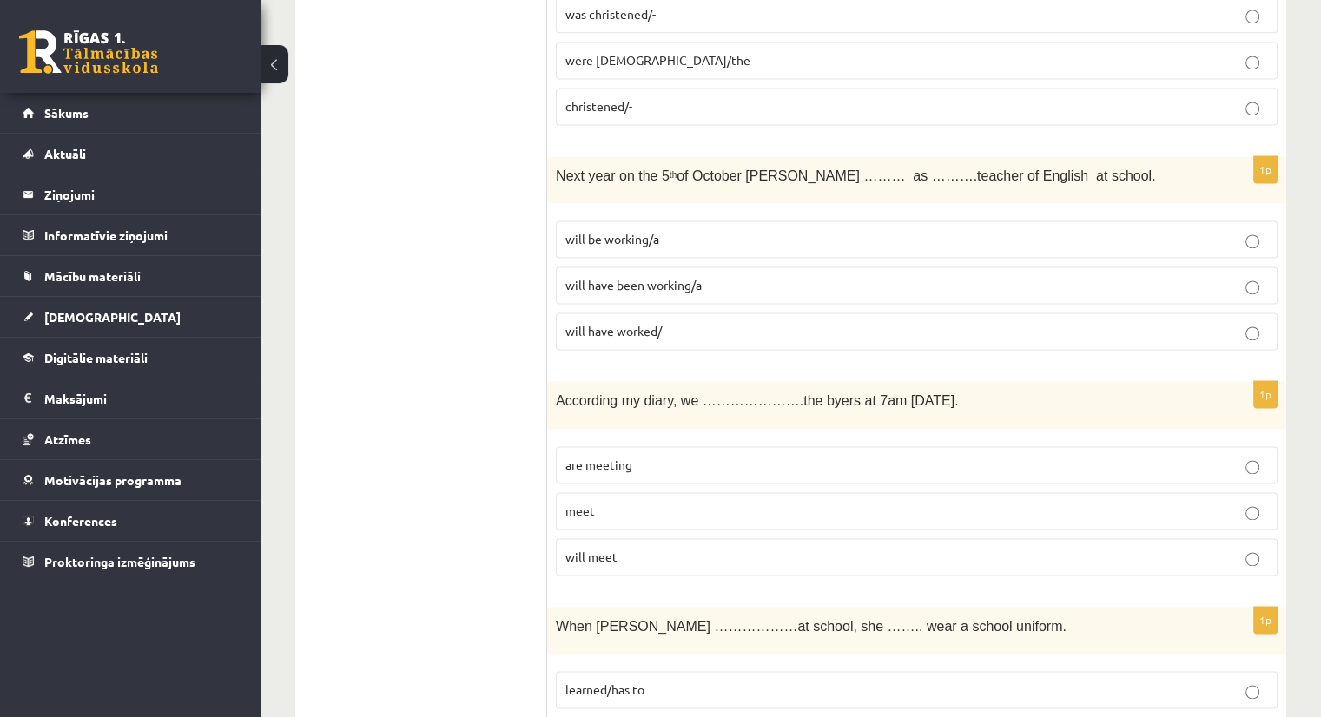
drag, startPoint x: 613, startPoint y: 272, endPoint x: 449, endPoint y: 258, distance: 164.7
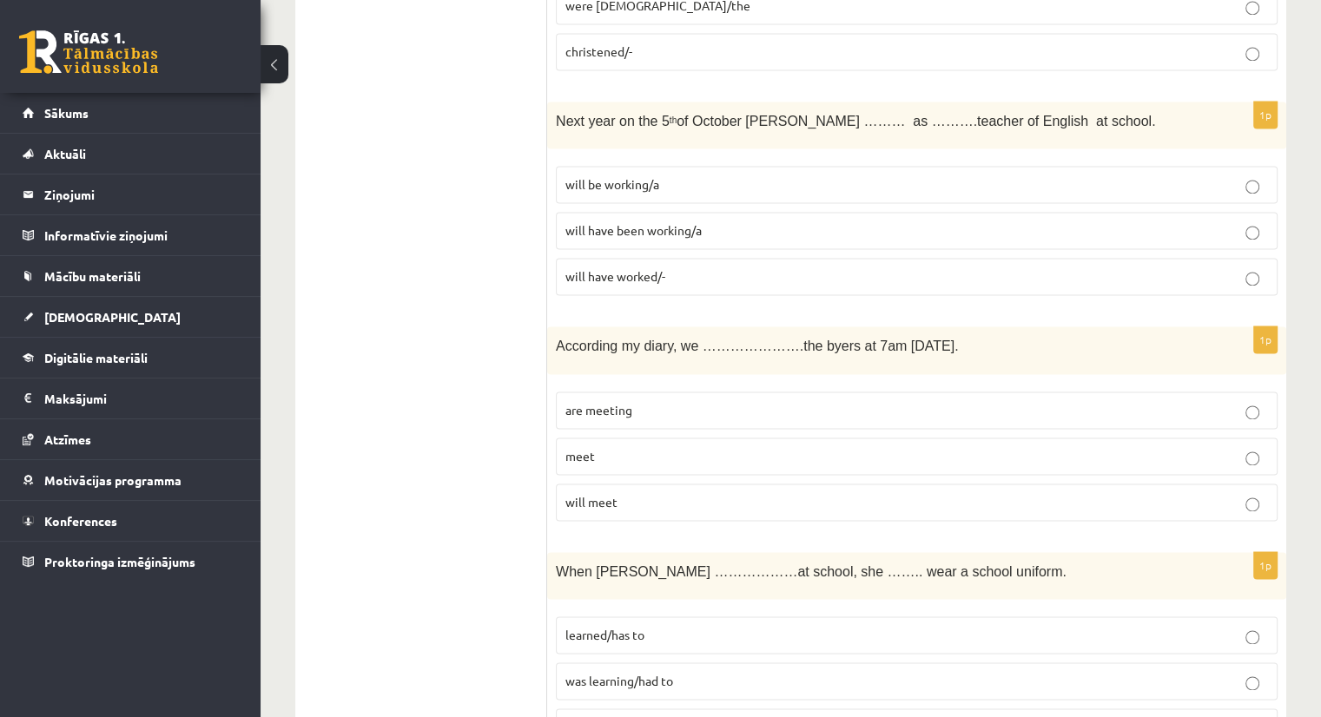
scroll to position [2496, 0]
click at [629, 175] on span "will be working/a" at bounding box center [612, 183] width 94 height 16
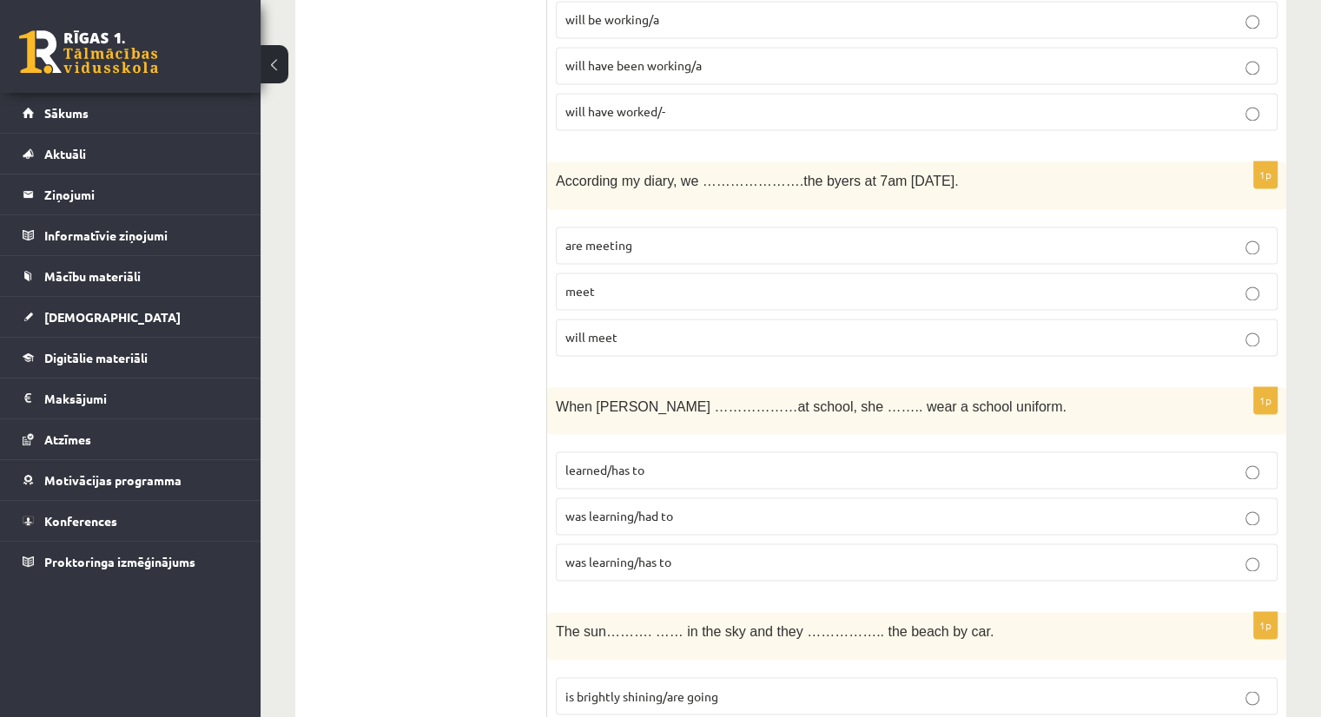
scroll to position [2661, 0]
click at [637, 236] on p "are meeting" at bounding box center [916, 245] width 702 height 18
click at [619, 328] on p "will meet" at bounding box center [916, 337] width 702 height 18
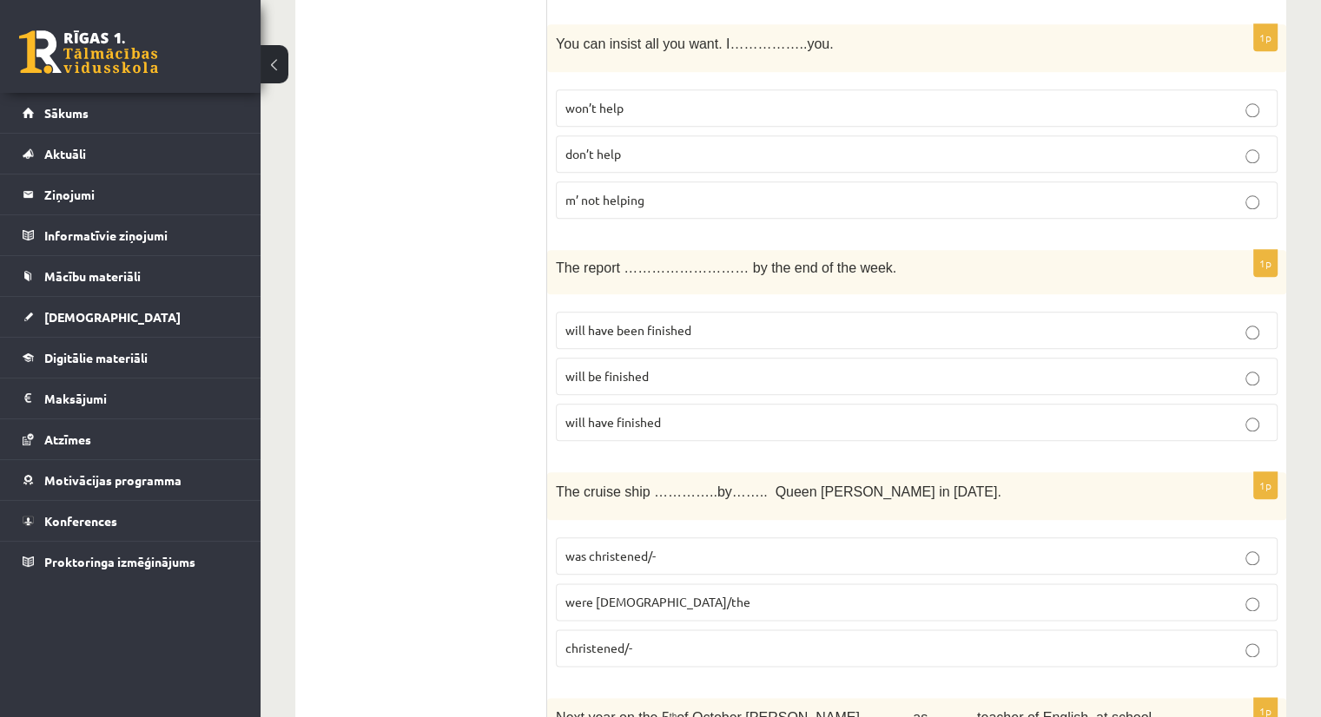
scroll to position [1917, 0]
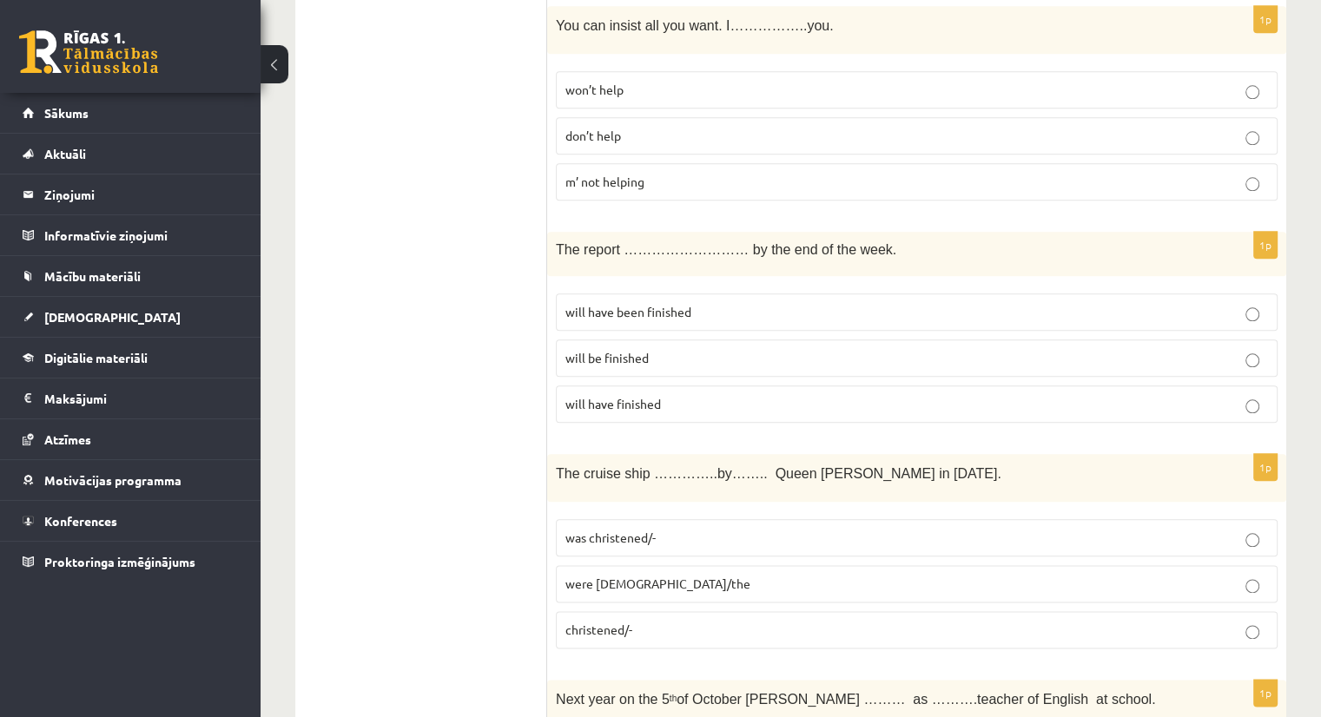
click at [600, 396] on span "will have finished" at bounding box center [613, 404] width 96 height 16
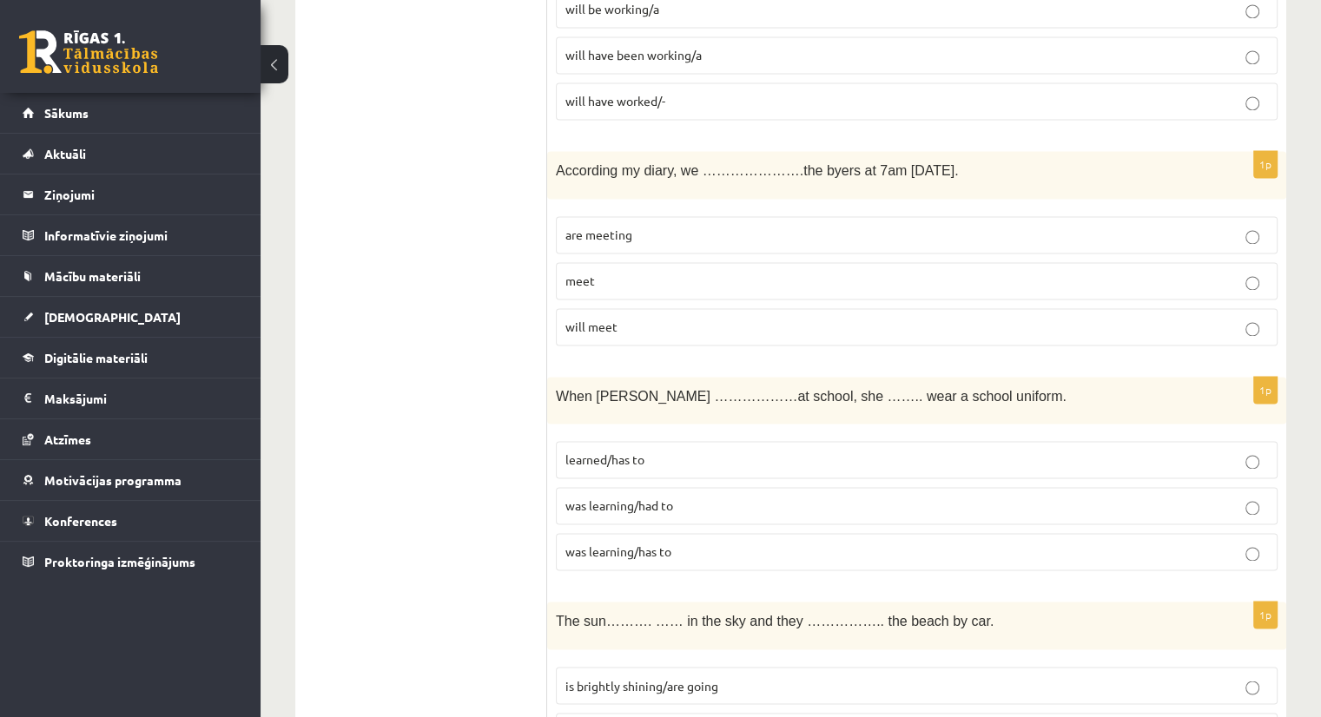
scroll to position [2674, 0]
click at [686, 223] on p "are meeting" at bounding box center [916, 232] width 702 height 18
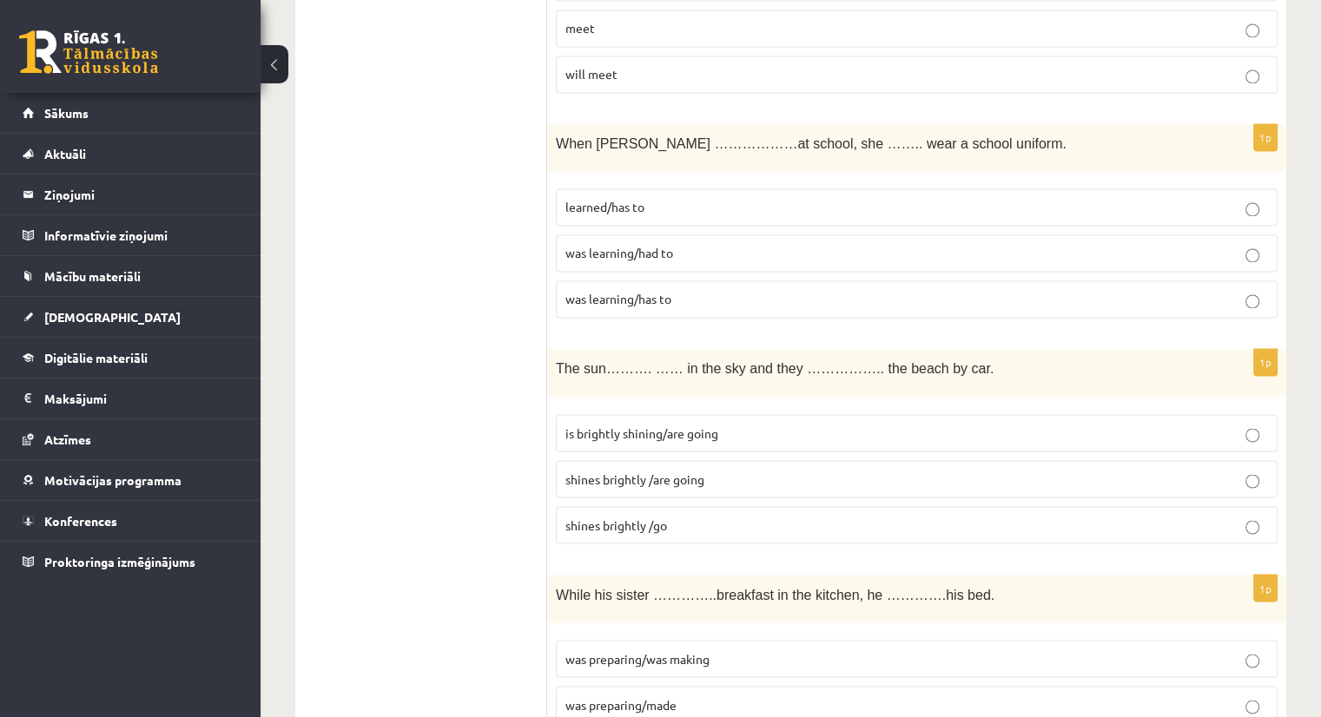
scroll to position [2924, 0]
click at [684, 244] on p "was learning/had to" at bounding box center [916, 253] width 702 height 18
click at [591, 280] on label "was learning/has to" at bounding box center [917, 298] width 722 height 37
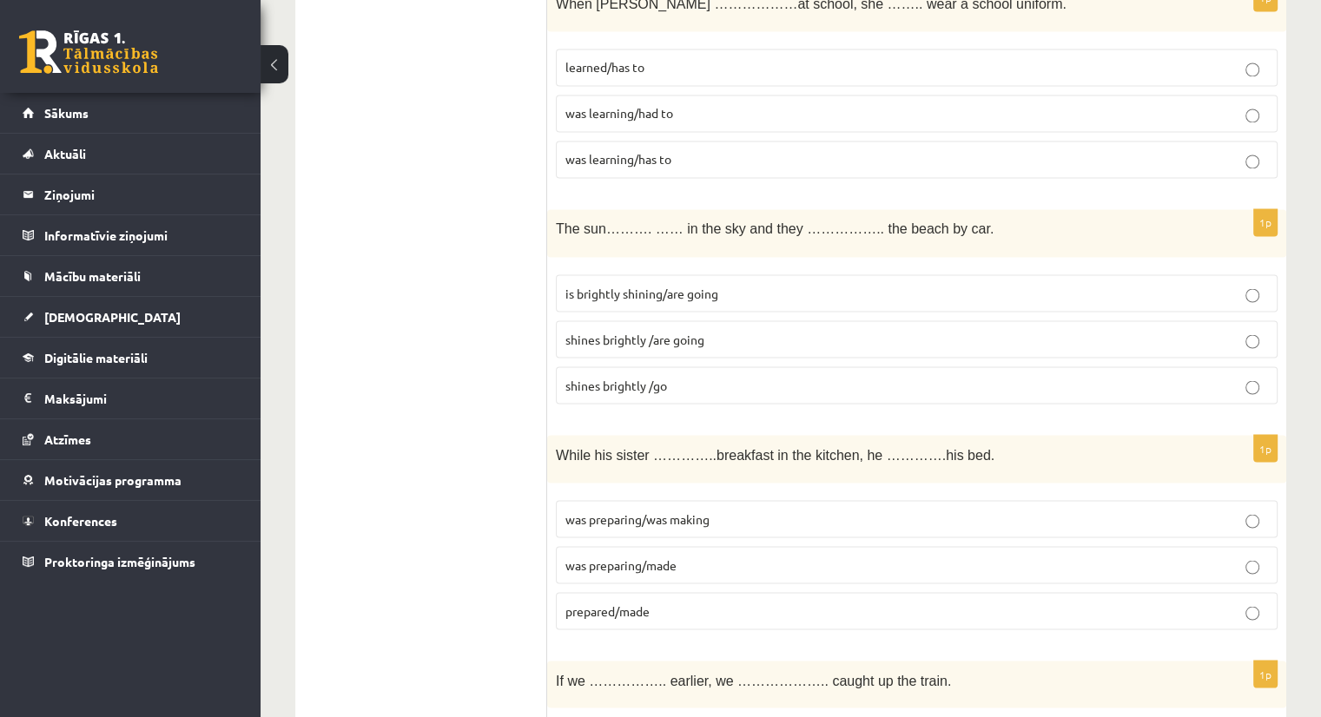
scroll to position [3129, 0]
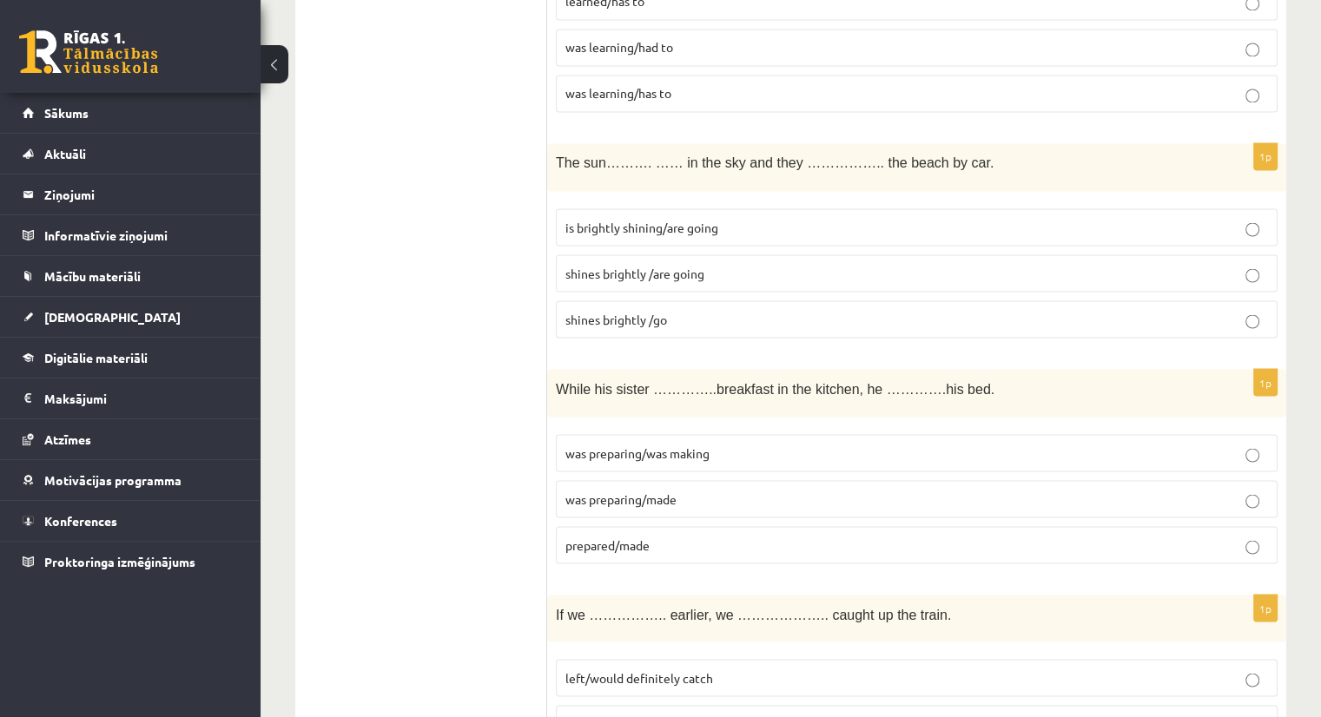
click at [786, 264] on p "shines brightly /are going" at bounding box center [916, 273] width 702 height 18
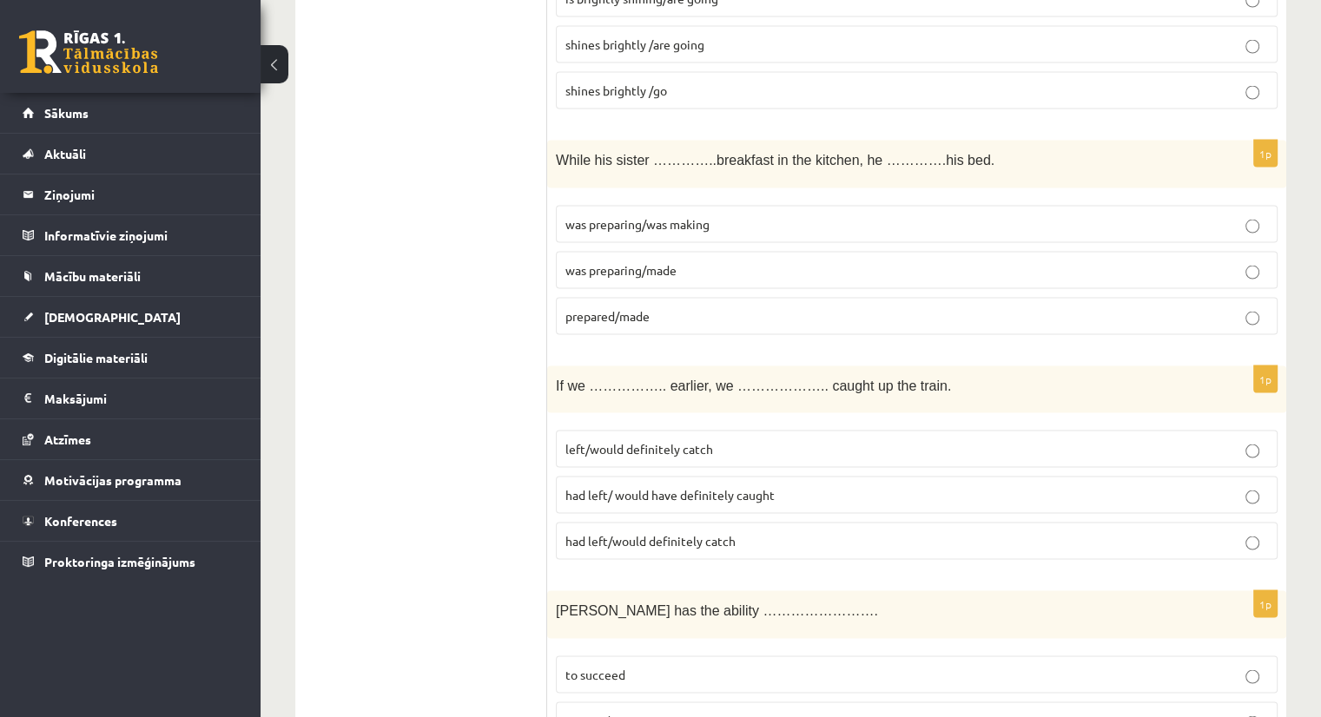
scroll to position [3359, 0]
click at [508, 269] on ul "Tests Izvērtējums!" at bounding box center [430, 236] width 234 height 6567
click at [643, 215] on span "was preparing/was making" at bounding box center [637, 223] width 144 height 16
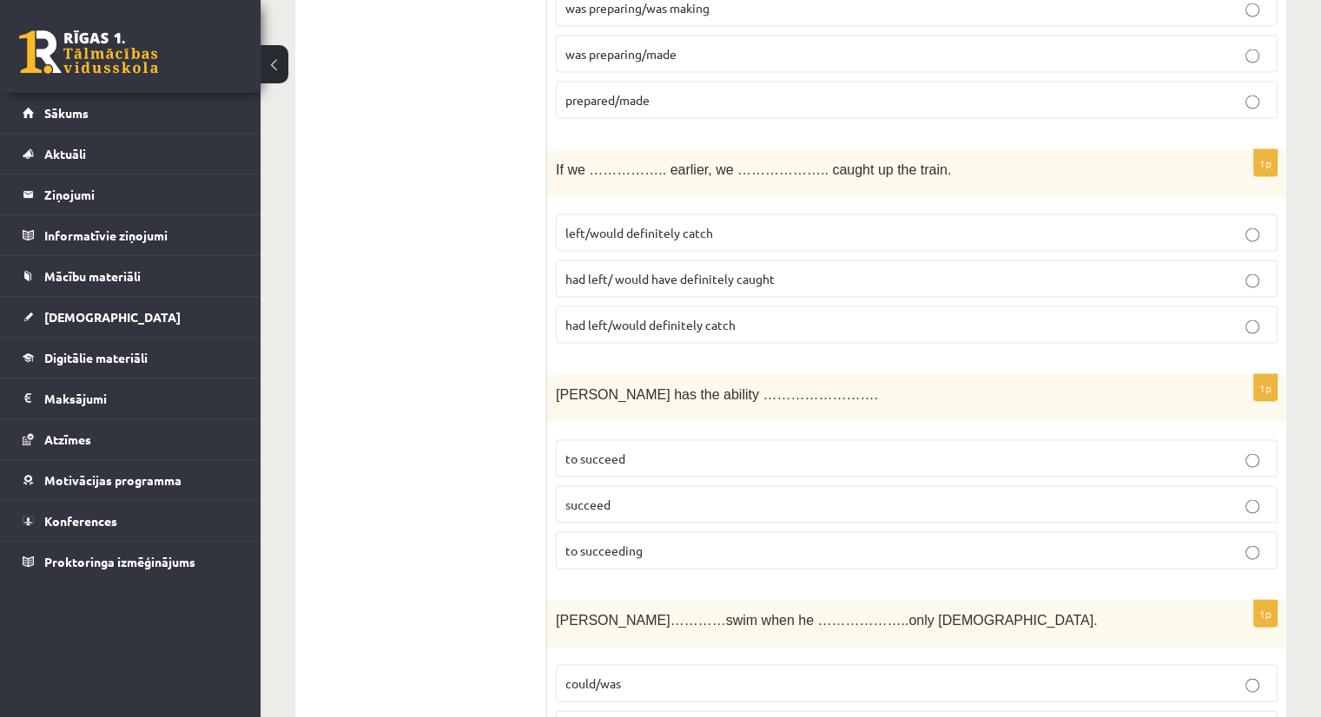
scroll to position [3611, 0]
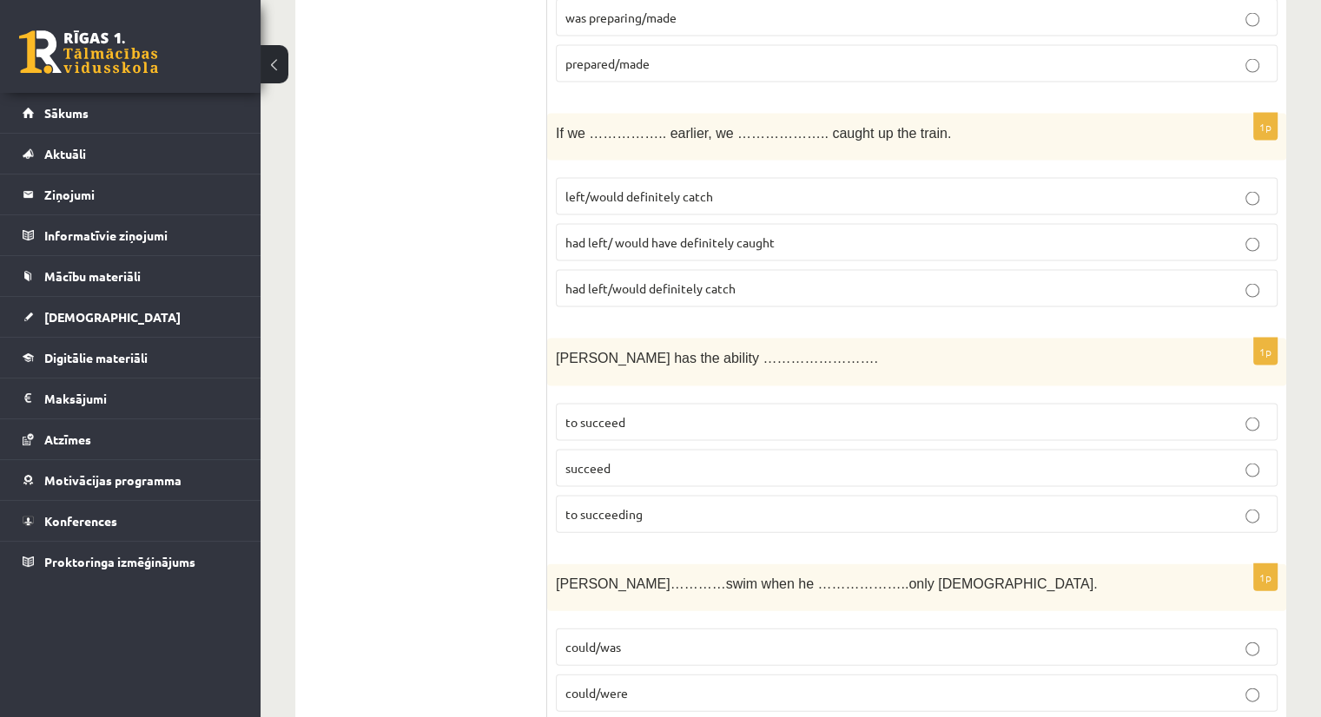
click at [763, 280] on p "had left/would definitely catch" at bounding box center [916, 289] width 702 height 18
click at [867, 280] on p "had left/would definitely catch" at bounding box center [916, 289] width 702 height 18
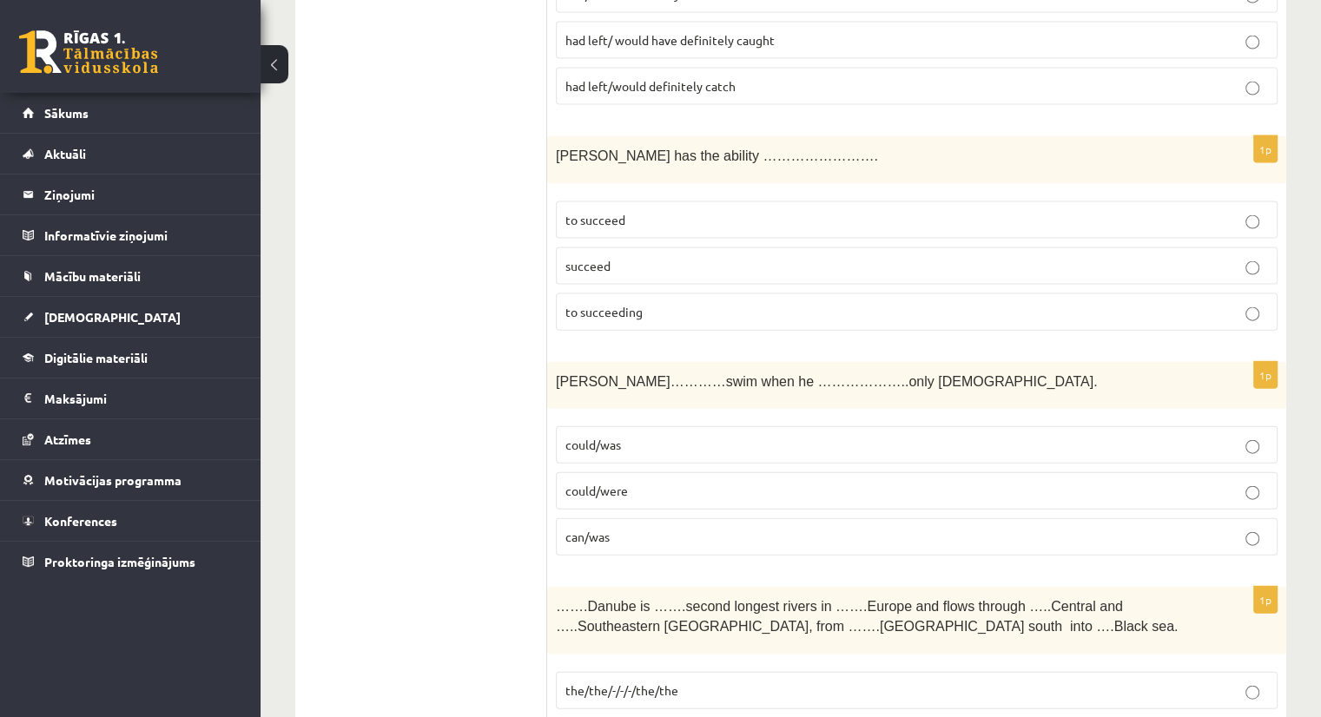
scroll to position [3854, 0]
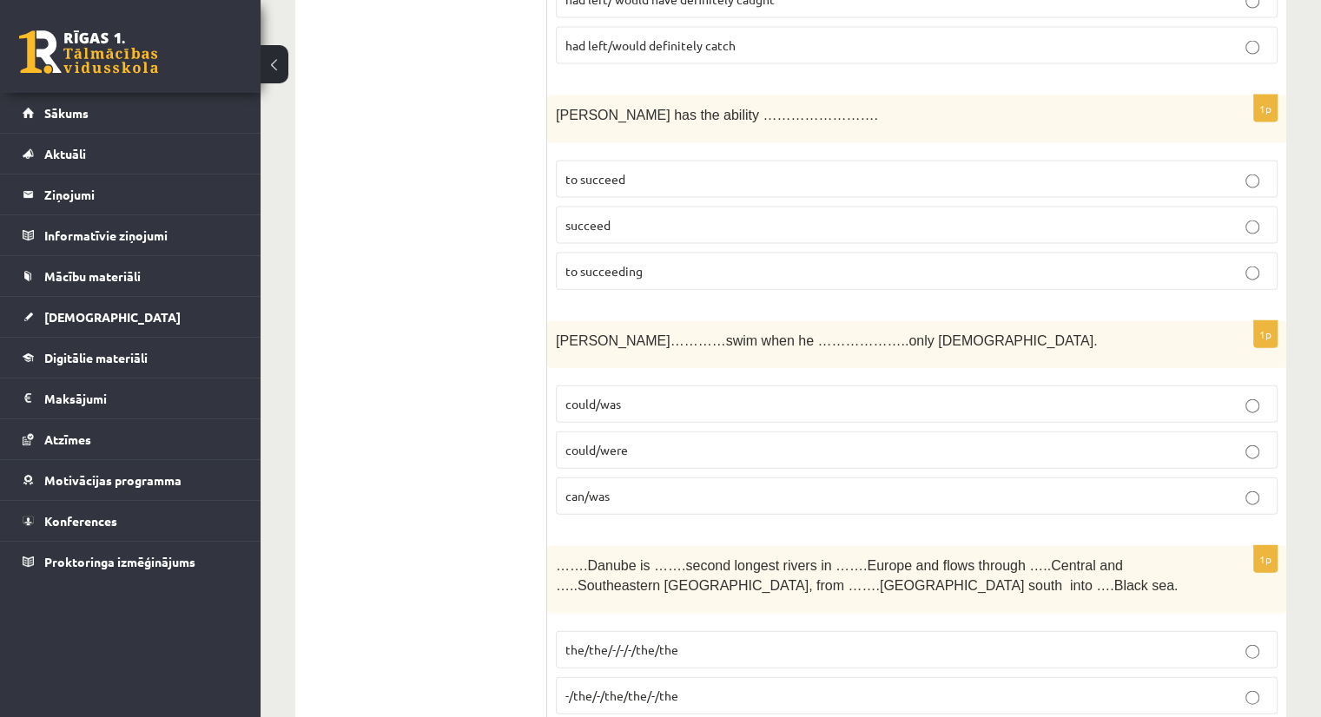
click at [663, 170] on p "to succeed" at bounding box center [916, 179] width 702 height 18
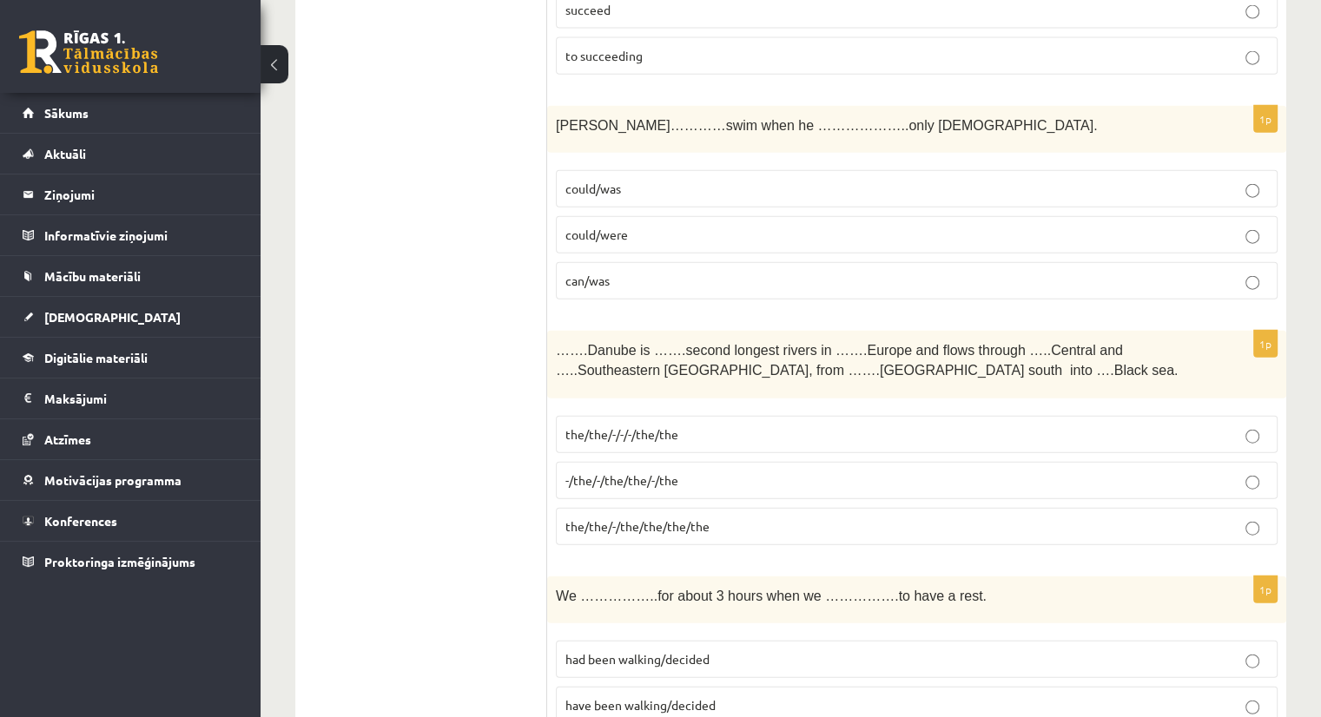
scroll to position [4070, 0]
click at [689, 179] on p "could/was" at bounding box center [916, 188] width 702 height 18
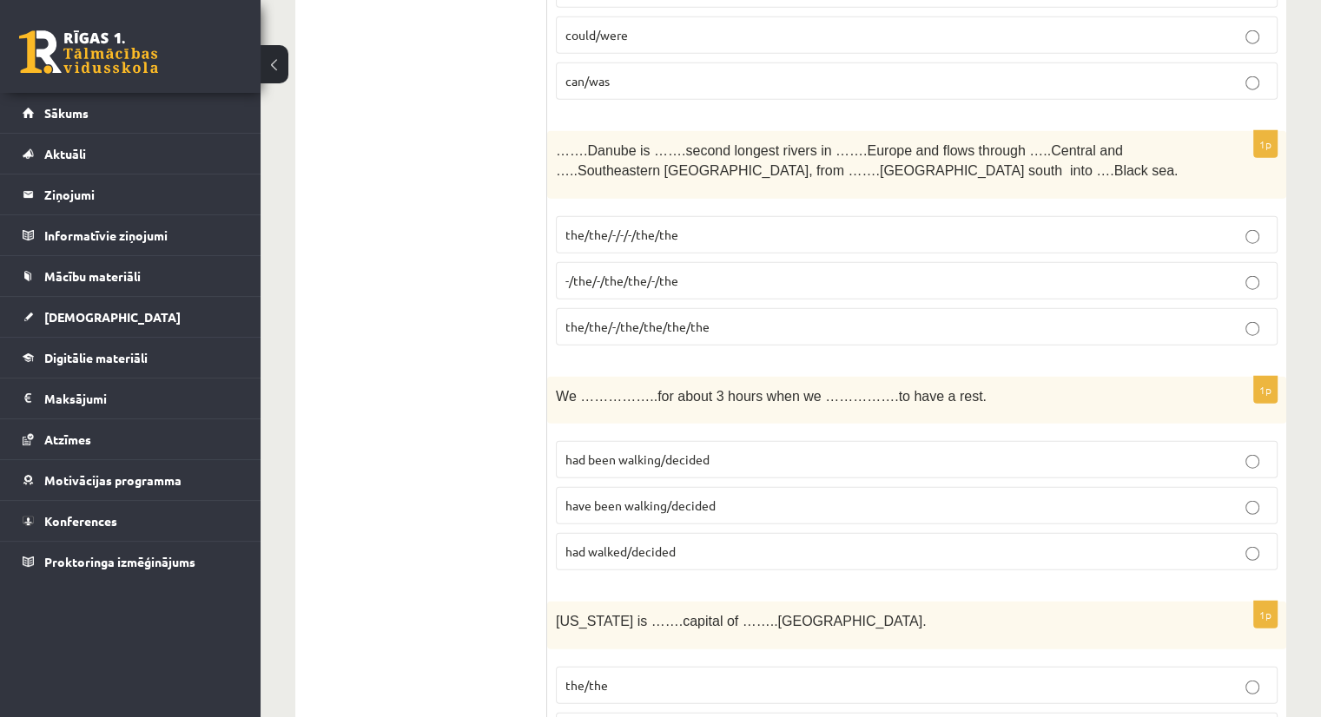
scroll to position [4271, 0]
click at [684, 316] on span "the/the/-/the/the/the/the" at bounding box center [637, 324] width 144 height 16
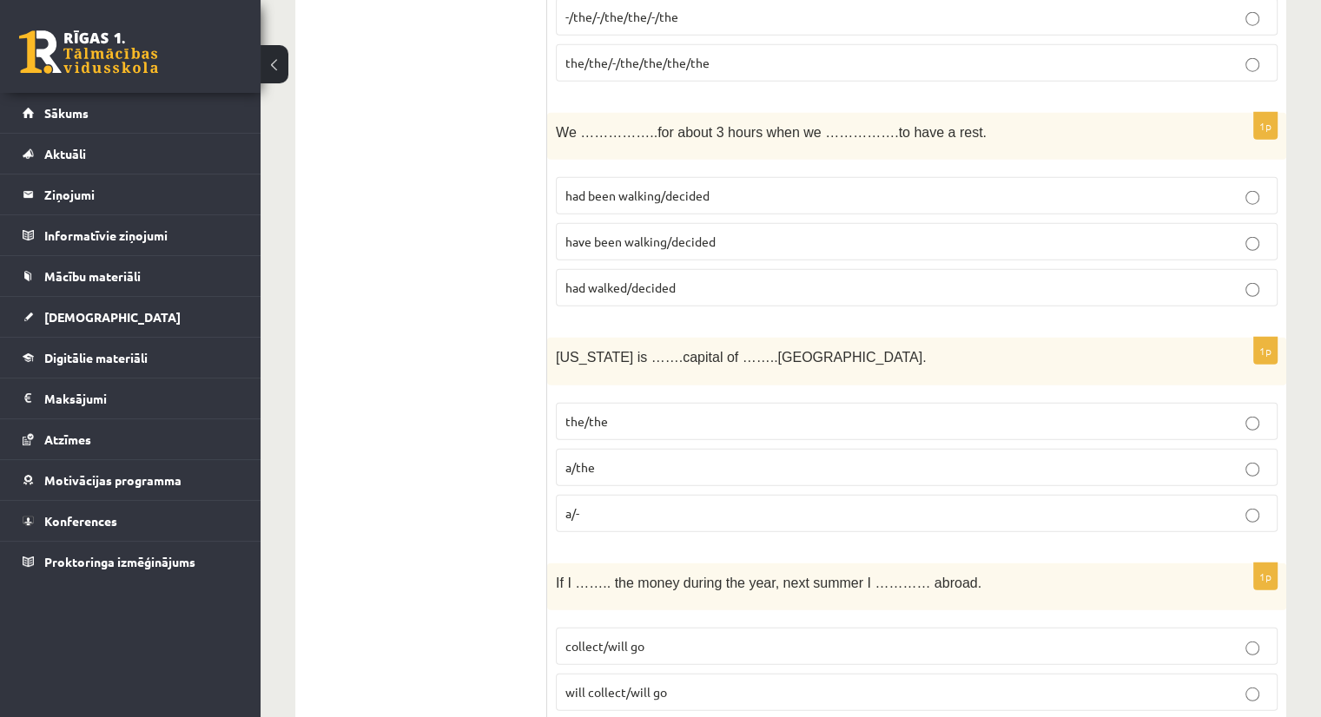
scroll to position [4552, 0]
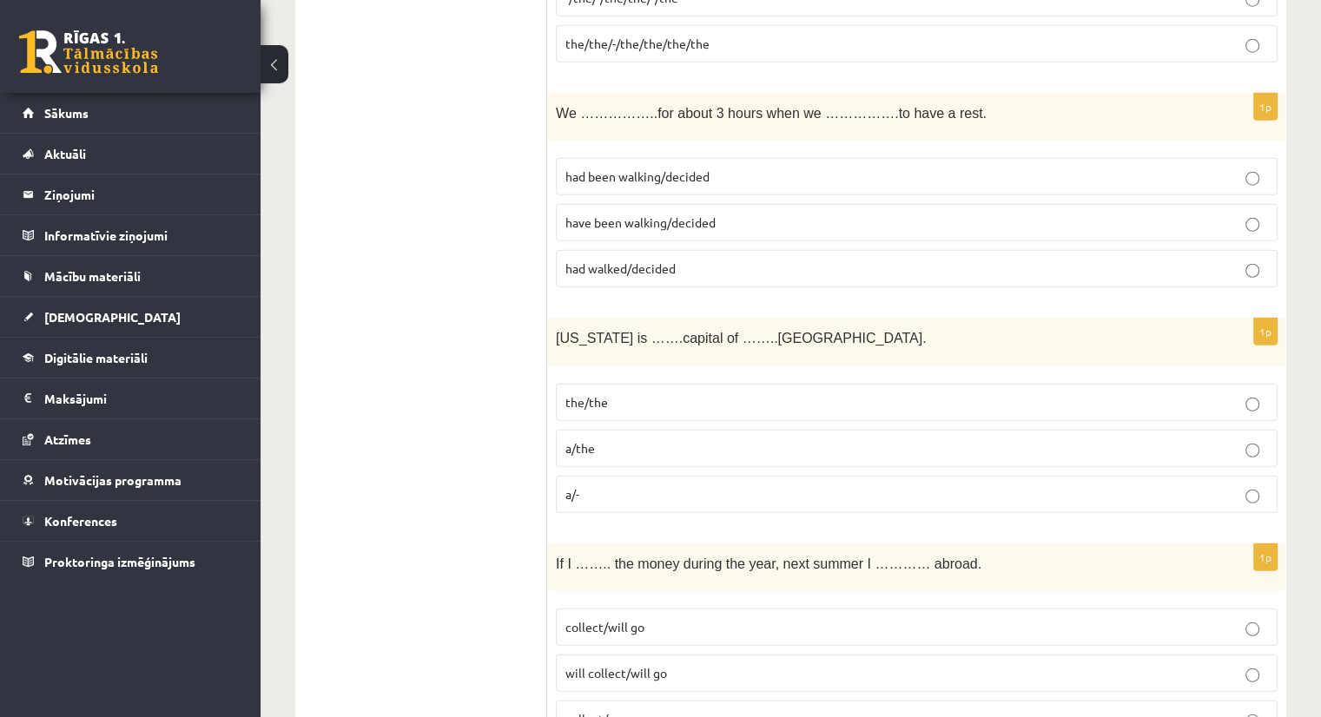
click at [788, 168] on p "had been walking/decided" at bounding box center [916, 177] width 702 height 18
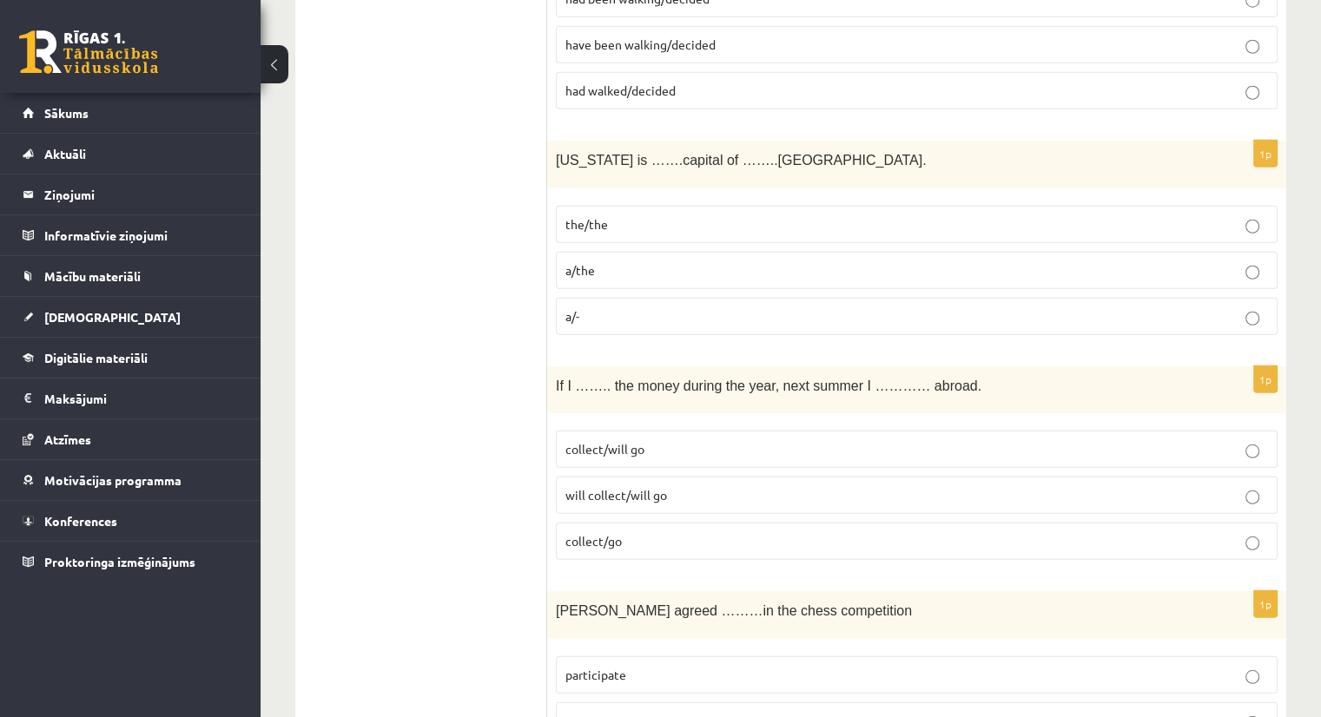
scroll to position [4732, 0]
click at [760, 213] on p "the/the" at bounding box center [916, 222] width 702 height 18
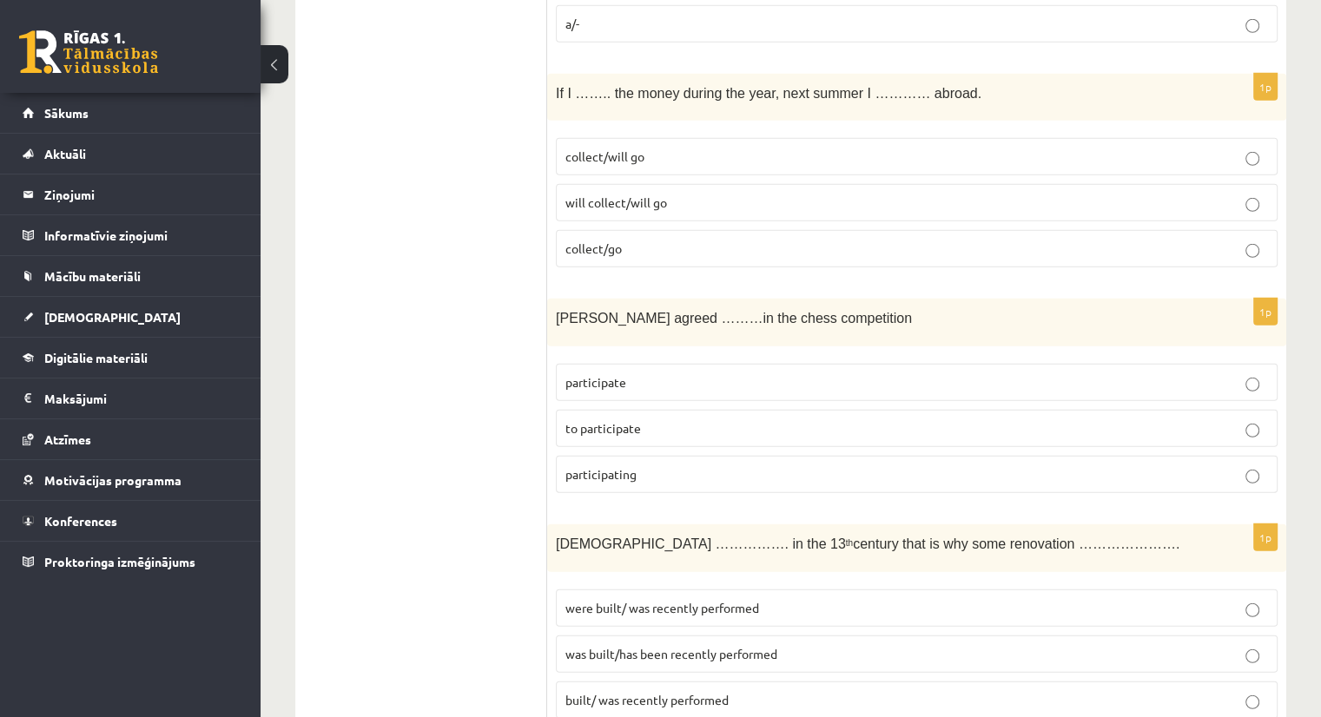
scroll to position [5028, 0]
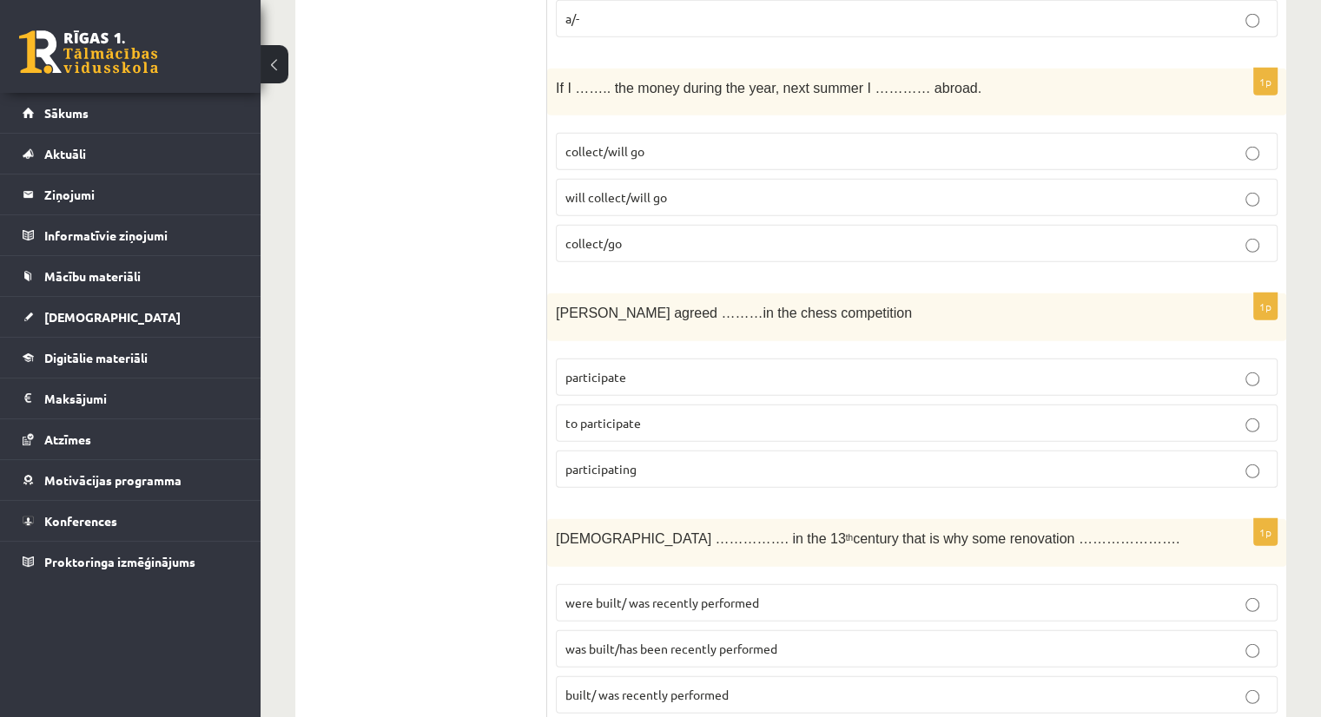
click at [743, 142] on p "collect/will go" at bounding box center [916, 151] width 702 height 18
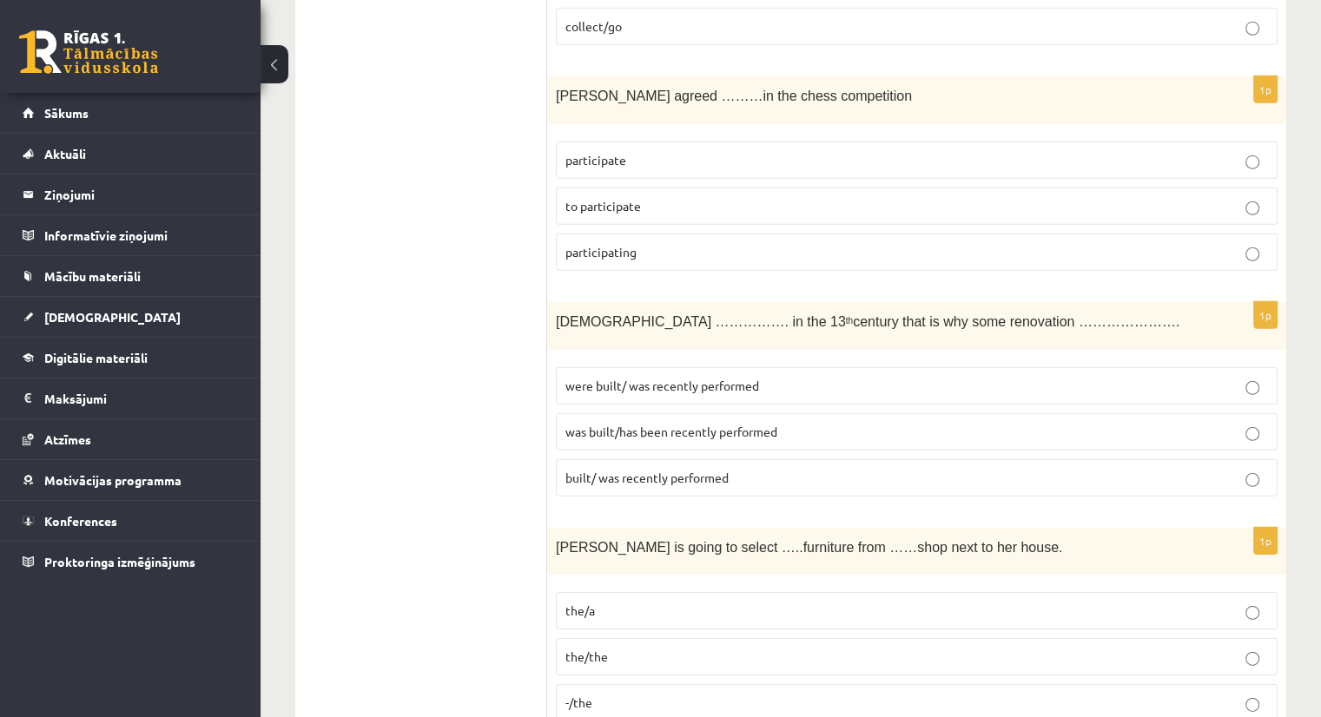
scroll to position [5262, 0]
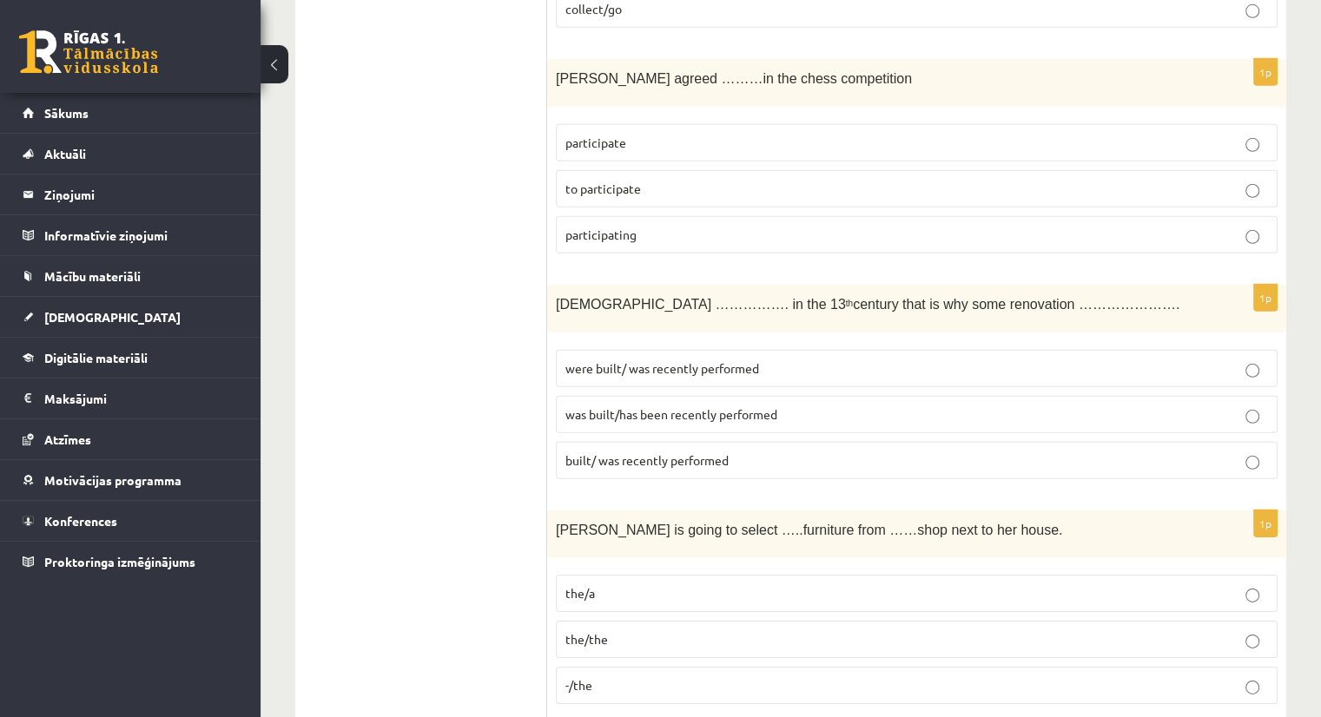
click at [730, 180] on p "to participate" at bounding box center [916, 189] width 702 height 18
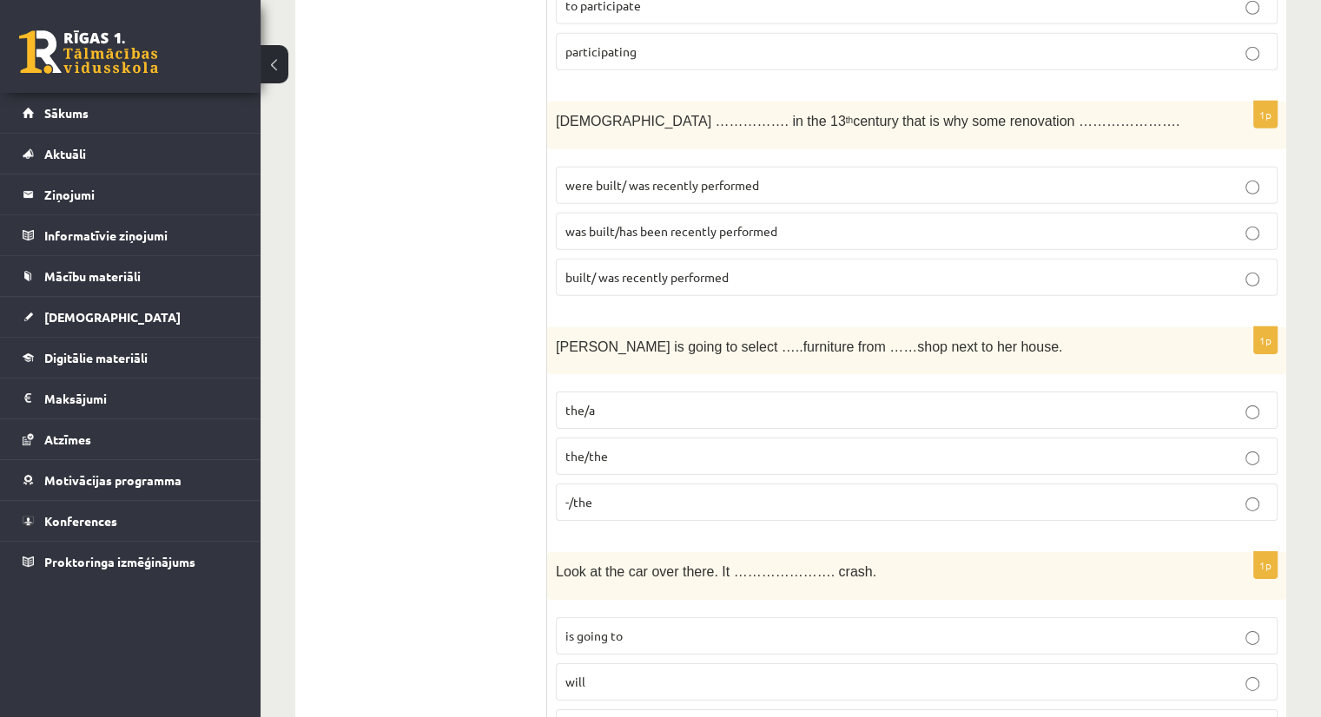
scroll to position [5450, 0]
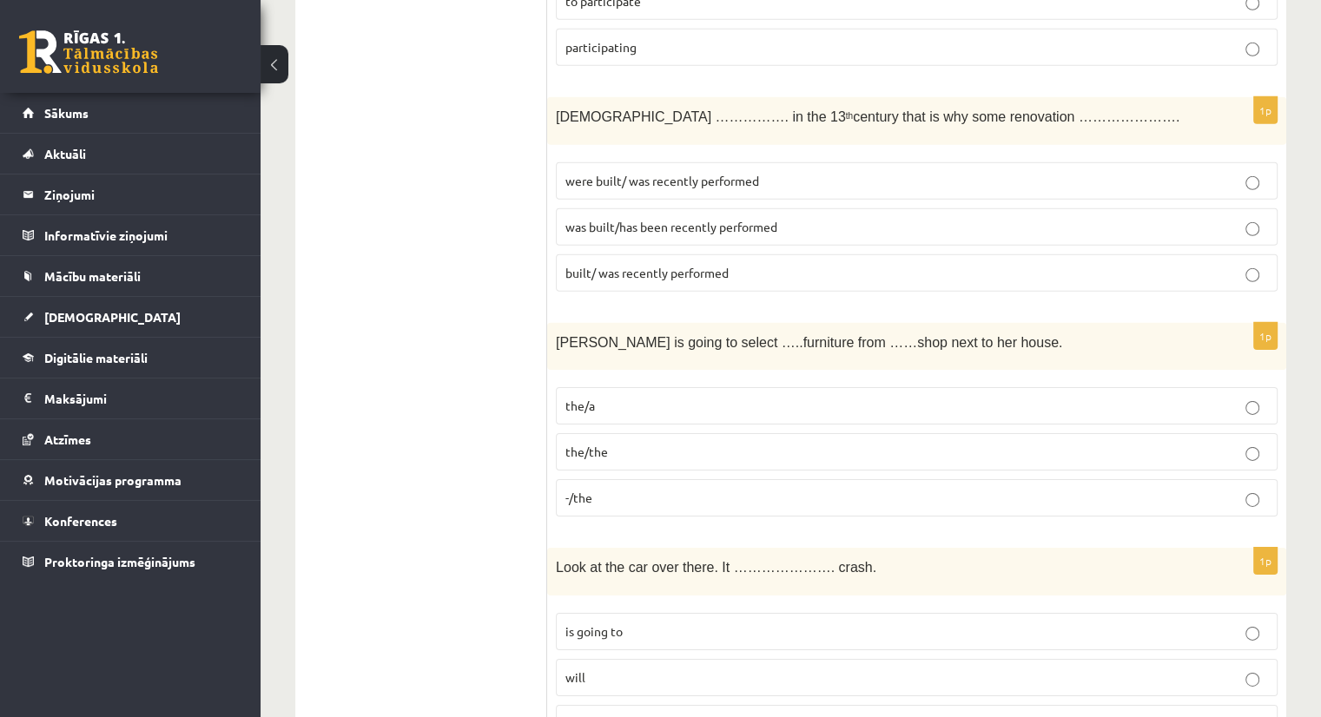
click at [800, 218] on p "was built/has been recently performed" at bounding box center [916, 227] width 702 height 18
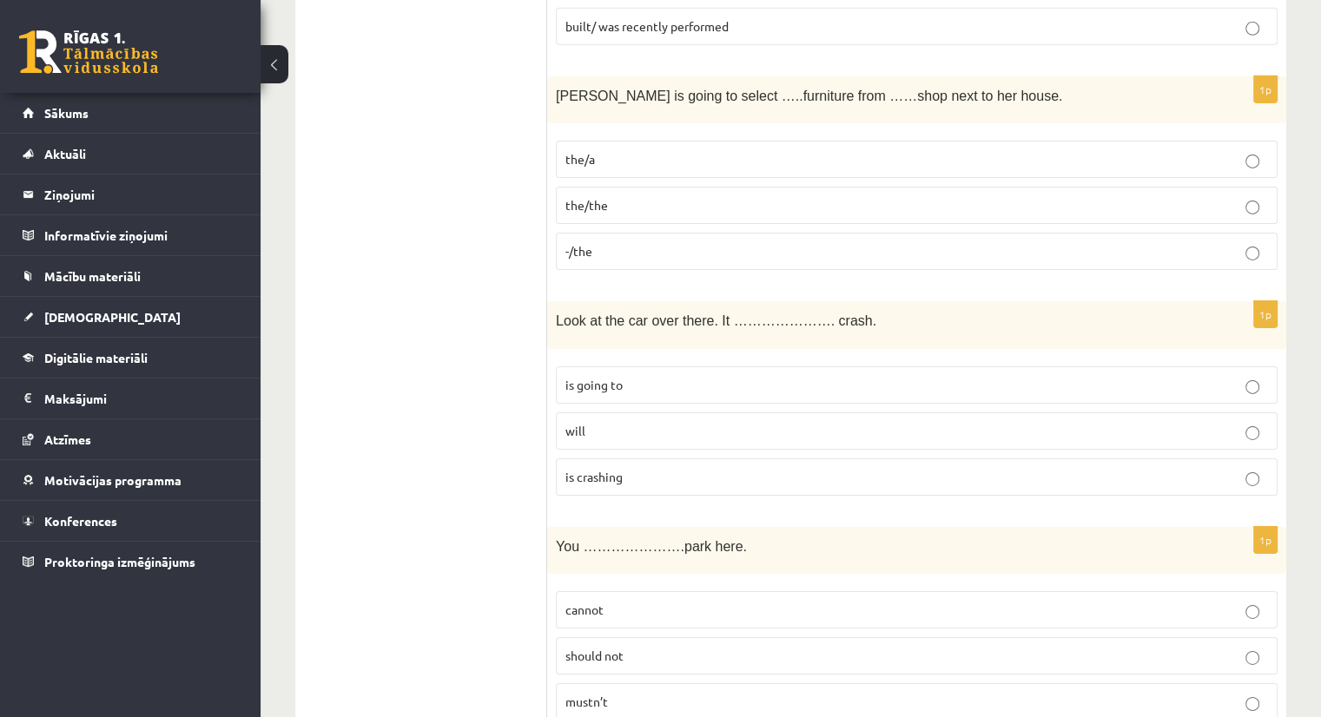
scroll to position [5695, 0]
click at [690, 197] on p "the/the" at bounding box center [916, 206] width 702 height 18
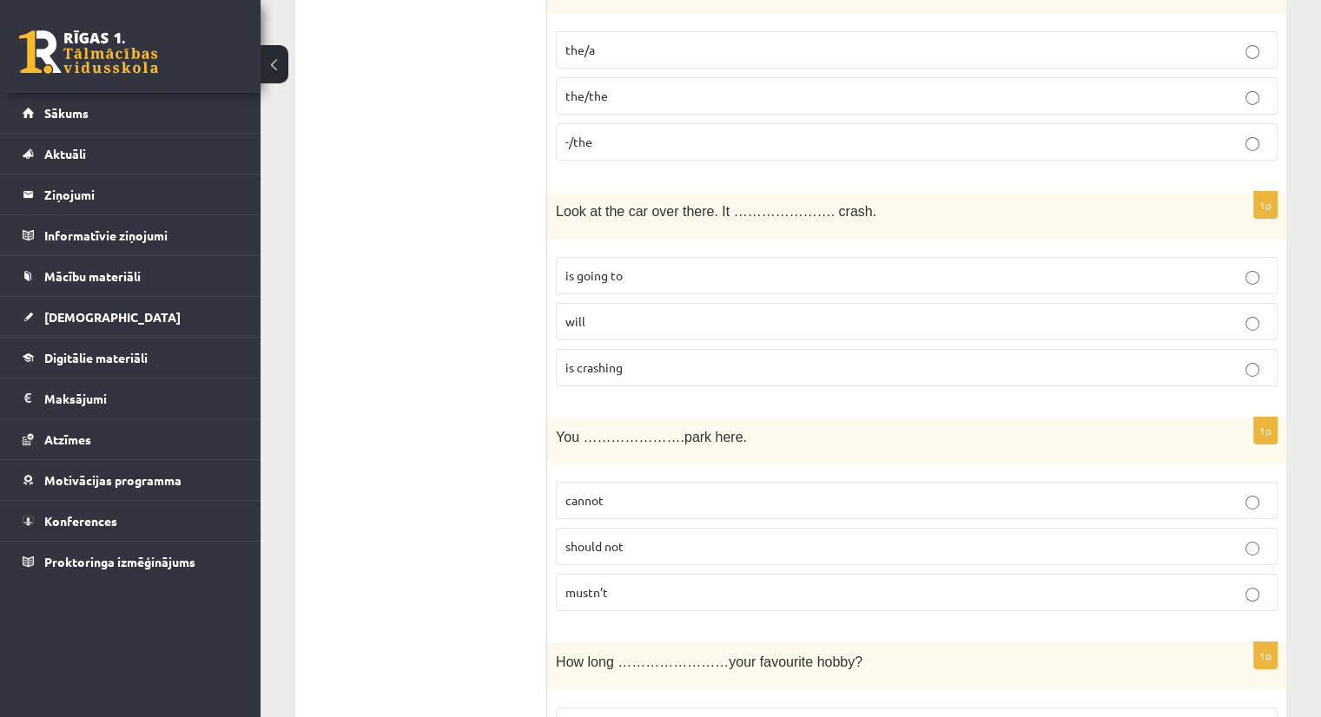
scroll to position [5846, 0]
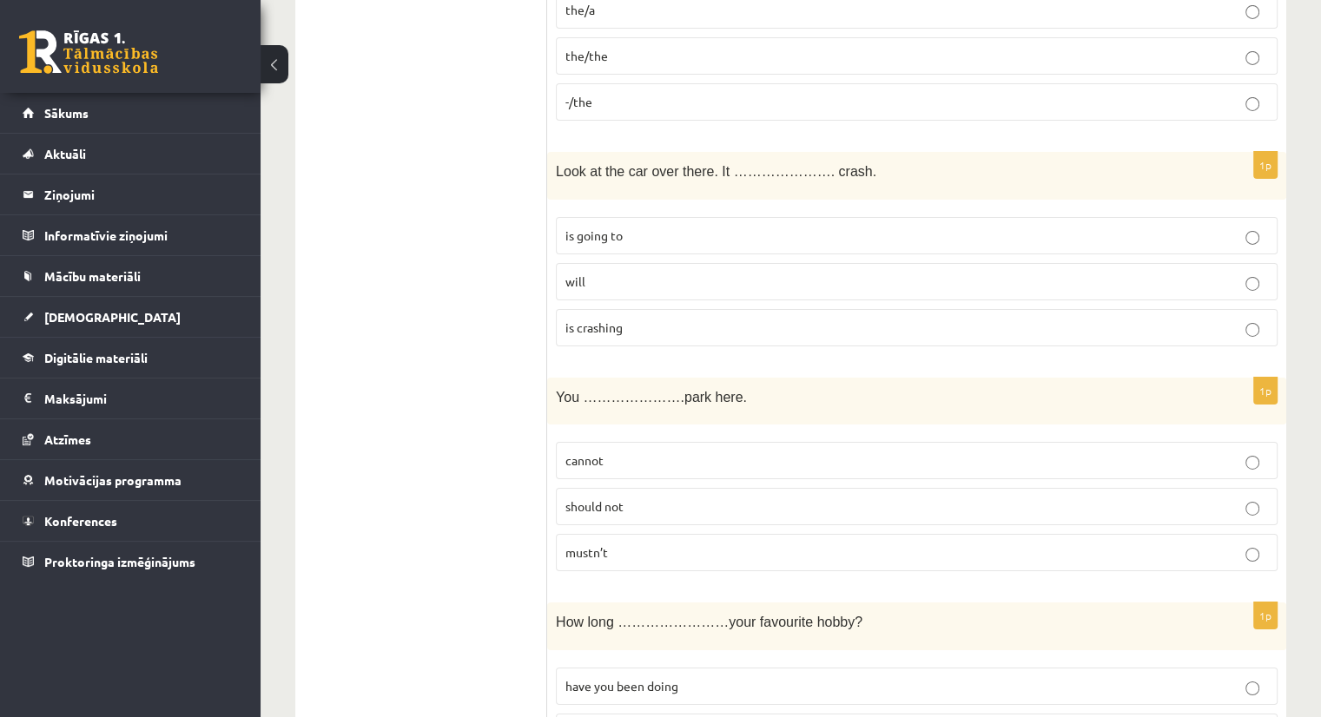
click at [633, 217] on label "is going to" at bounding box center [917, 235] width 722 height 37
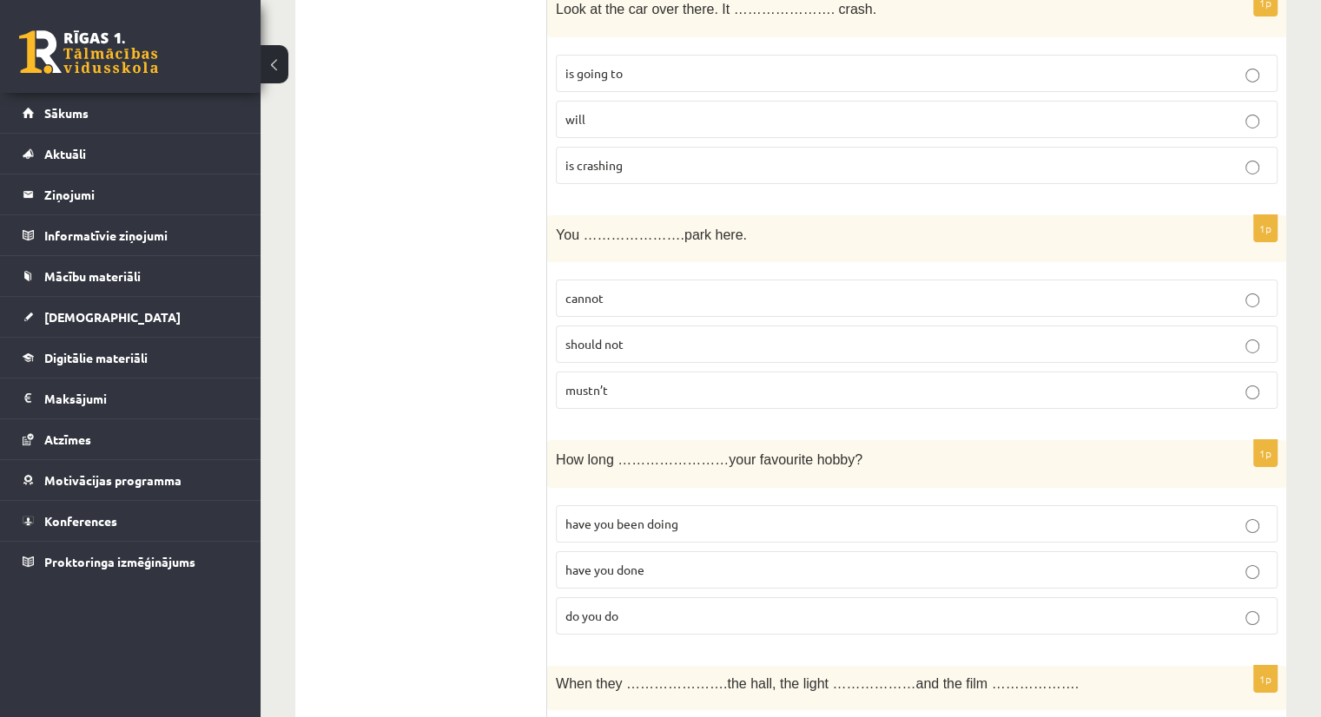
scroll to position [6004, 0]
click at [646, 293] on p "cannot" at bounding box center [916, 302] width 702 height 18
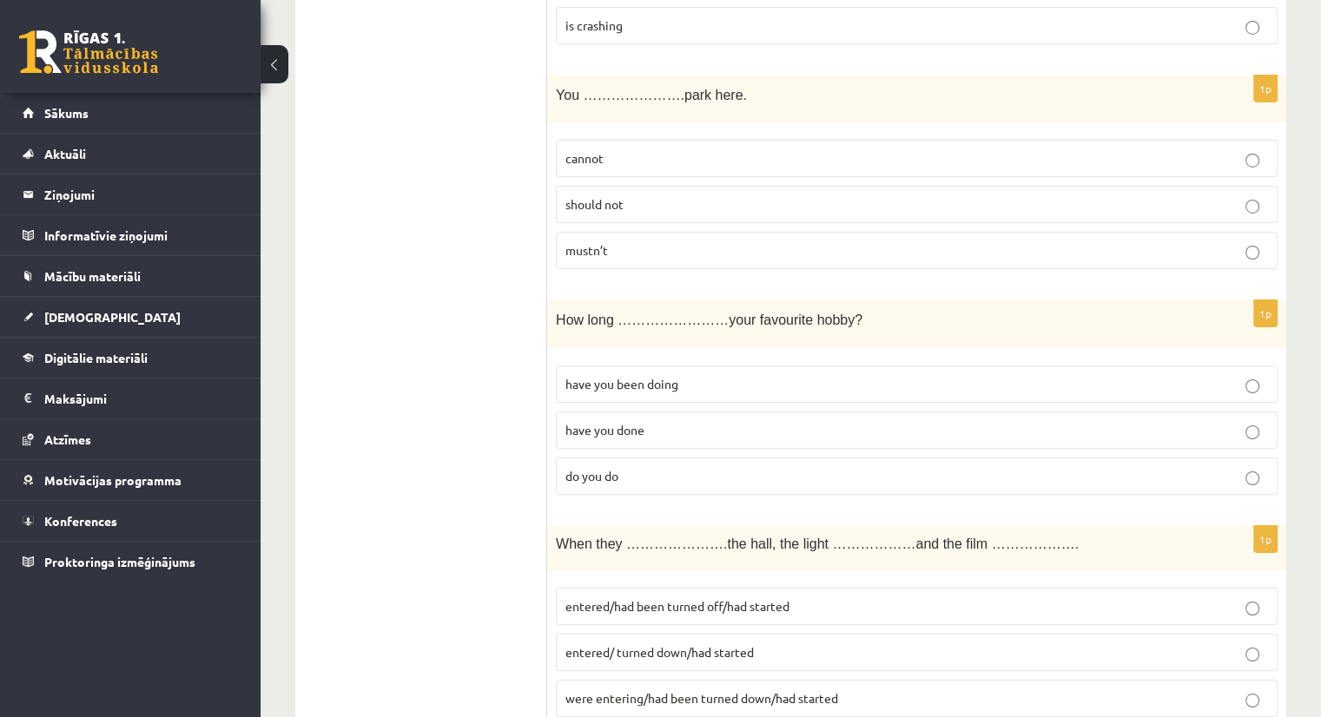
scroll to position [6159, 0]
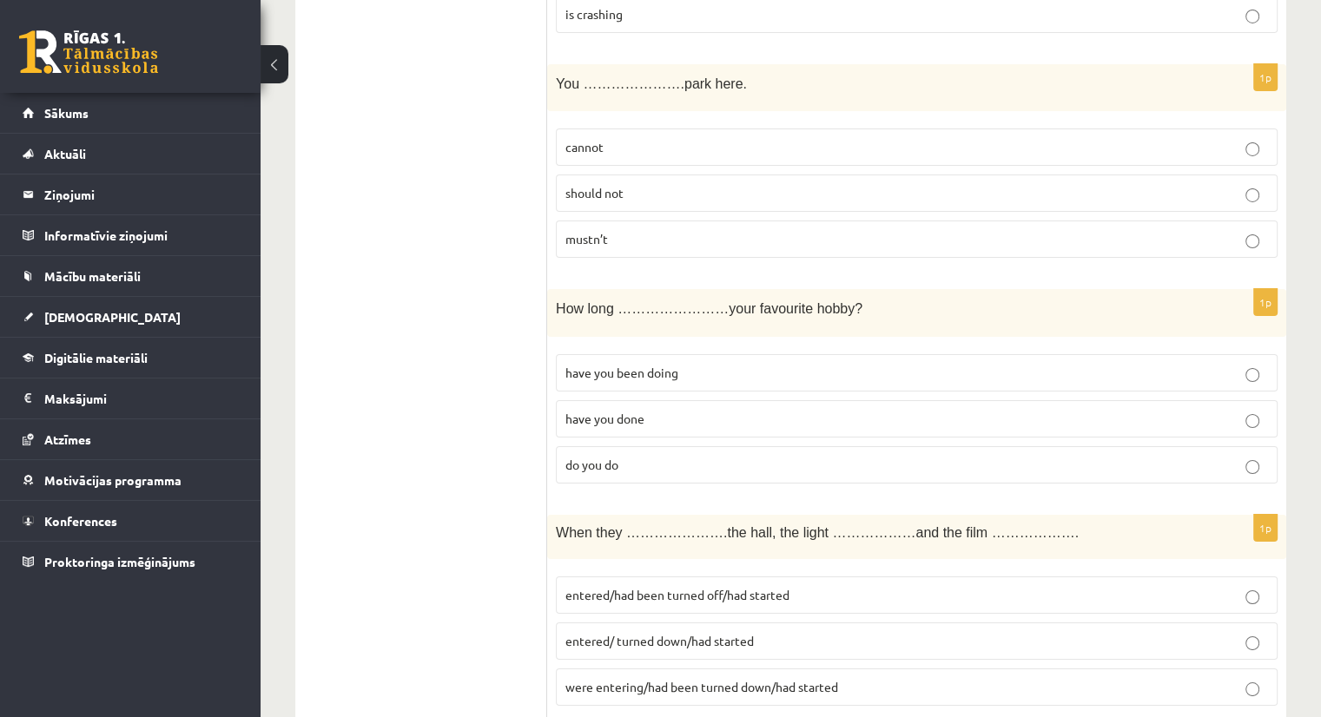
click at [702, 354] on label "have you been doing" at bounding box center [917, 372] width 722 height 37
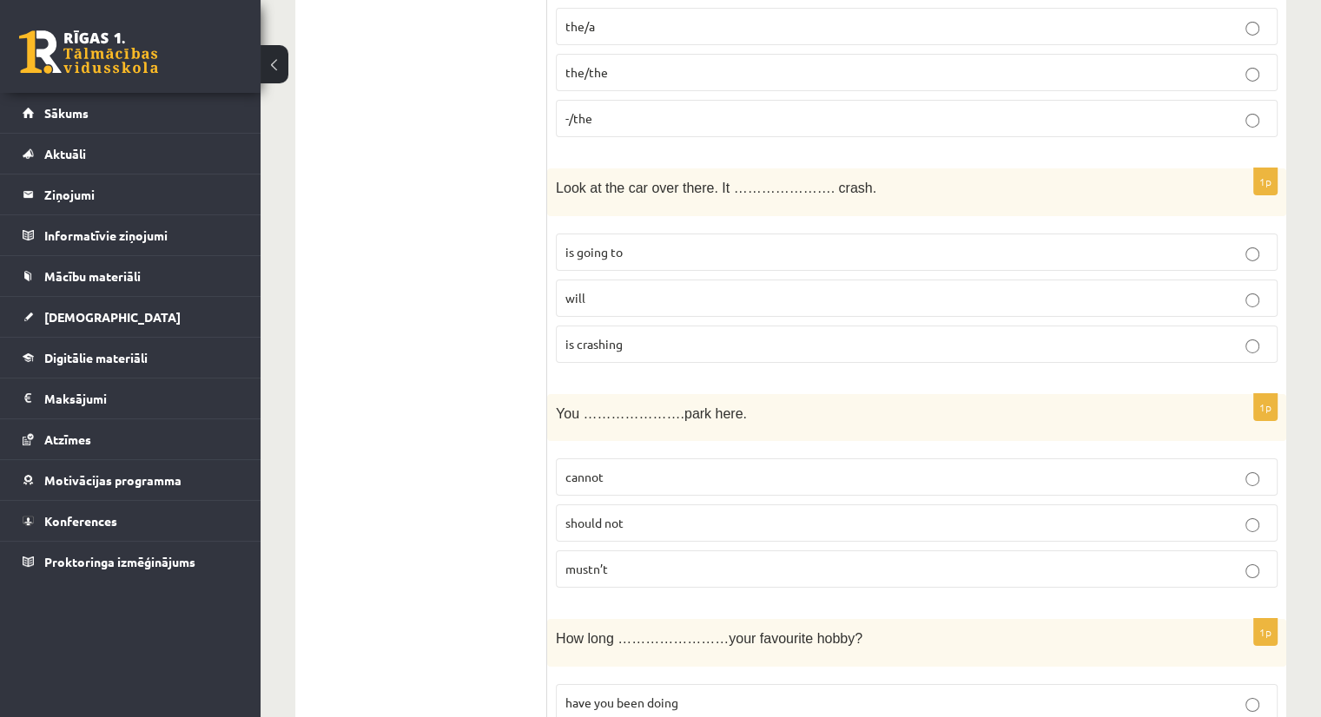
scroll to position [5828, 0]
click at [682, 561] on p "mustn’t" at bounding box center [916, 570] width 702 height 18
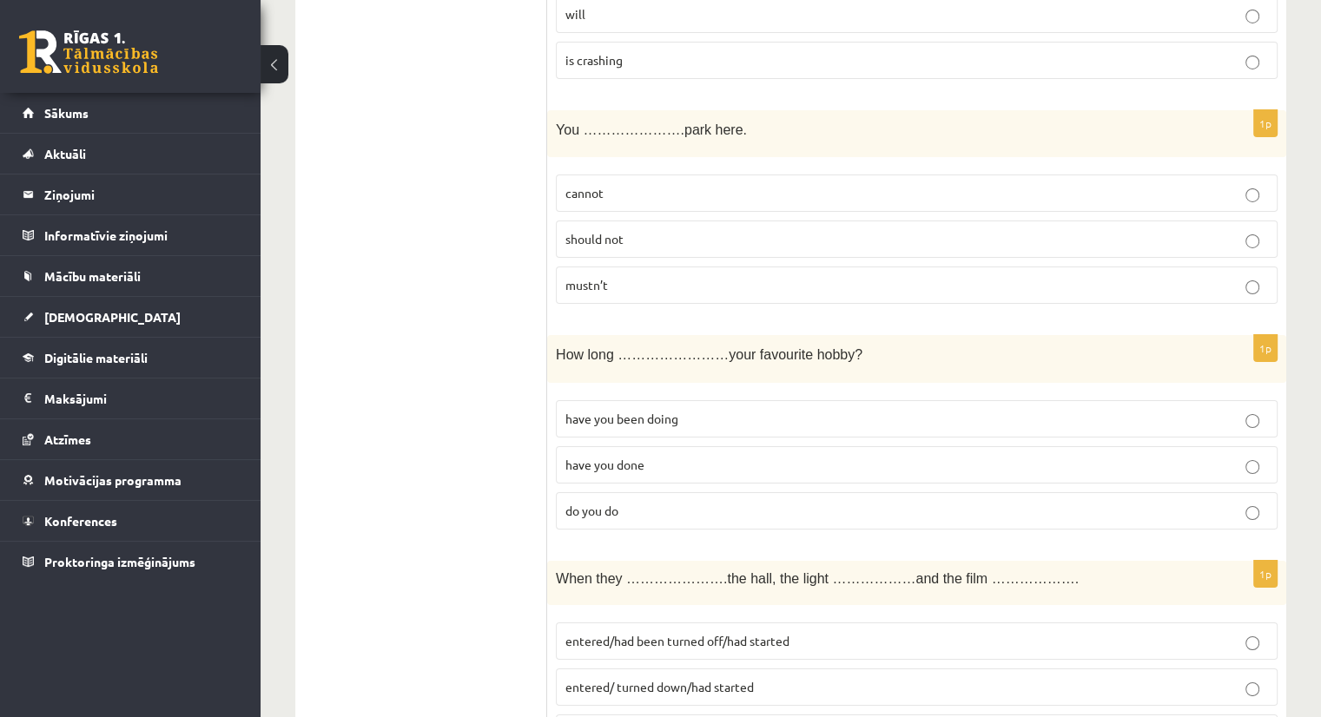
scroll to position [6159, 0]
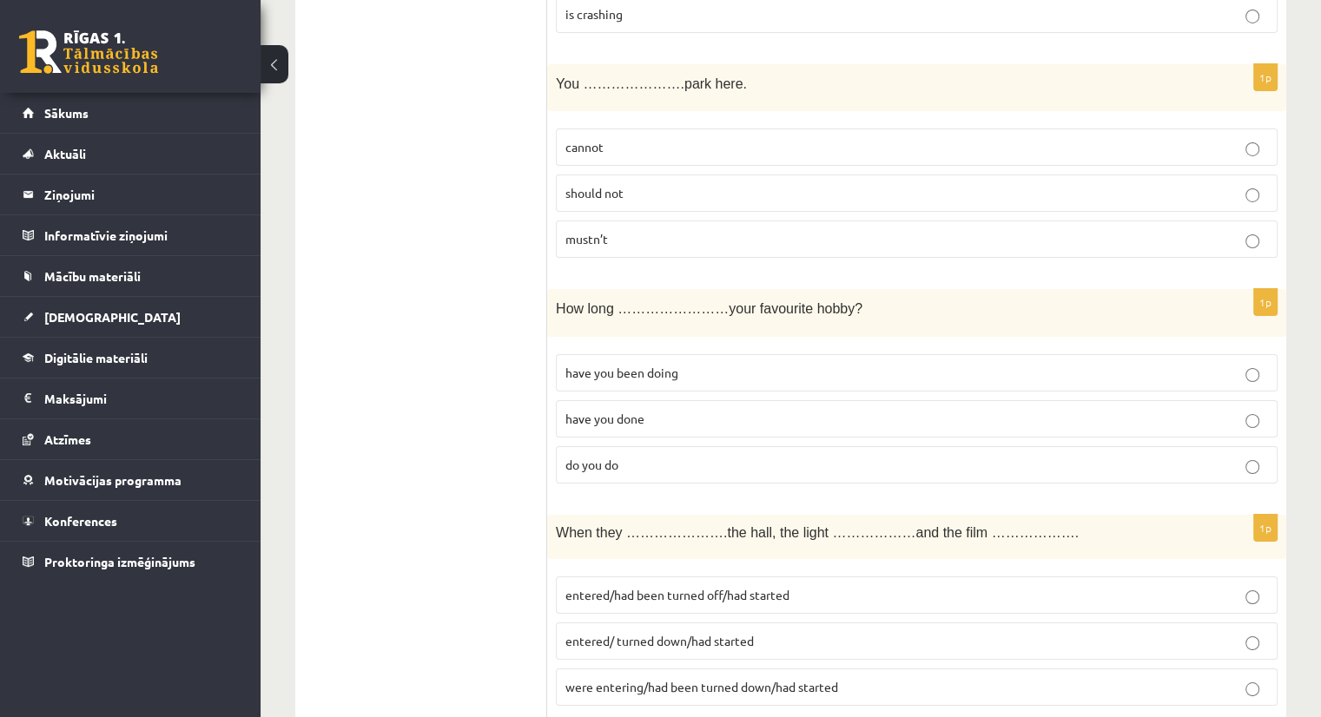
click at [636, 138] on p "cannot" at bounding box center [916, 147] width 702 height 18
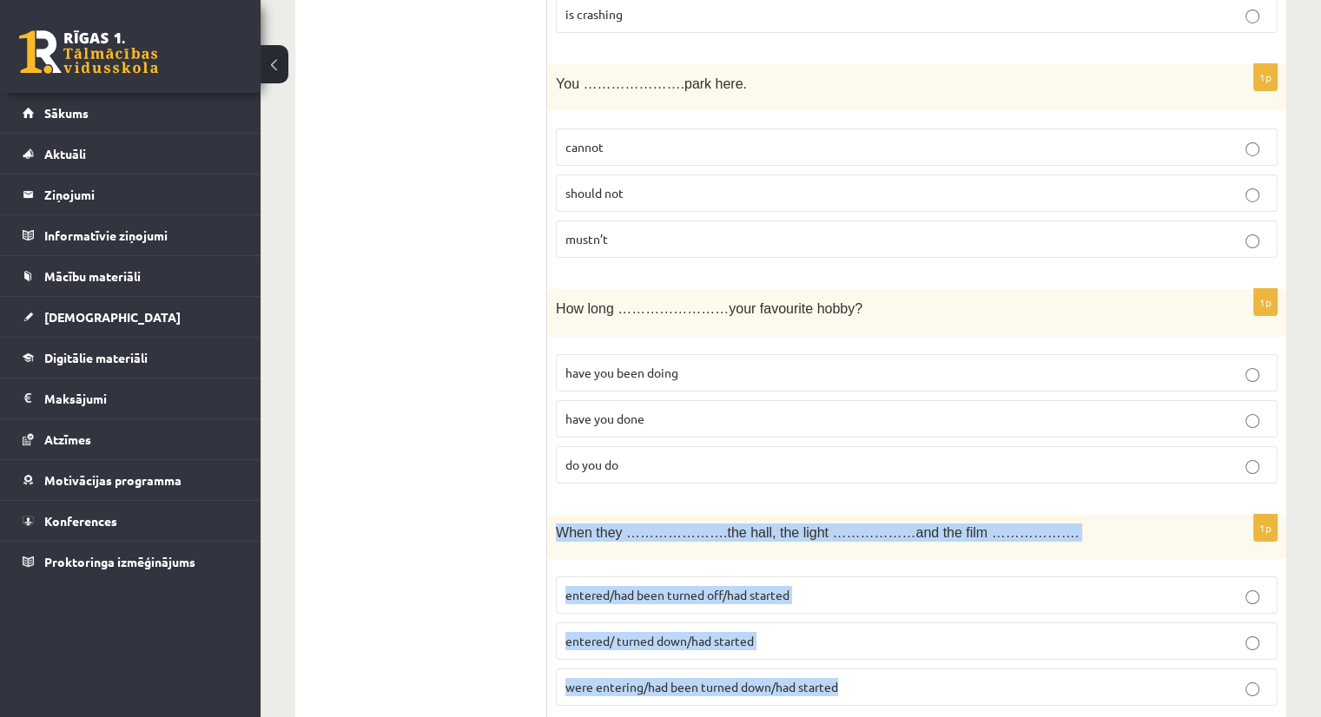
drag, startPoint x: 552, startPoint y: 478, endPoint x: 906, endPoint y: 641, distance: 389.3
click at [906, 641] on div "1p When they ………………….the hall, the light ………………and the film ………………. entered/had…" at bounding box center [916, 617] width 739 height 205
copy div "When they ………………….the hall, the light ………………and the film ………………. entered/had be…"
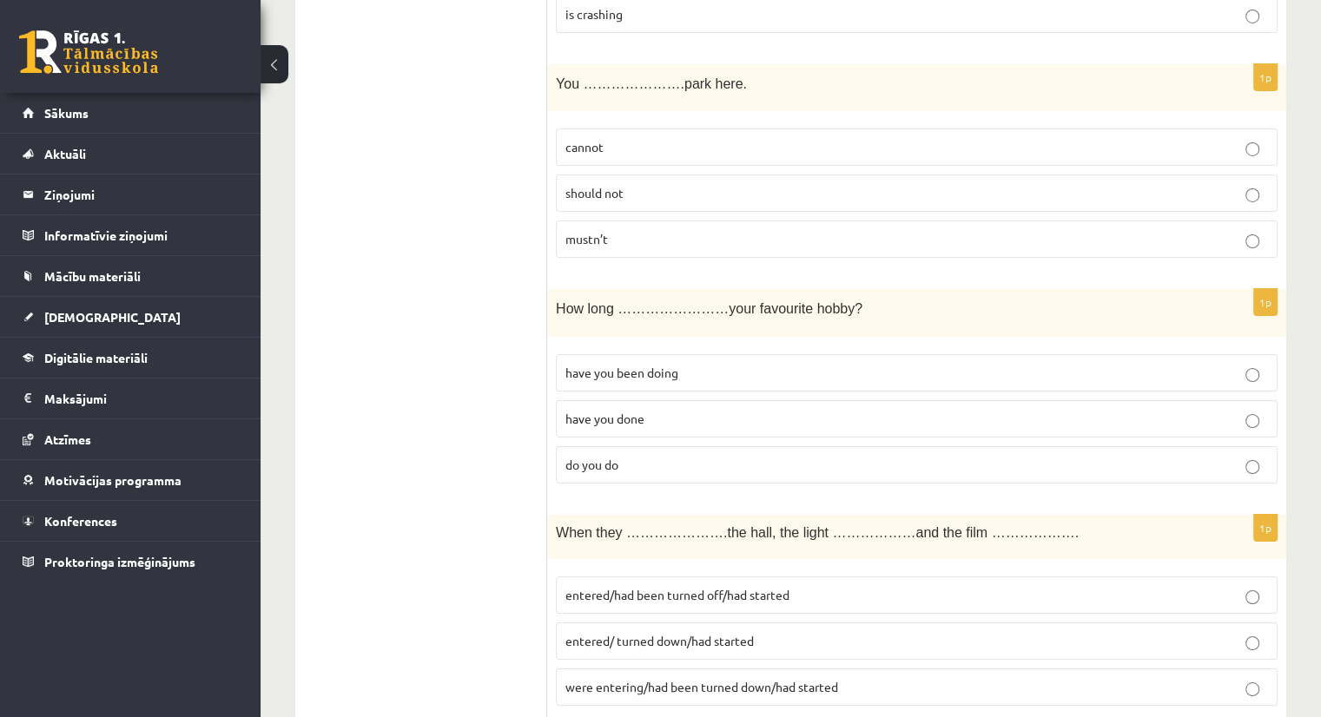
click at [803, 586] on p "entered/had been turned off/had started" at bounding box center [916, 595] width 702 height 18
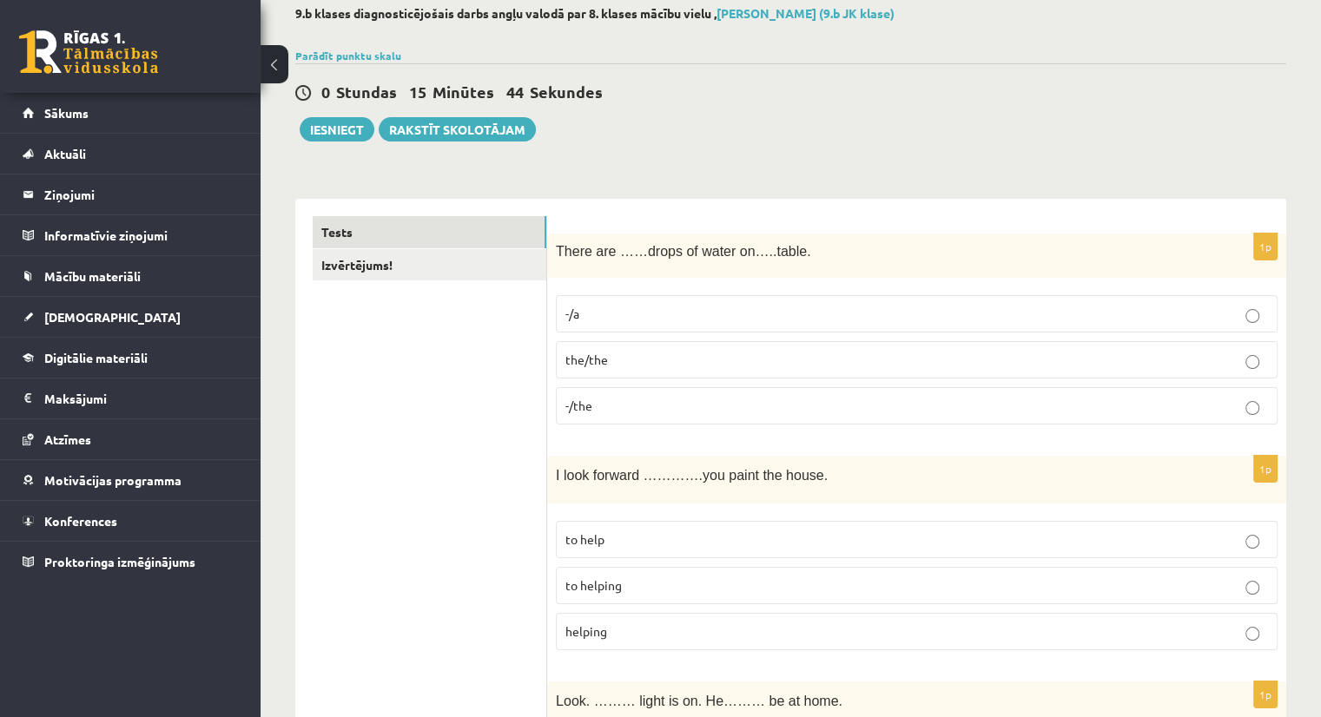
scroll to position [0, 0]
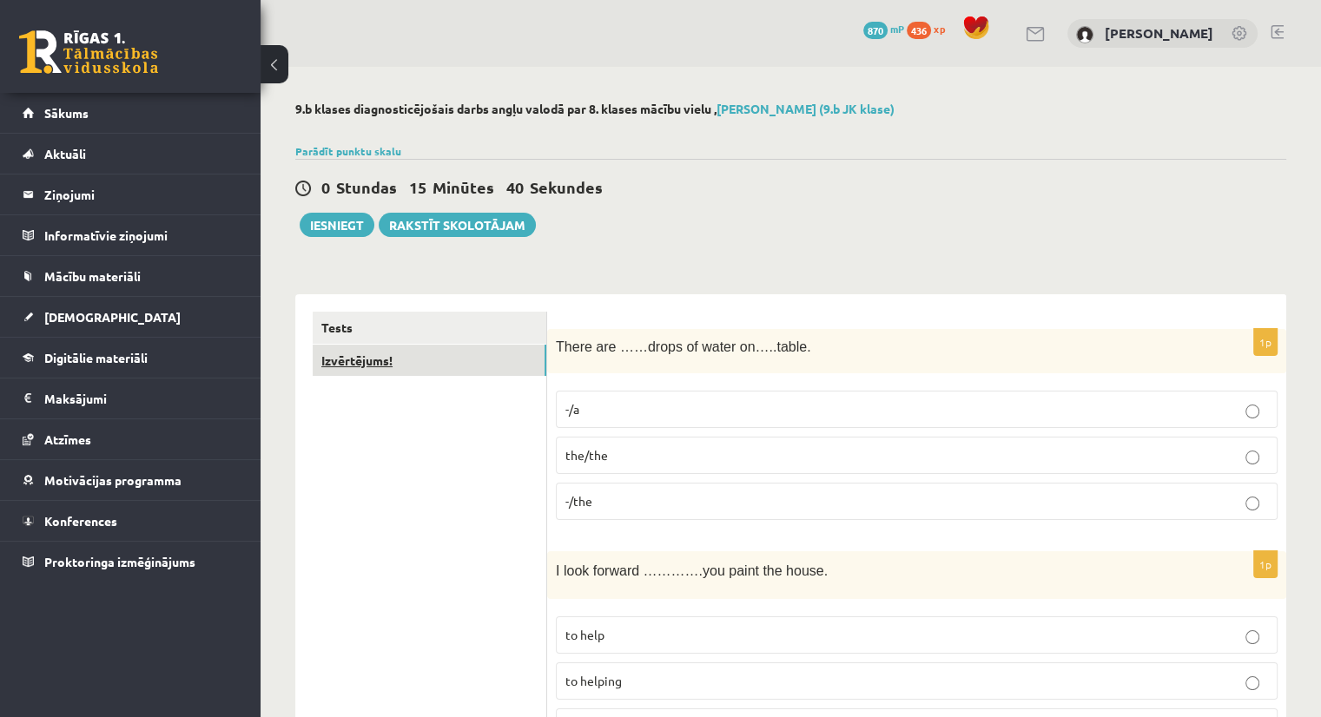
click at [399, 363] on link "Izvērtējums!" at bounding box center [430, 361] width 234 height 32
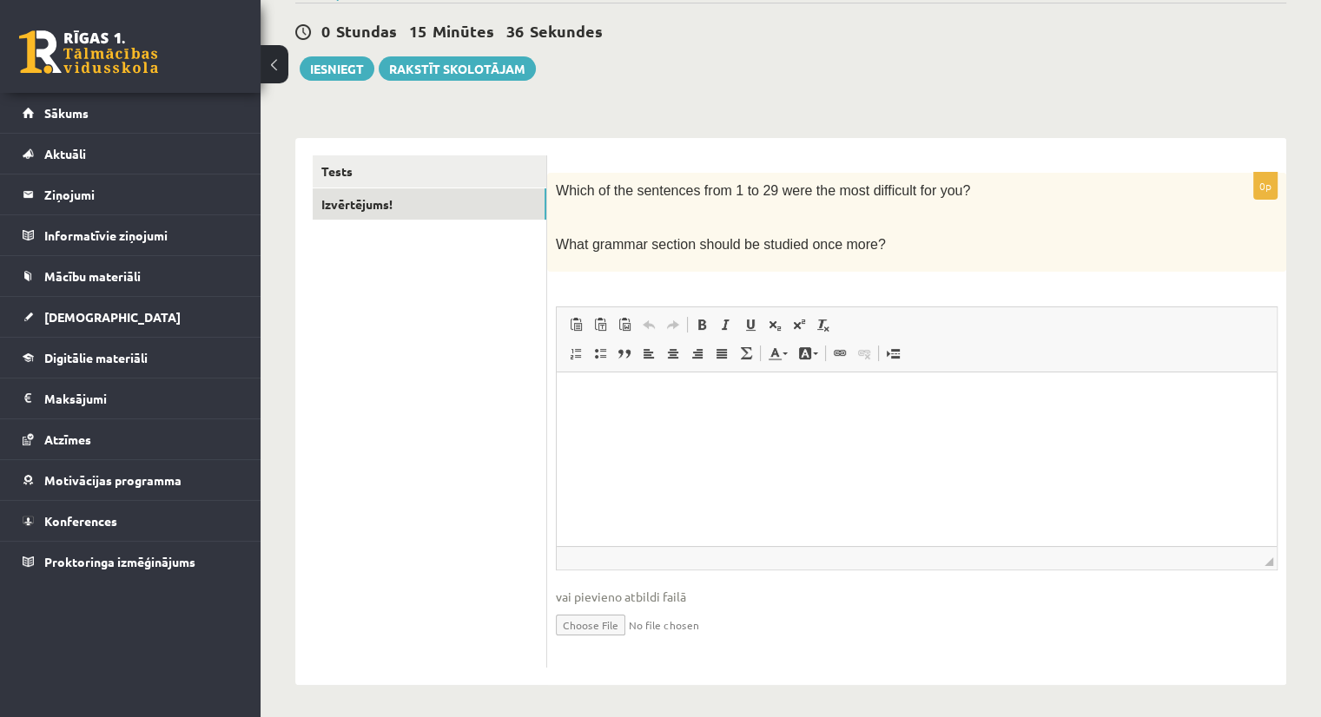
scroll to position [158, 0]
drag, startPoint x: 555, startPoint y: 180, endPoint x: 903, endPoint y: 259, distance: 357.1
click at [903, 259] on div "Which of the sentences from 1 to 29 were the most difficult for you? What gramm…" at bounding box center [916, 220] width 739 height 99
copy div "Which of the sentences from 1 to 29 were the most difficult for you? What gramm…"
click at [742, 423] on html at bounding box center [917, 396] width 720 height 53
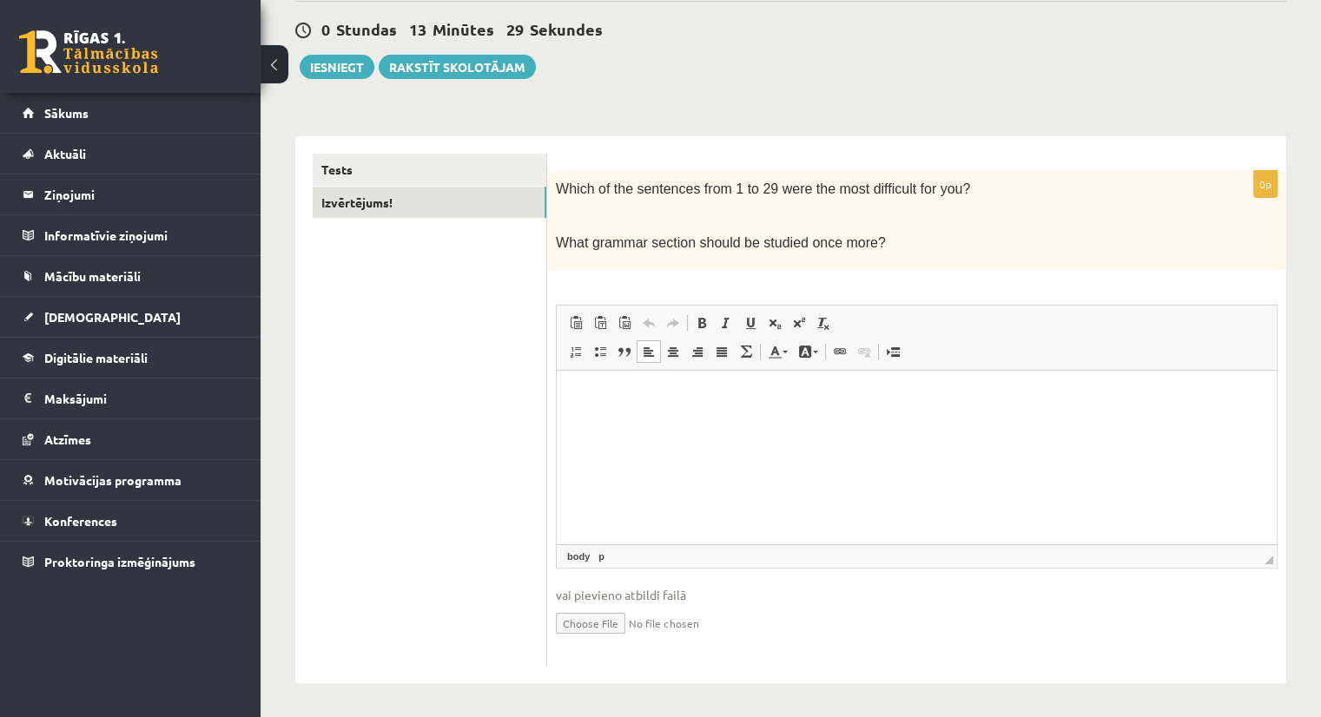
click at [896, 236] on p "What grammar section should be studied once more?" at bounding box center [873, 243] width 635 height 18
click at [650, 423] on html at bounding box center [917, 396] width 720 height 53
click at [657, 396] on p "**********" at bounding box center [917, 396] width 686 height 18
click at [661, 398] on p "**********" at bounding box center [917, 396] width 686 height 18
click at [818, 401] on p "**********" at bounding box center [917, 396] width 686 height 18
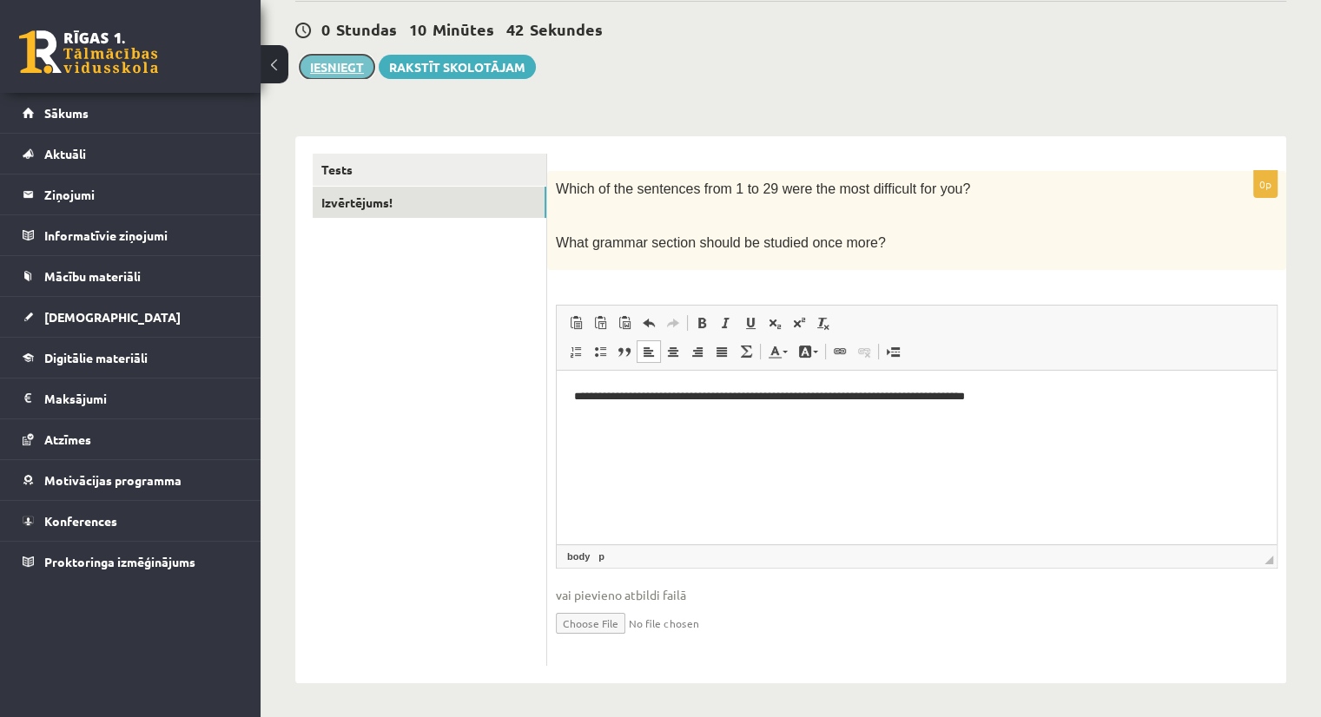
click at [330, 70] on button "Iesniegt" at bounding box center [337, 67] width 75 height 24
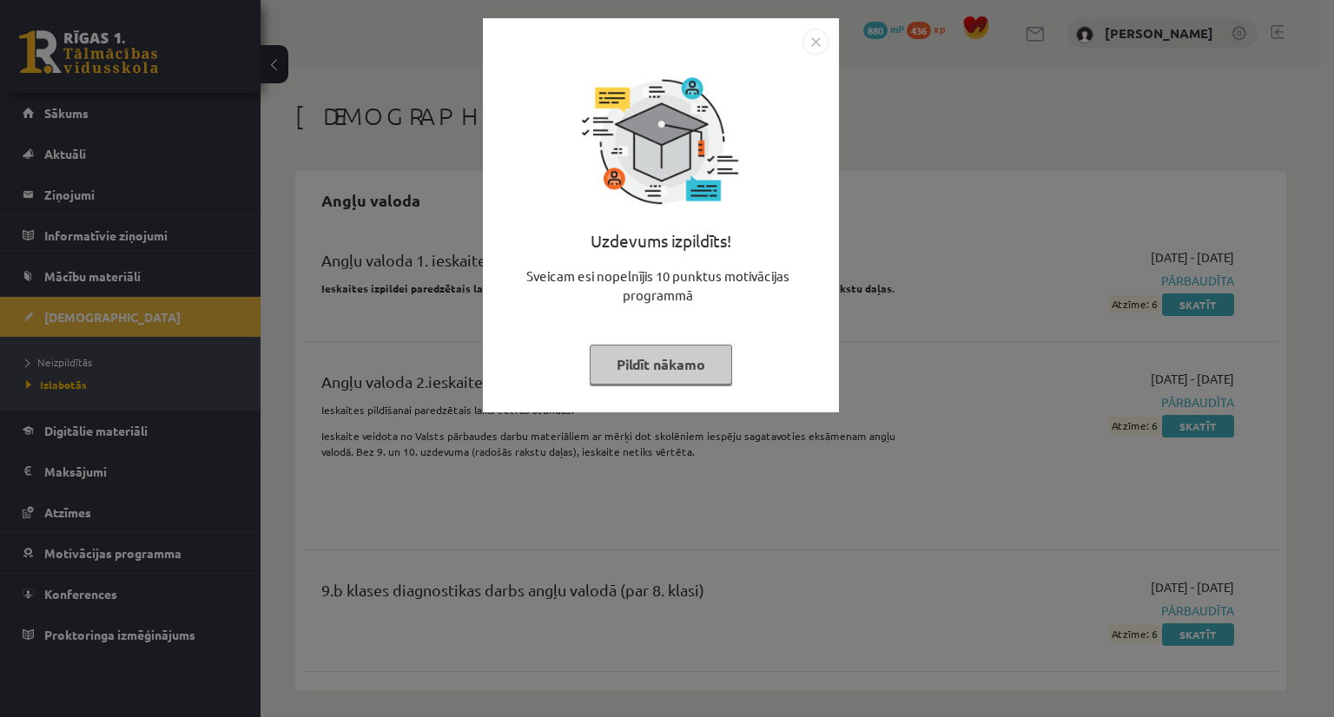
click at [636, 353] on button "Pildīt nākamo" at bounding box center [661, 365] width 142 height 40
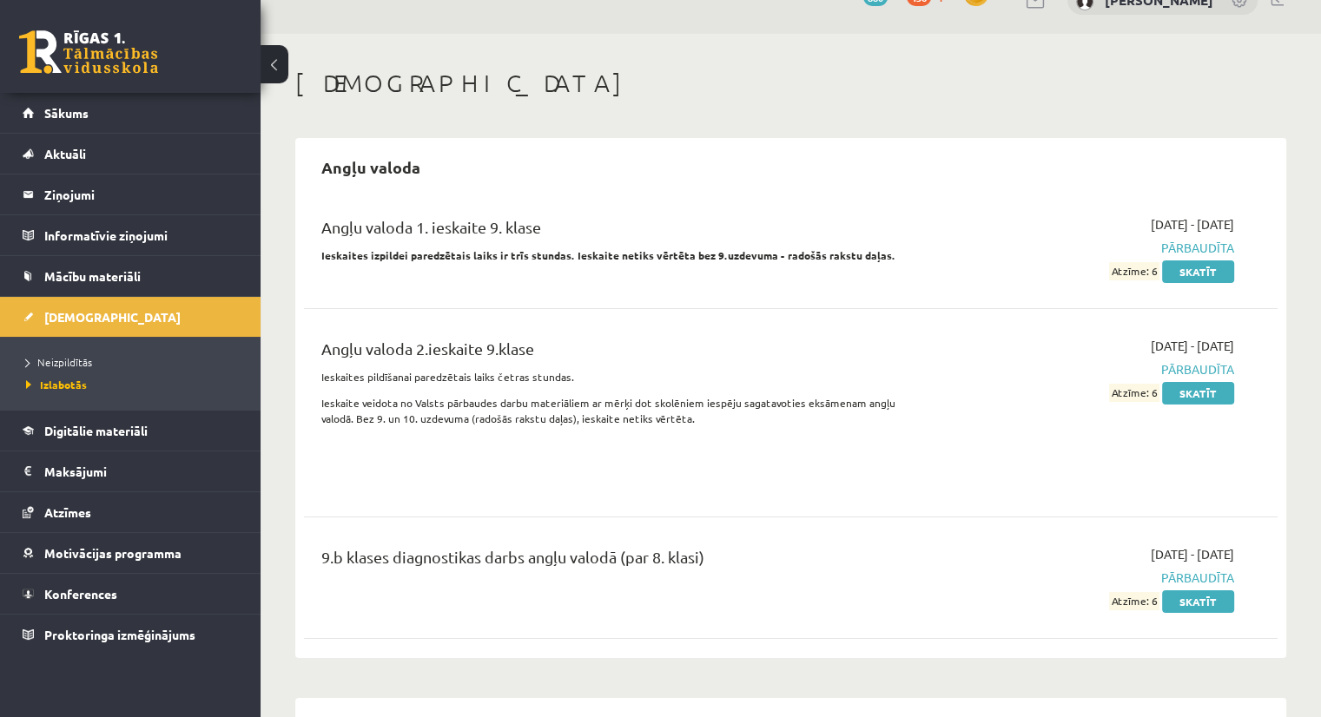
scroll to position [38, 0]
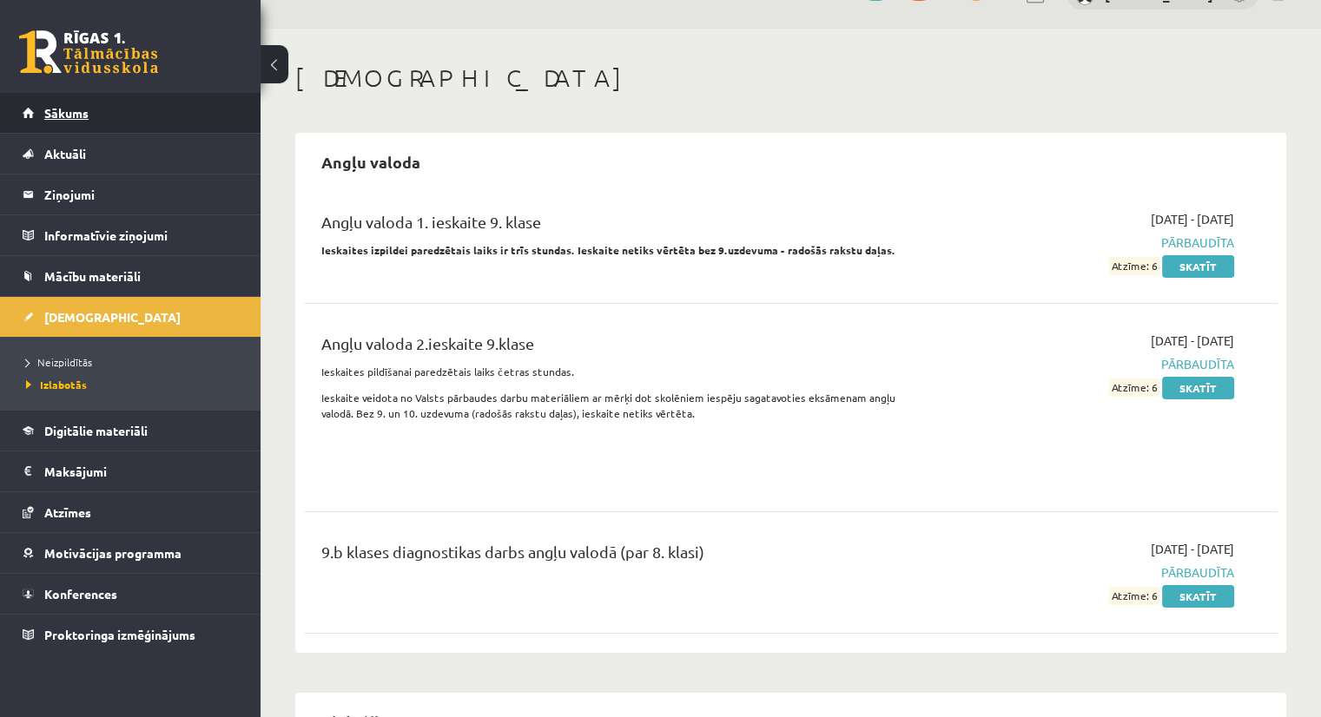
click at [71, 94] on link "Sākums" at bounding box center [131, 113] width 216 height 40
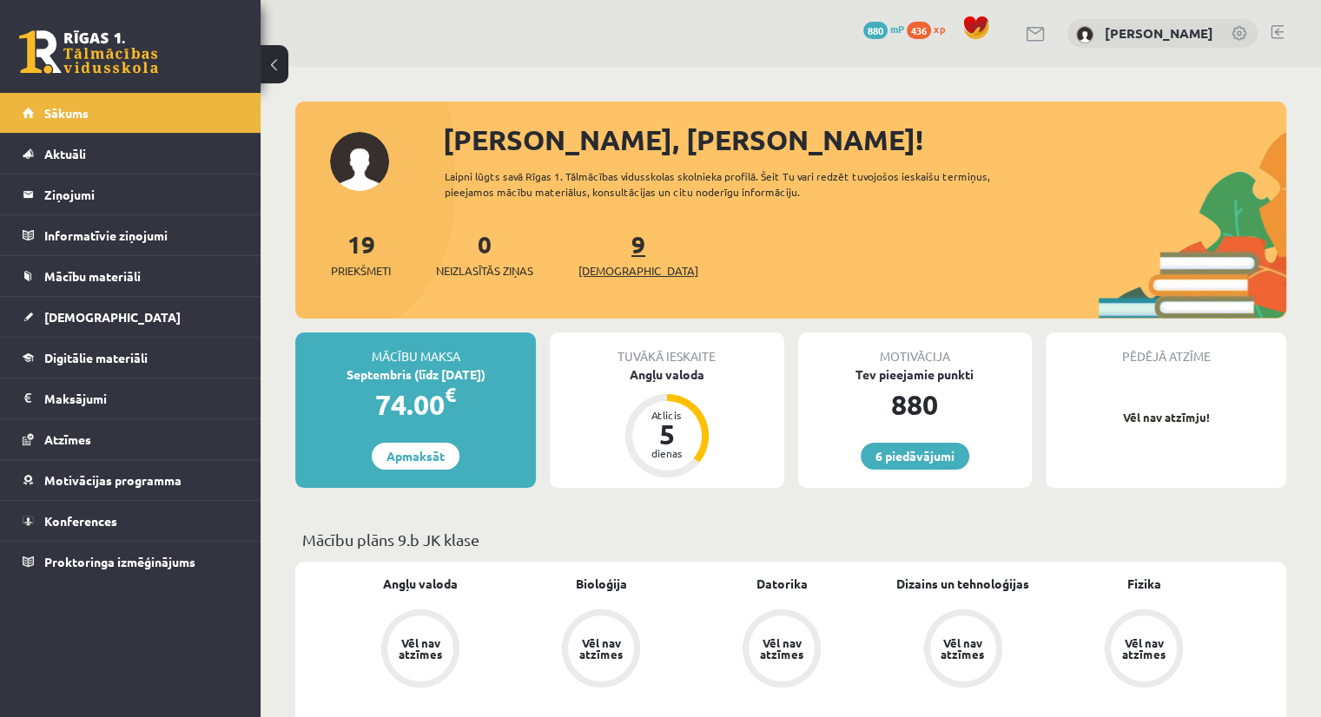
click at [625, 265] on span "[DEMOGRAPHIC_DATA]" at bounding box center [638, 270] width 120 height 17
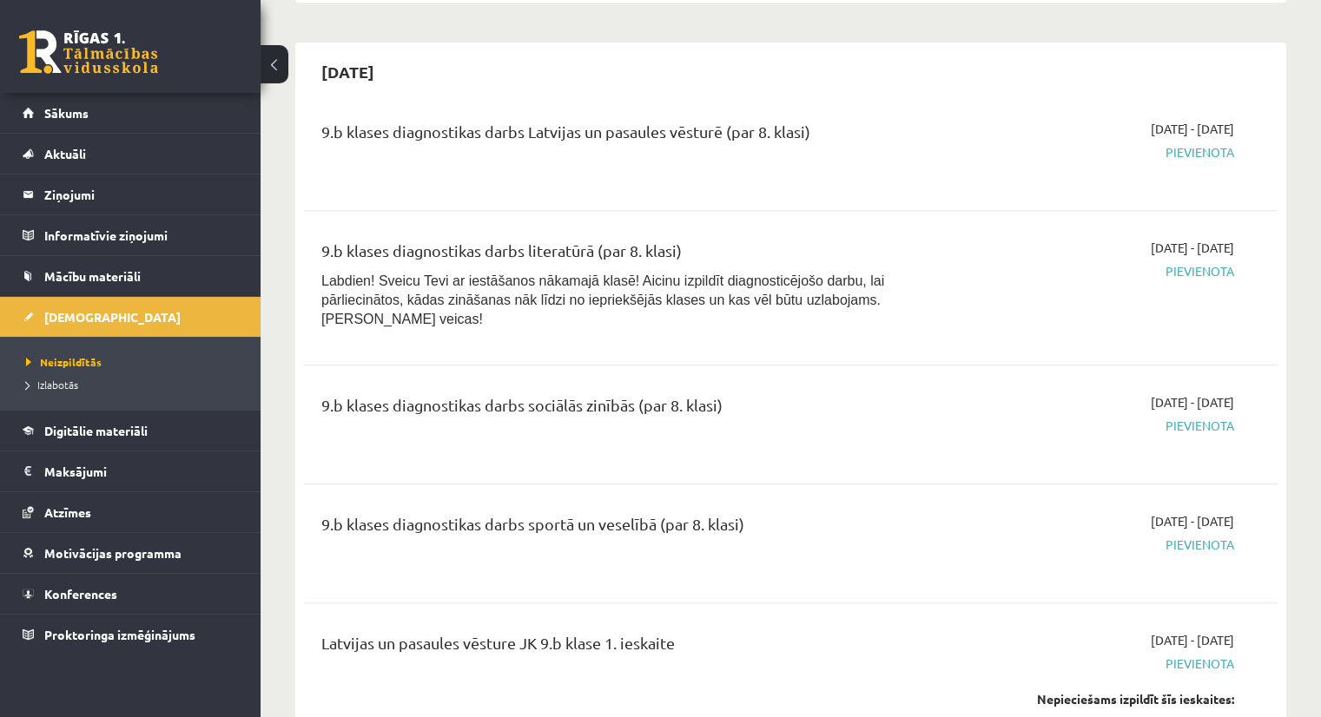
scroll to position [707, 0]
